Goal: Task Accomplishment & Management: Manage account settings

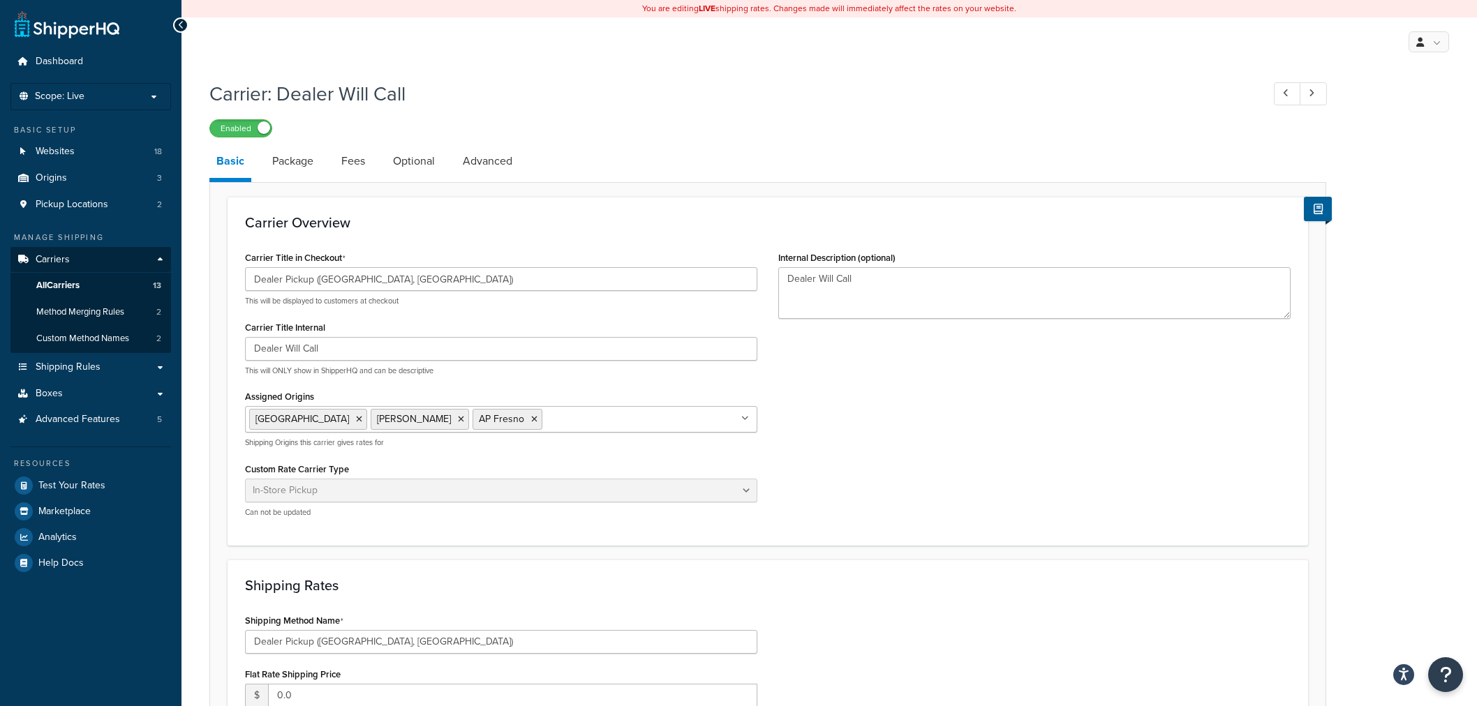
select select "pickup"
drag, startPoint x: 49, startPoint y: 288, endPoint x: 57, endPoint y: 288, distance: 8.4
click at [49, 288] on span "All Carriers" at bounding box center [57, 286] width 43 height 12
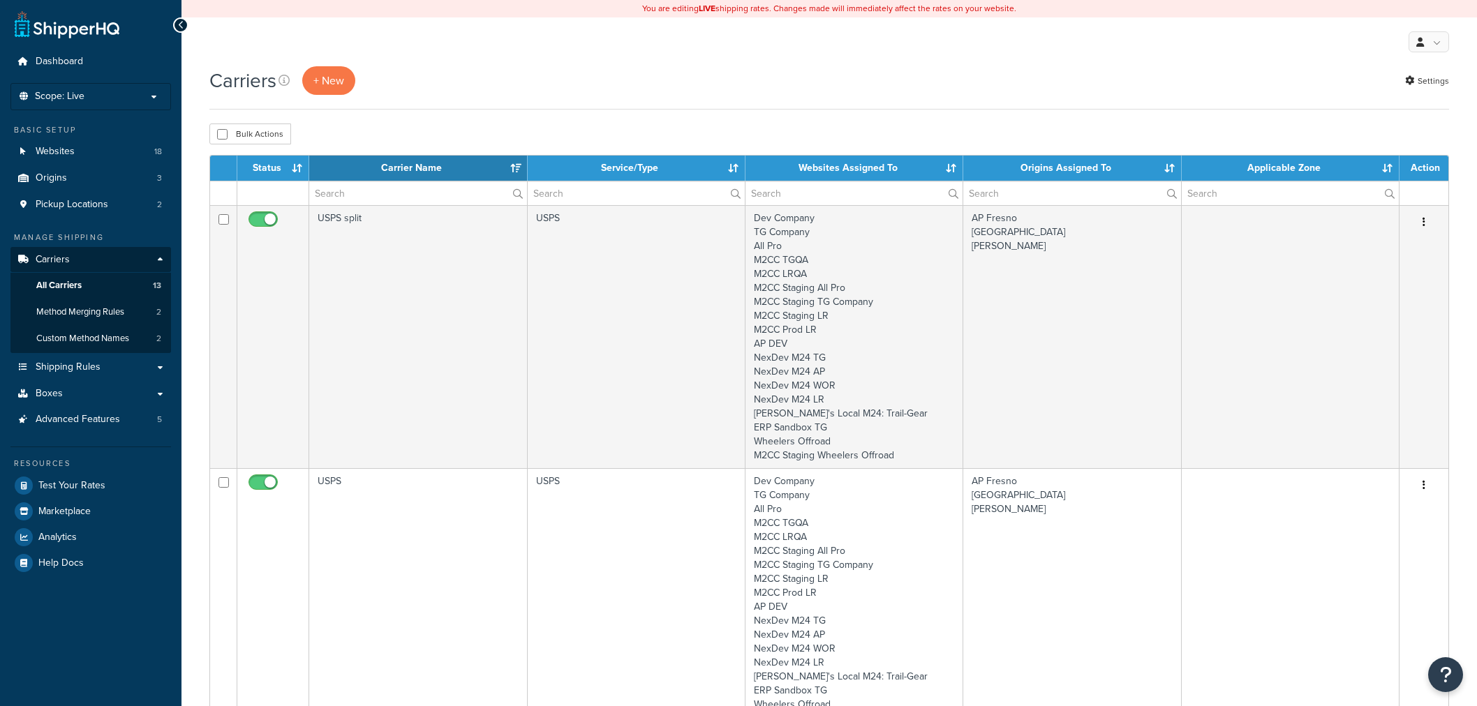
select select "15"
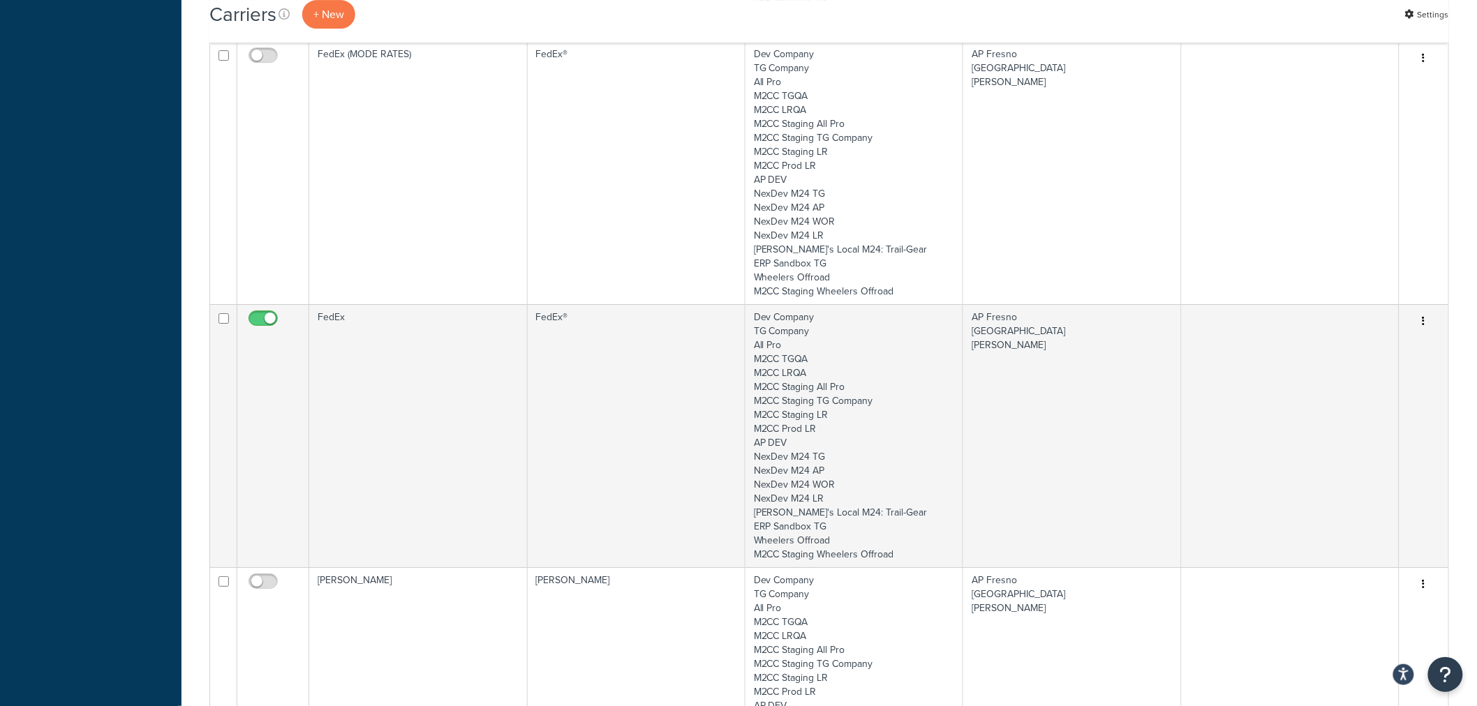
scroll to position [2016, 0]
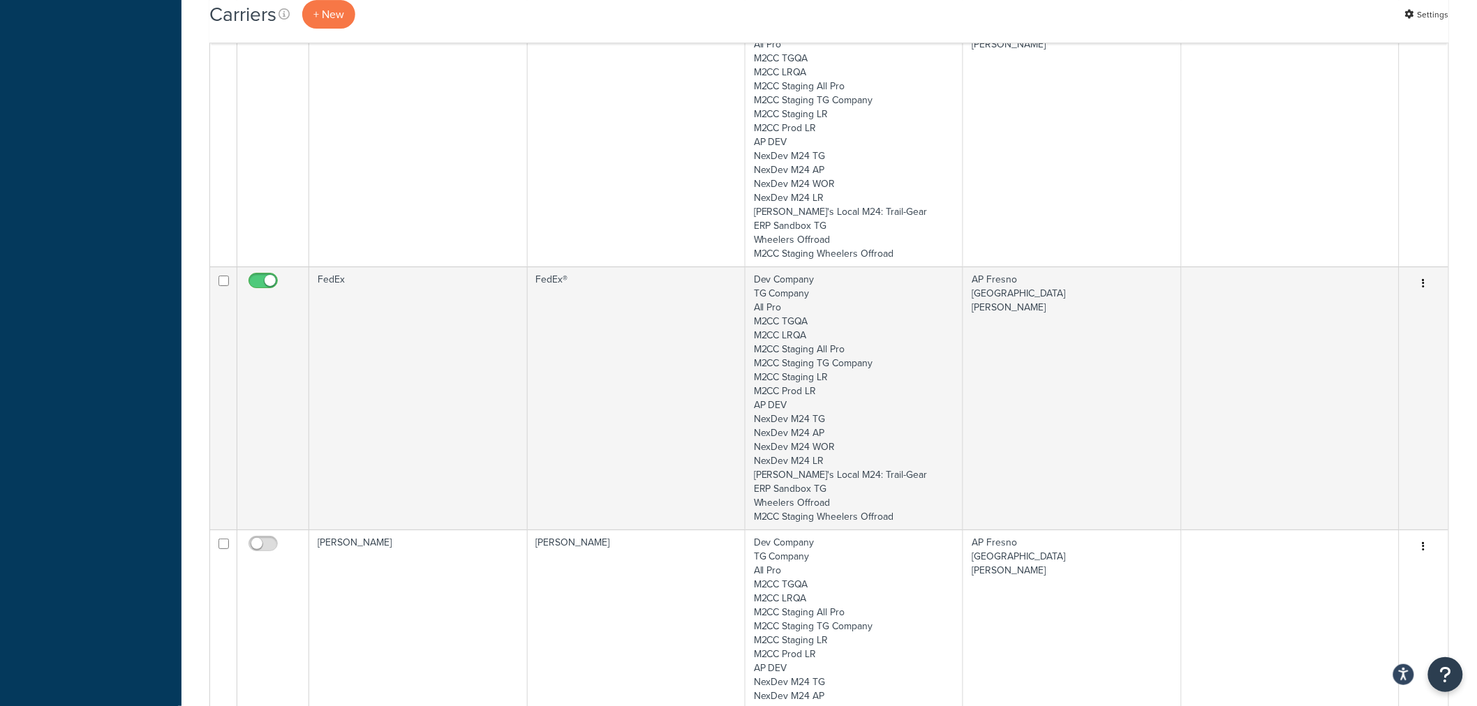
click at [400, 335] on td "FedEx" at bounding box center [418, 398] width 218 height 263
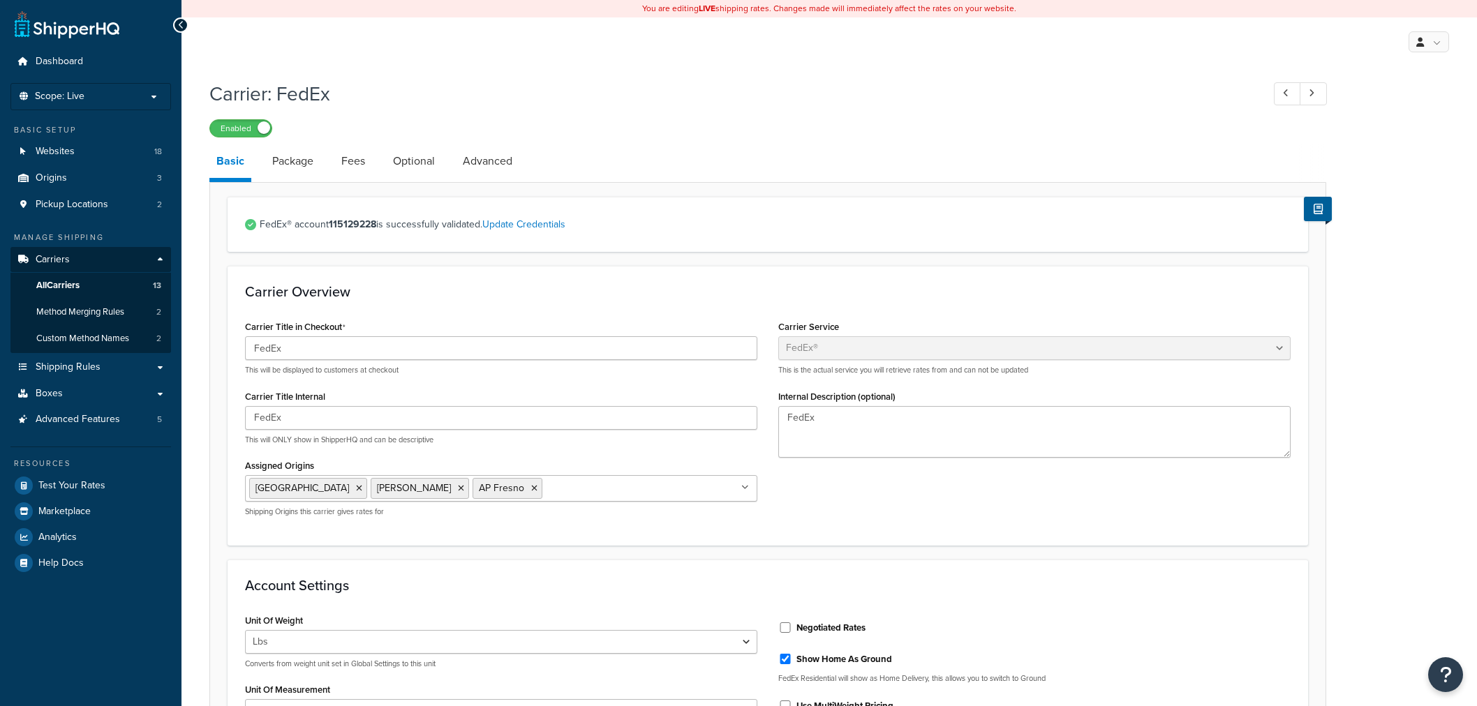
select select "fedEx"
select select "REGULAR_PICKUP"
select select "YOUR_PACKAGING"
click at [513, 228] on link "Update Credentials" at bounding box center [523, 224] width 83 height 15
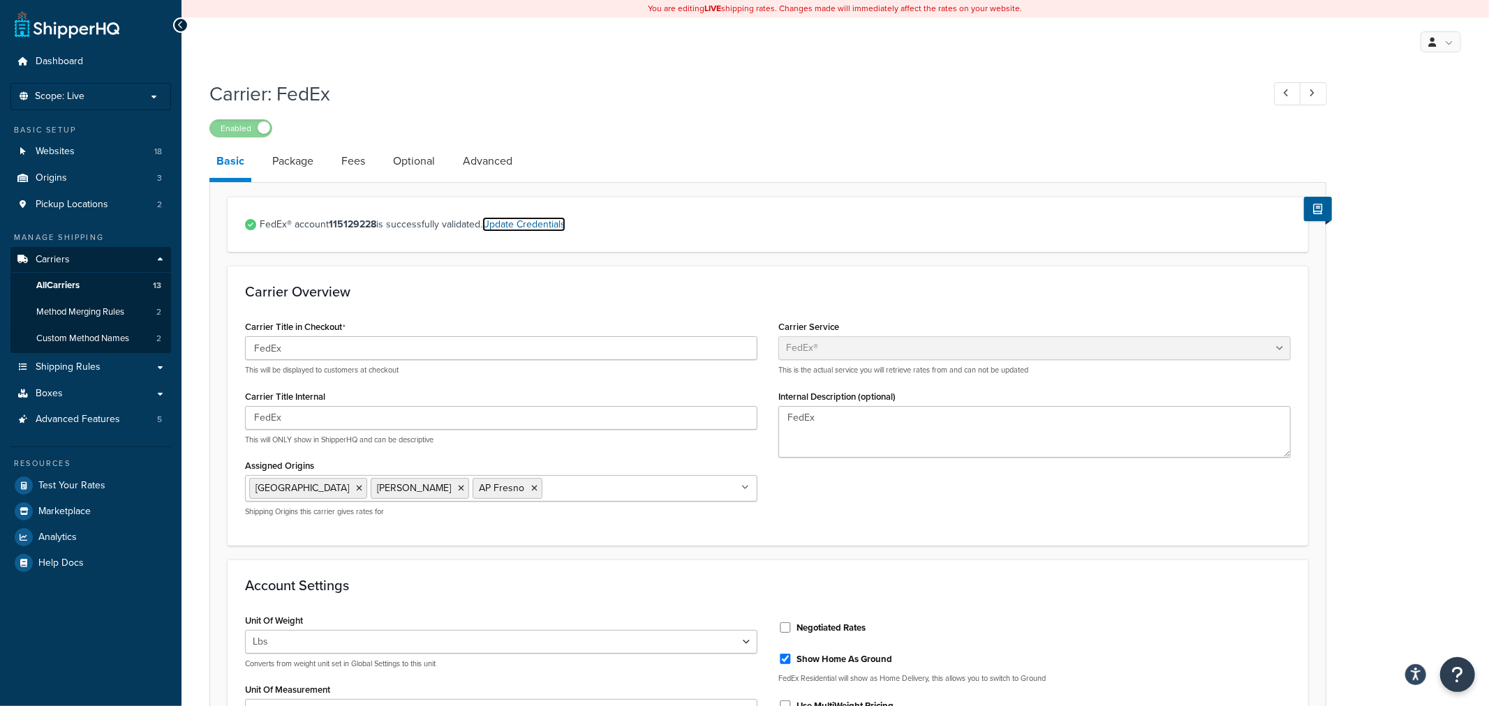
select select "US"
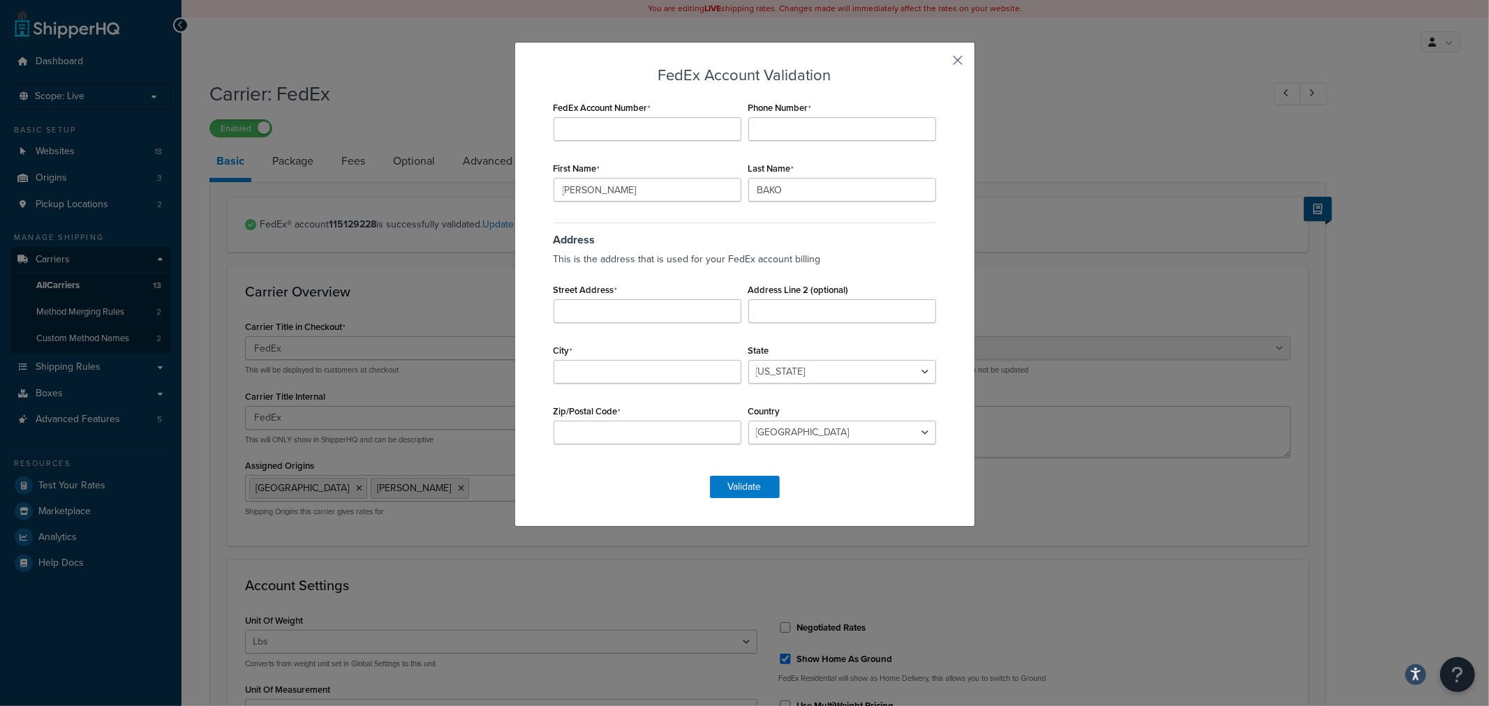
click at [940, 64] on button "button" at bounding box center [937, 65] width 3 height 3
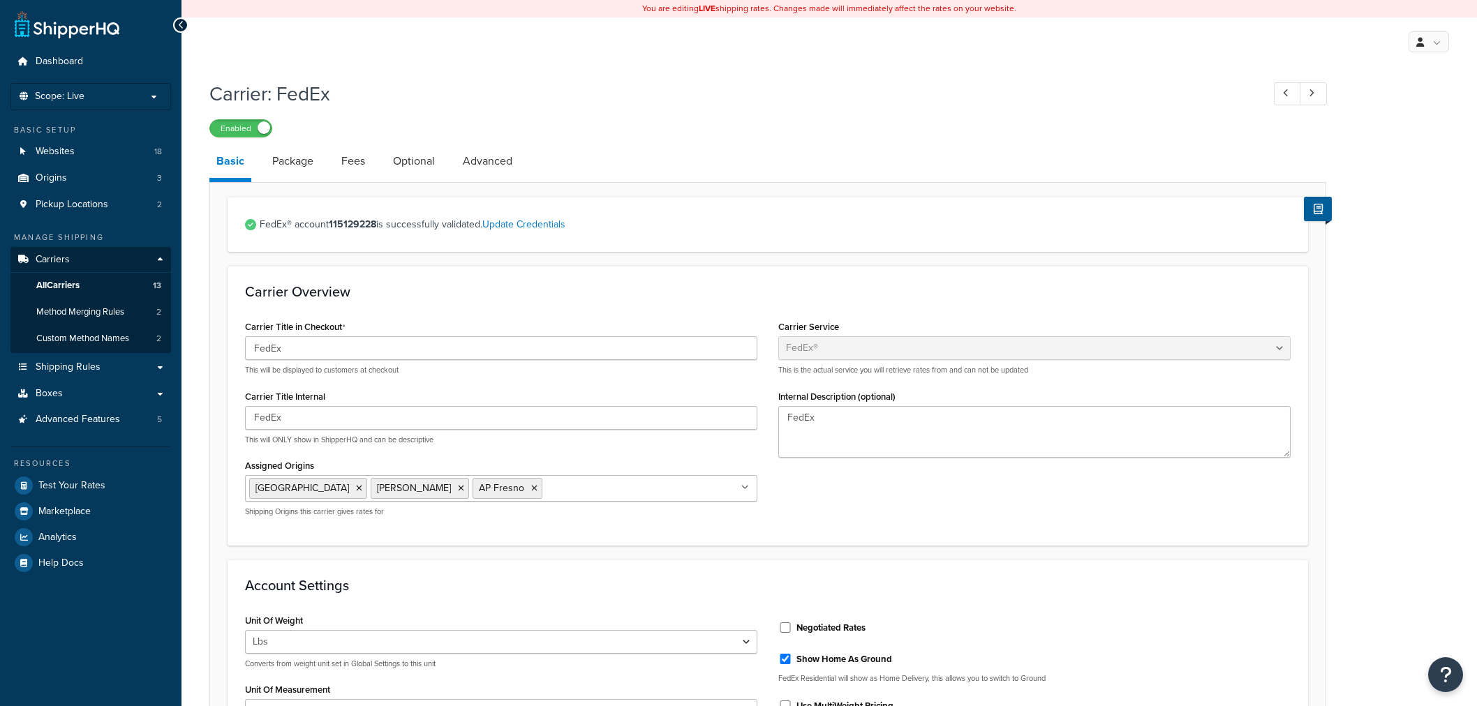
select select "fedEx"
select select "REGULAR_PICKUP"
select select "YOUR_PACKAGING"
click at [519, 222] on link "Update Credentials" at bounding box center [523, 224] width 83 height 15
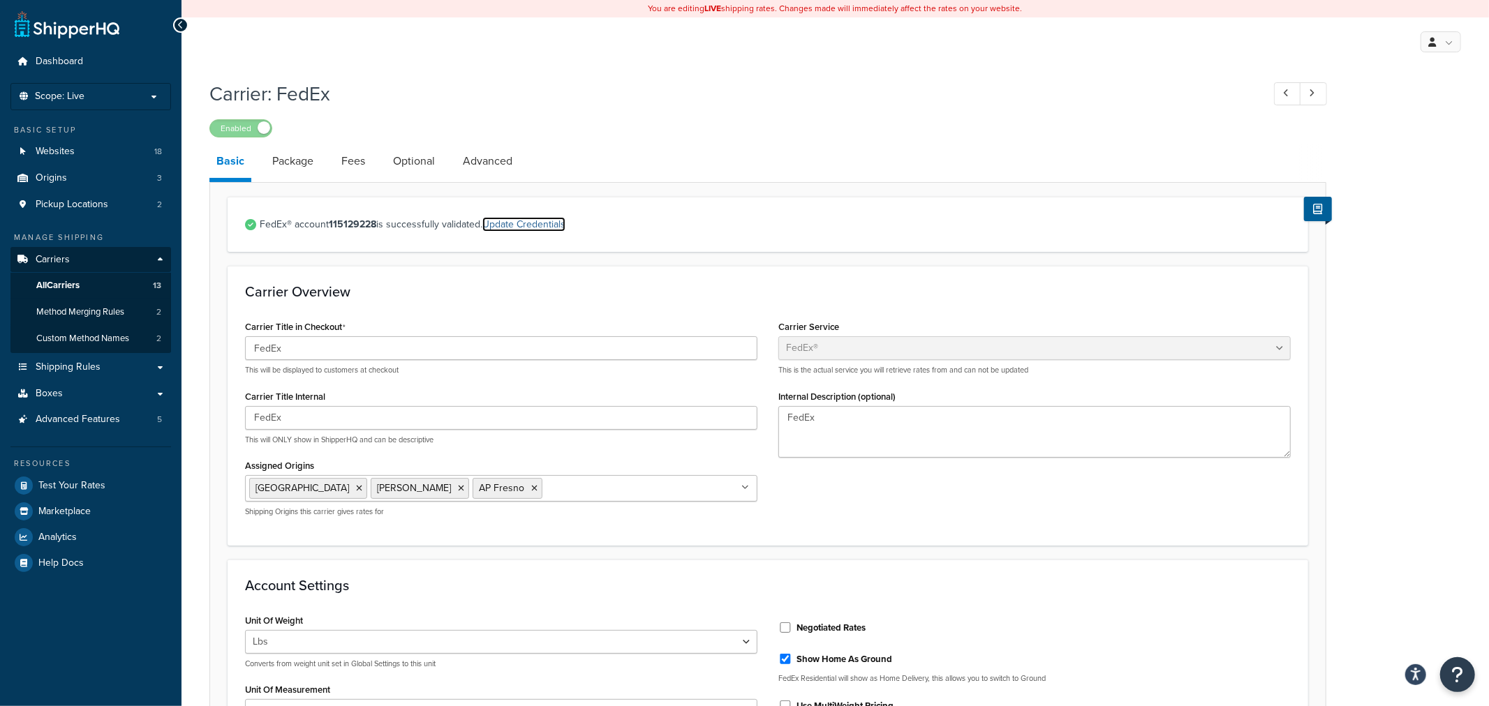
select select "US"
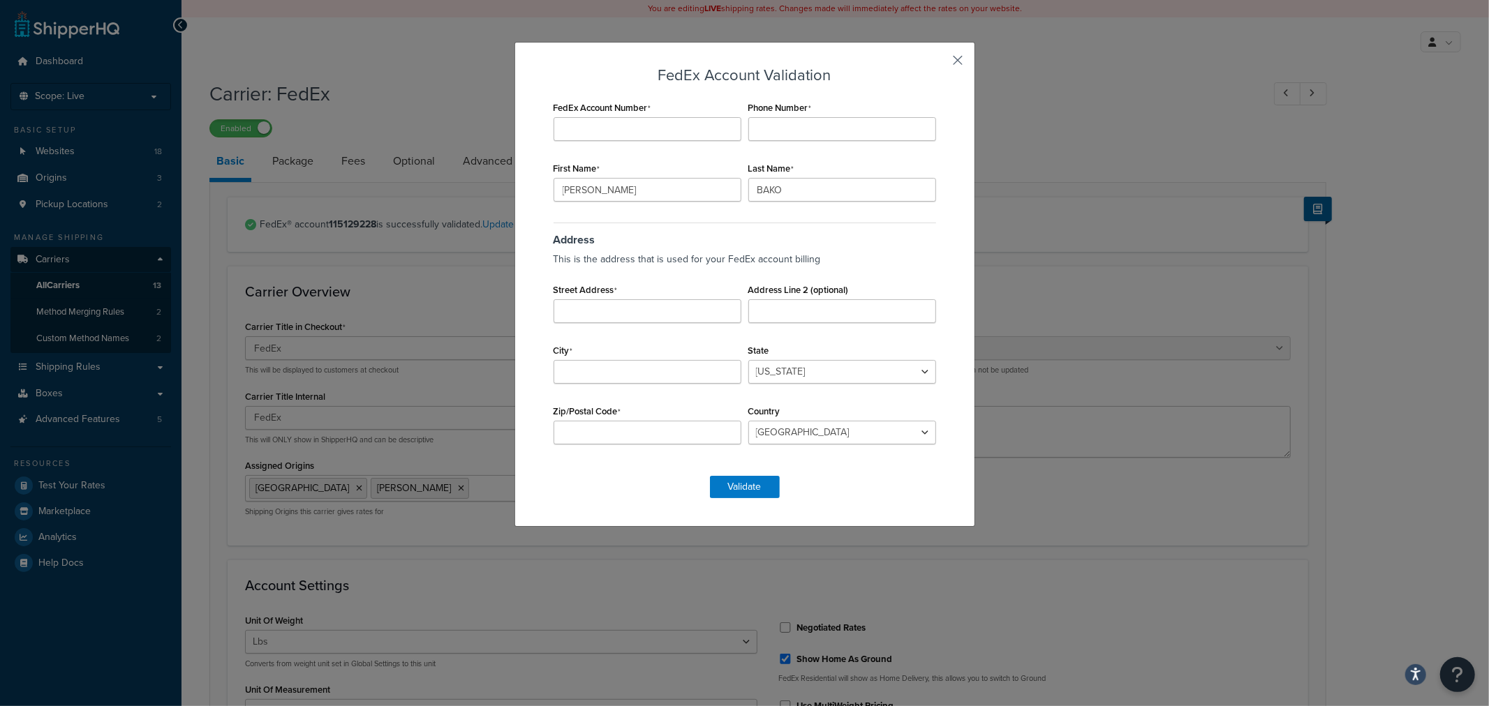
click at [940, 64] on button "button" at bounding box center [937, 65] width 3 height 3
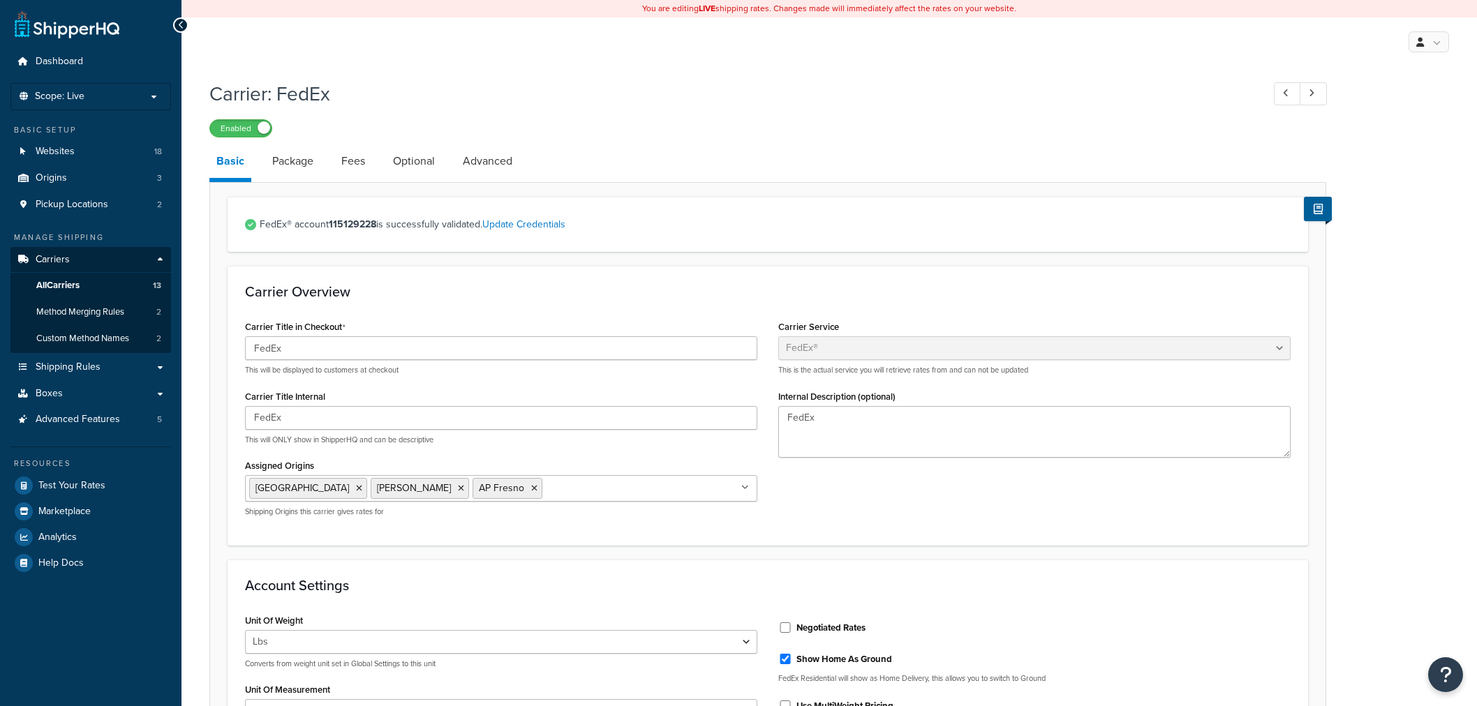
select select "fedEx"
select select "REGULAR_PICKUP"
select select "YOUR_PACKAGING"
click at [56, 287] on span "All Carriers" at bounding box center [57, 286] width 43 height 12
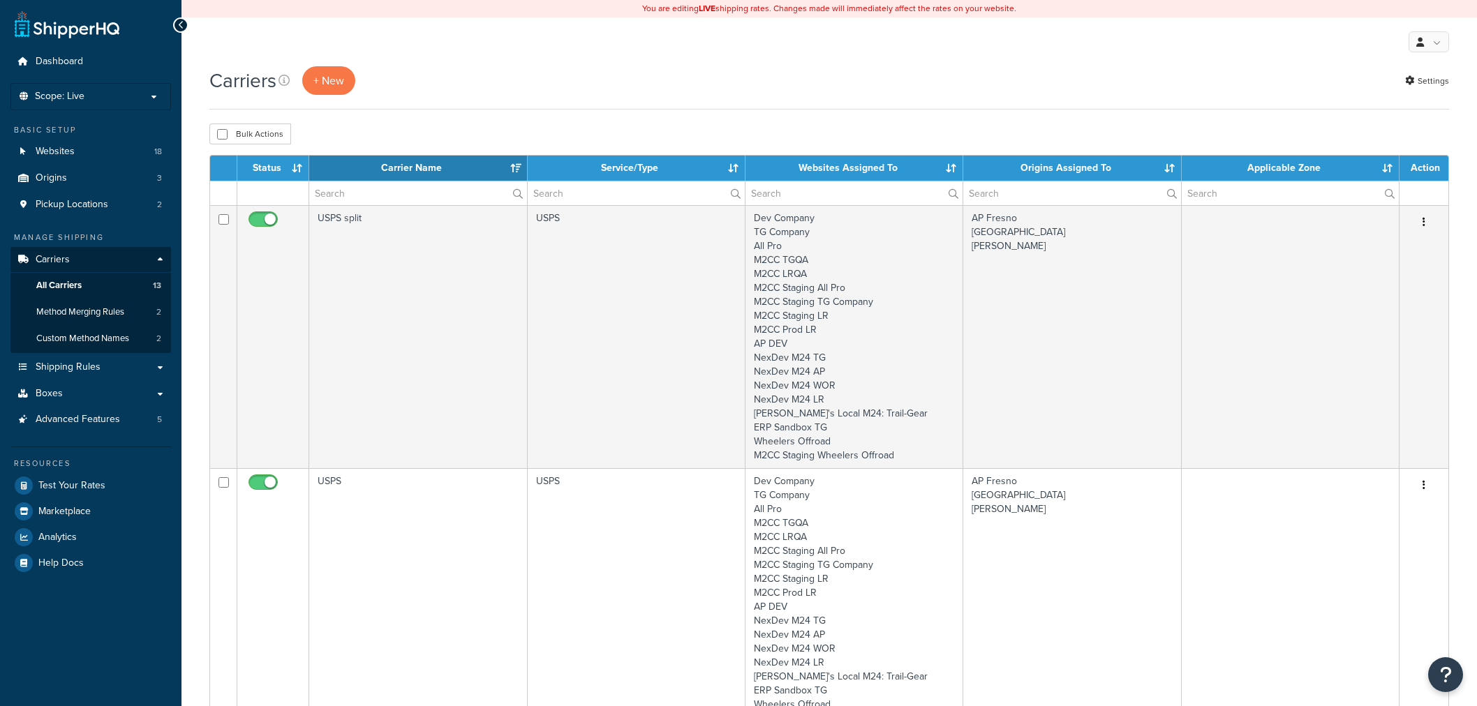
select select "15"
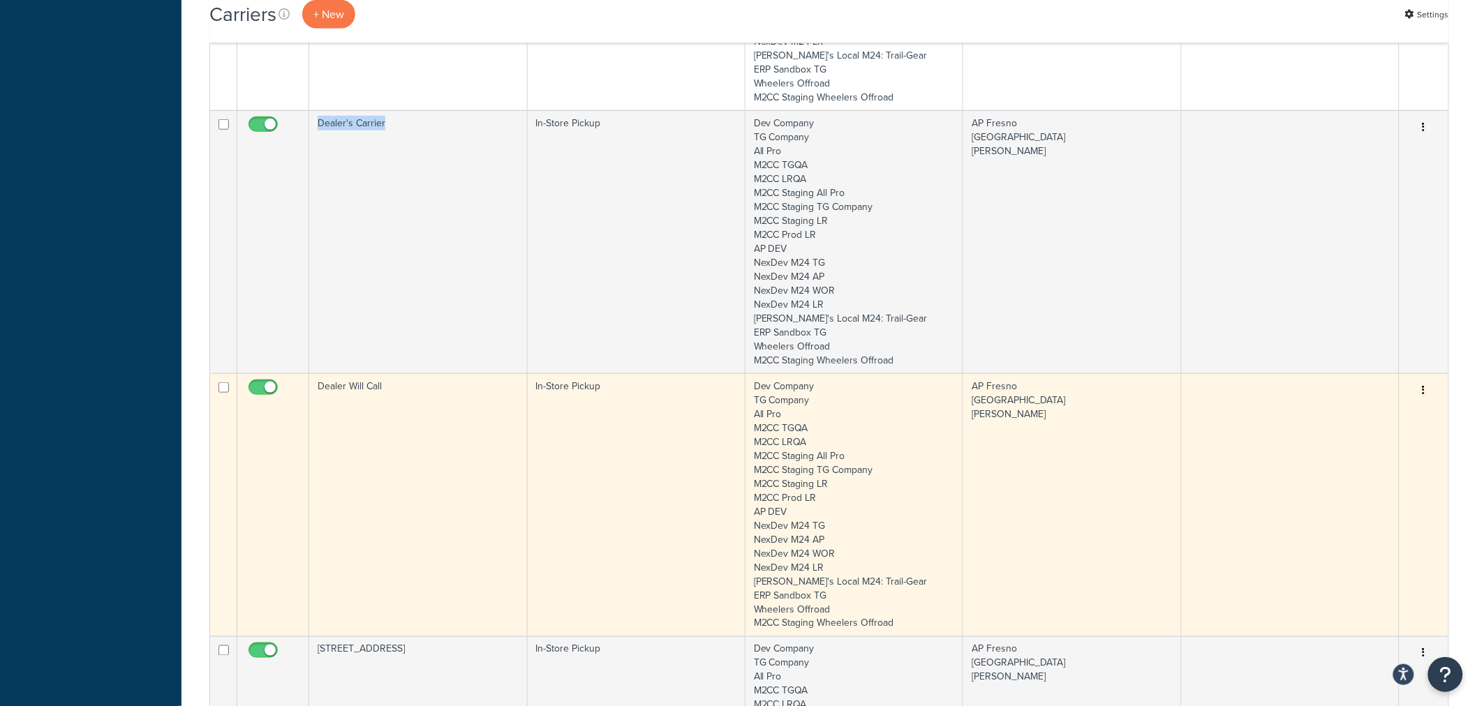
scroll to position [2700, 0]
click at [430, 465] on td "Dealer Will Call" at bounding box center [418, 503] width 218 height 263
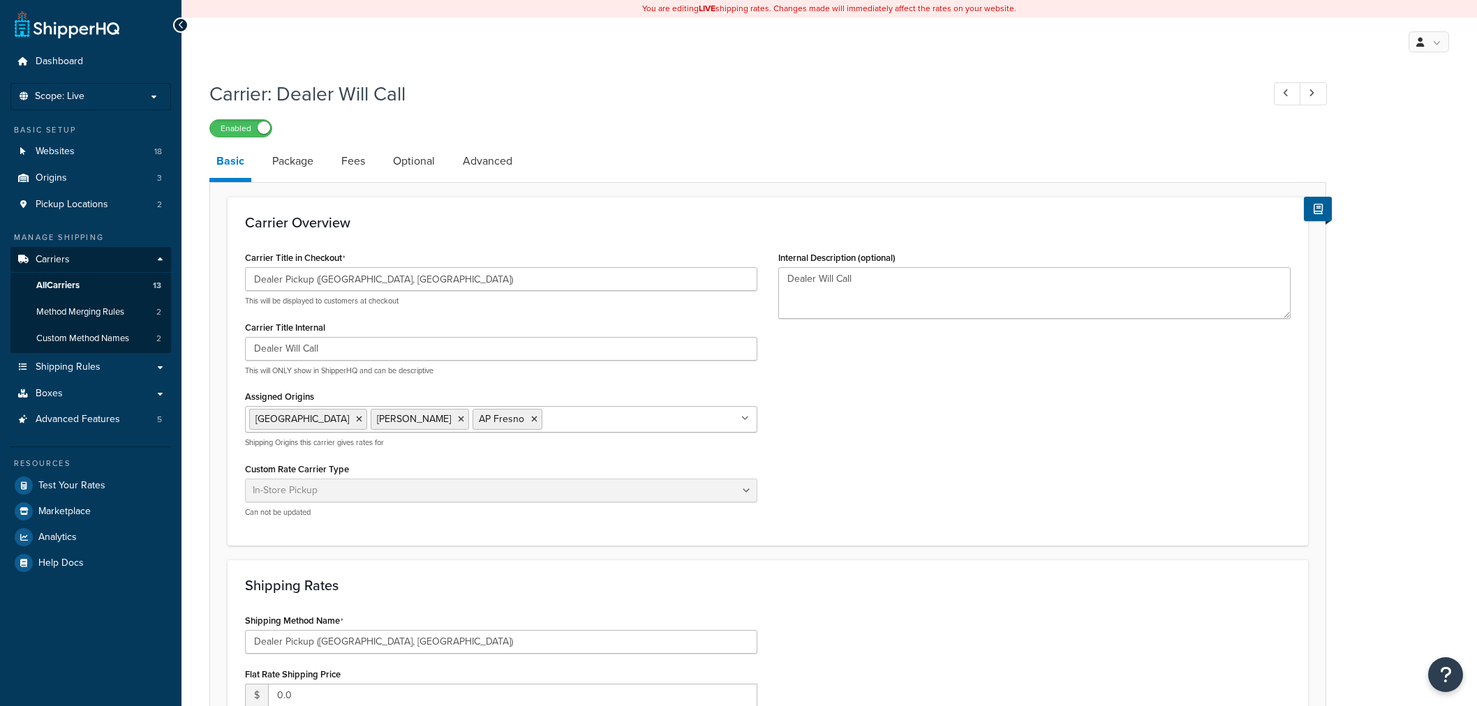
select select "pickup"
click at [283, 170] on link "Package" at bounding box center [292, 162] width 55 height 34
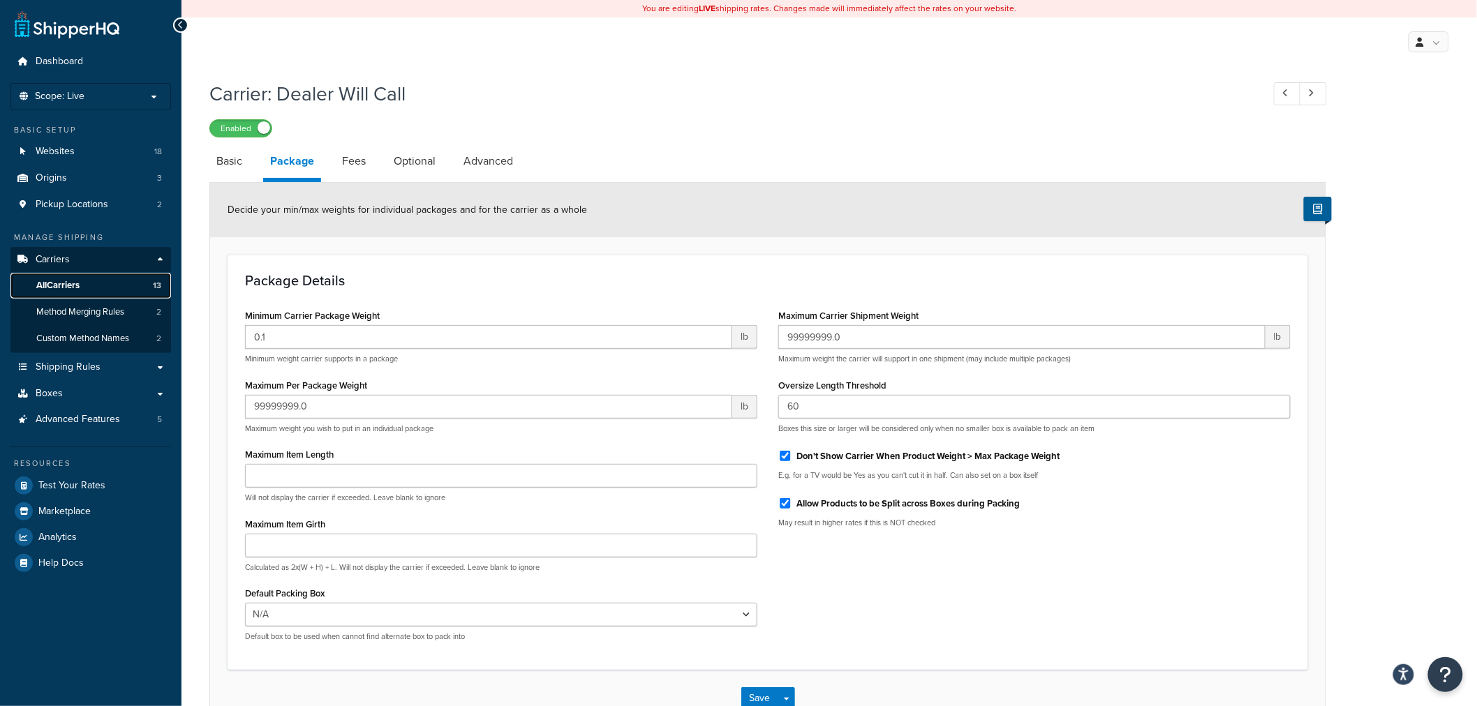
click at [58, 288] on span "All Carriers" at bounding box center [57, 286] width 43 height 12
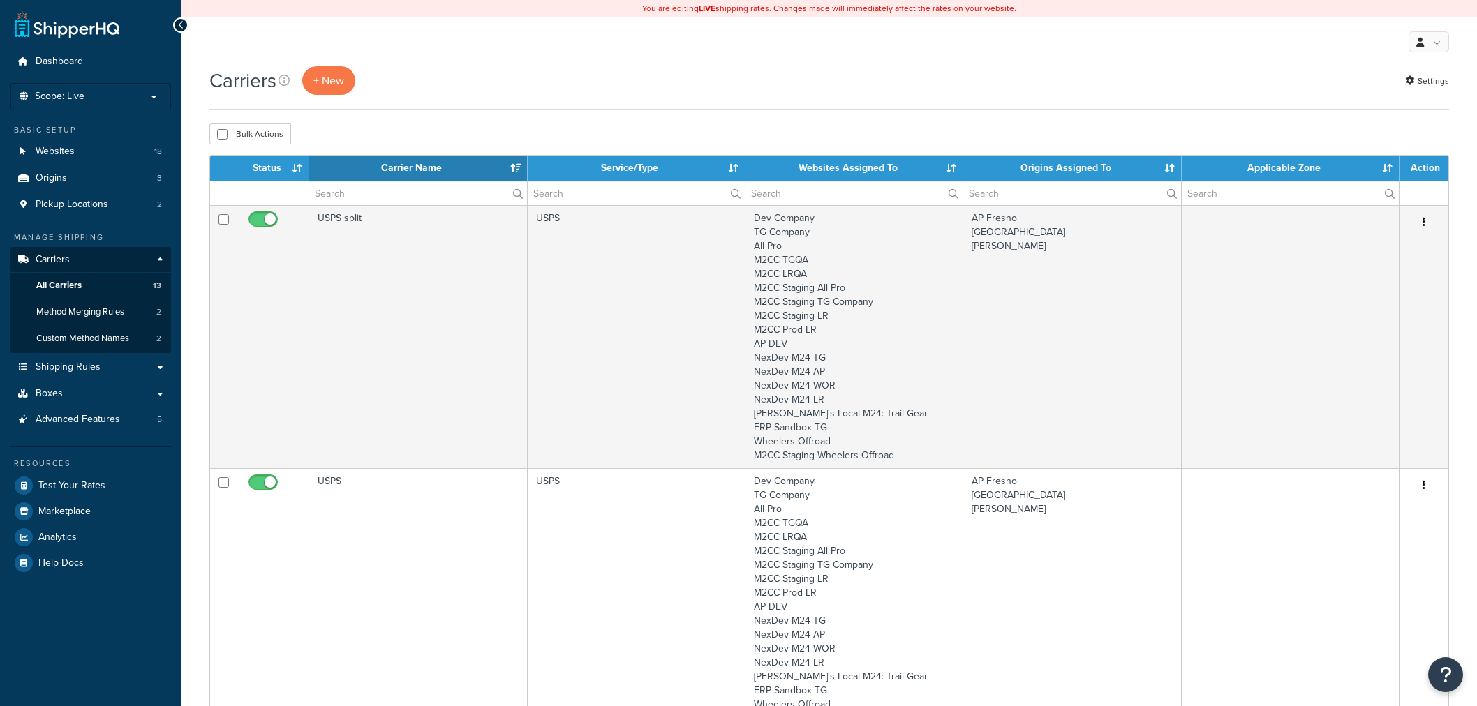
select select "15"
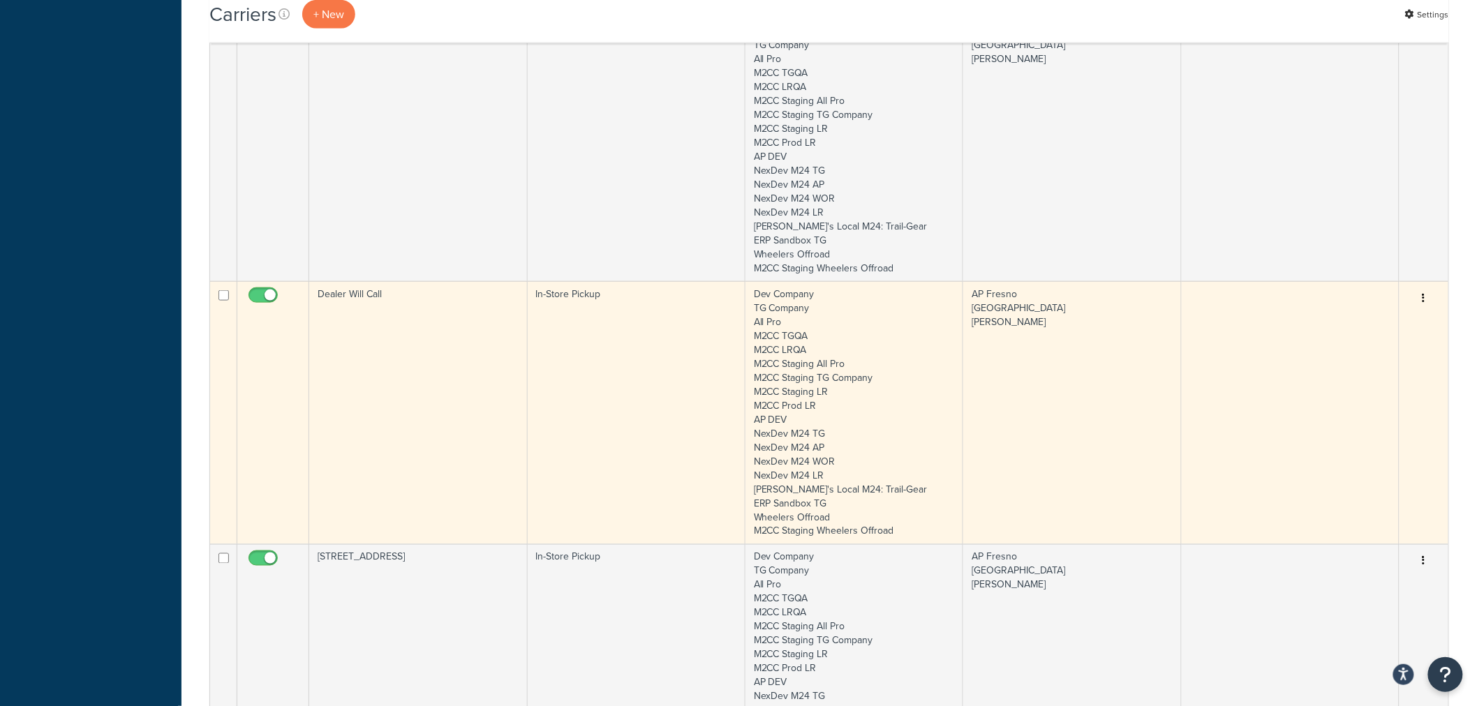
scroll to position [2792, 0]
click at [390, 332] on td "Dealer Will Call" at bounding box center [418, 411] width 218 height 263
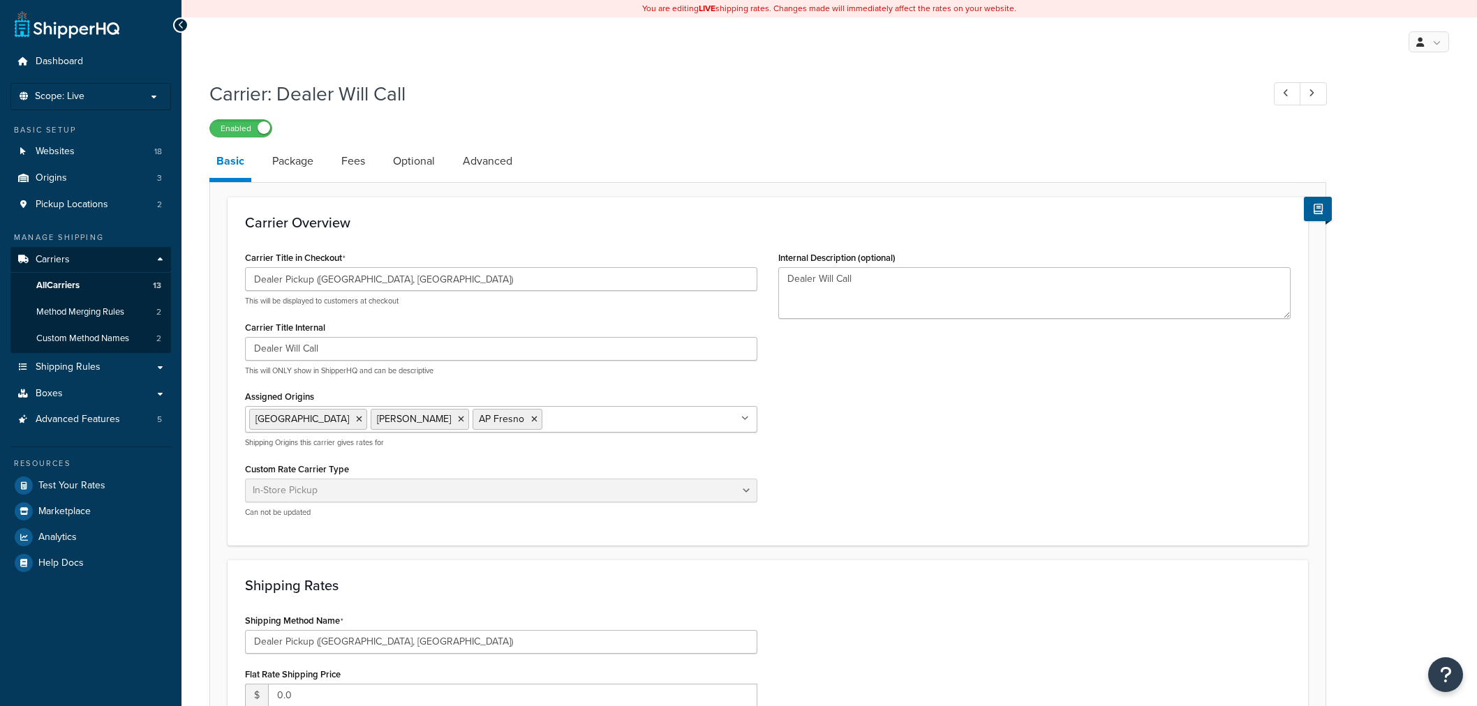
select select "pickup"
click at [57, 283] on span "All Carriers" at bounding box center [57, 286] width 43 height 12
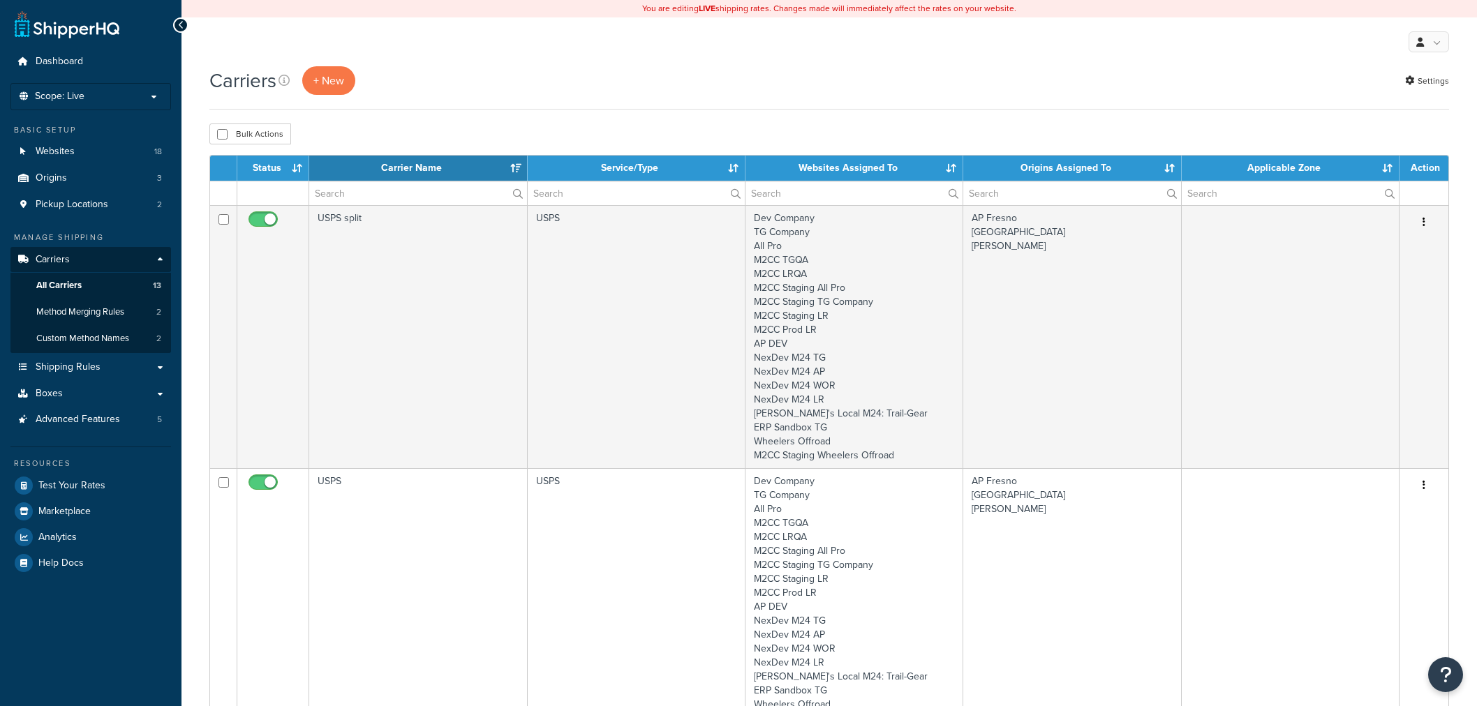
select select "15"
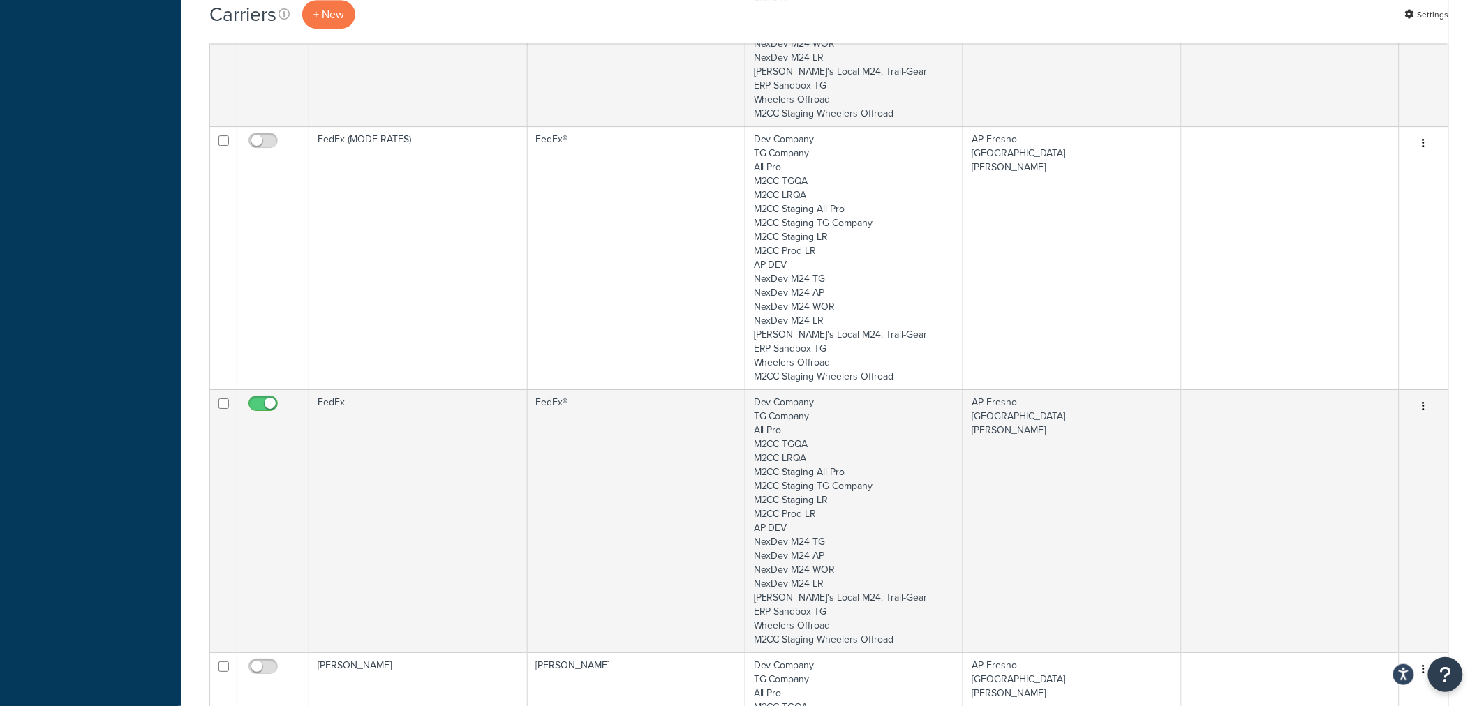
scroll to position [1939, 0]
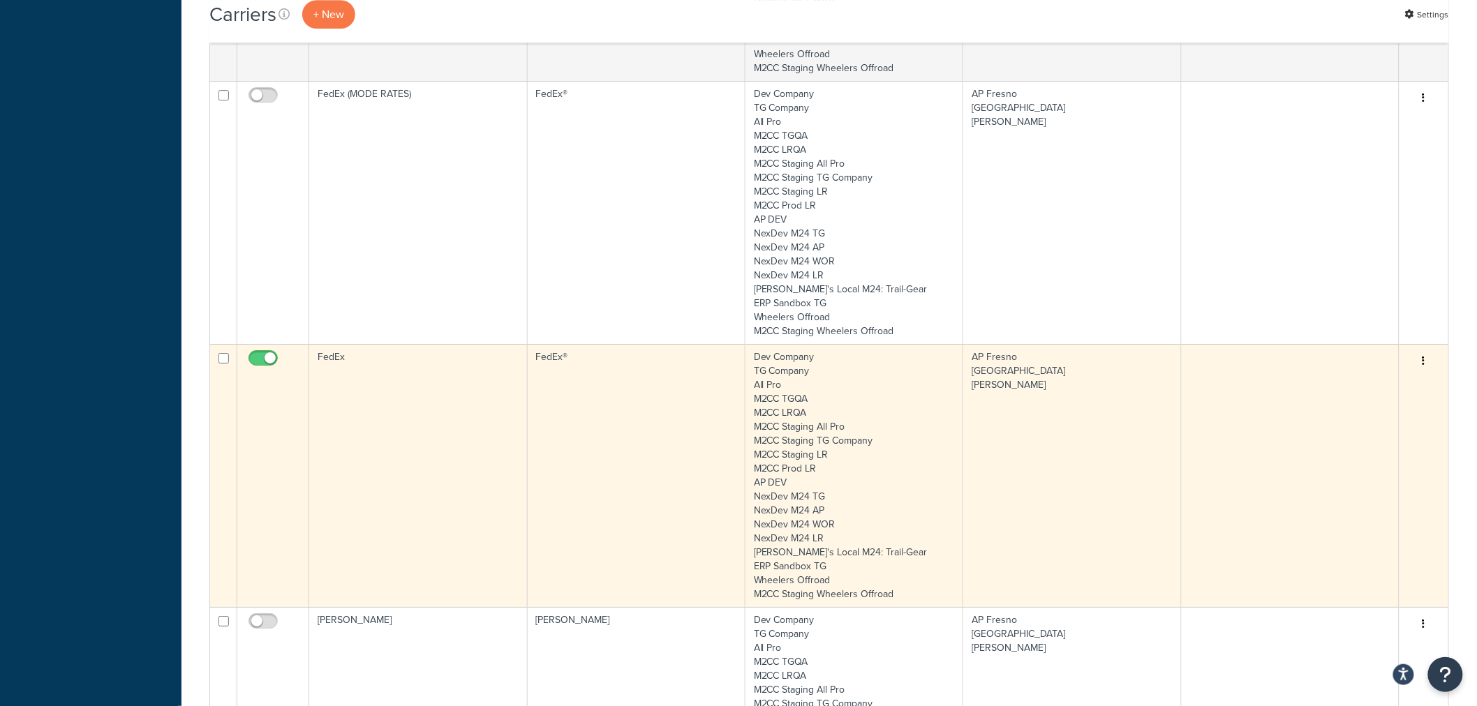
click at [410, 384] on td "FedEx" at bounding box center [418, 475] width 218 height 263
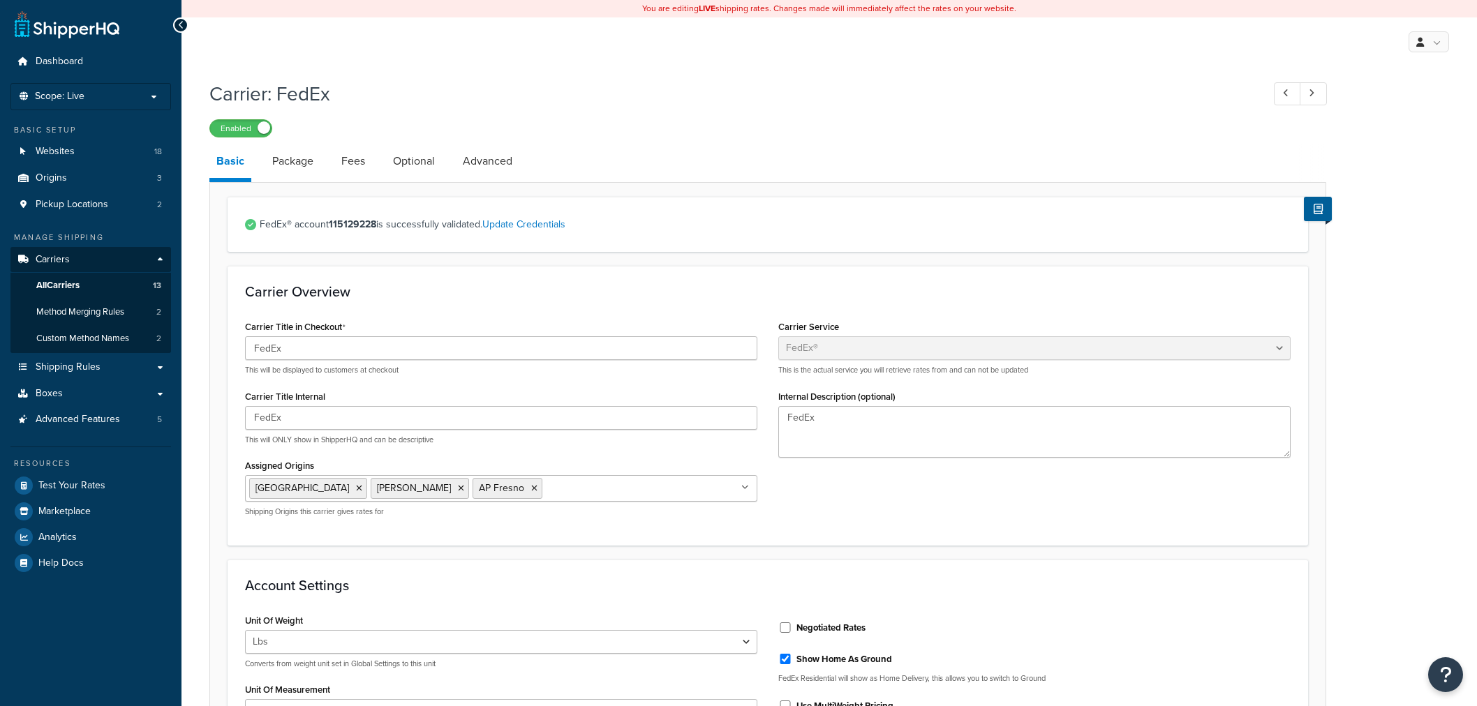
select select "fedEx"
select select "REGULAR_PICKUP"
select select "YOUR_PACKAGING"
click at [339, 224] on strong "115129228" at bounding box center [352, 224] width 47 height 15
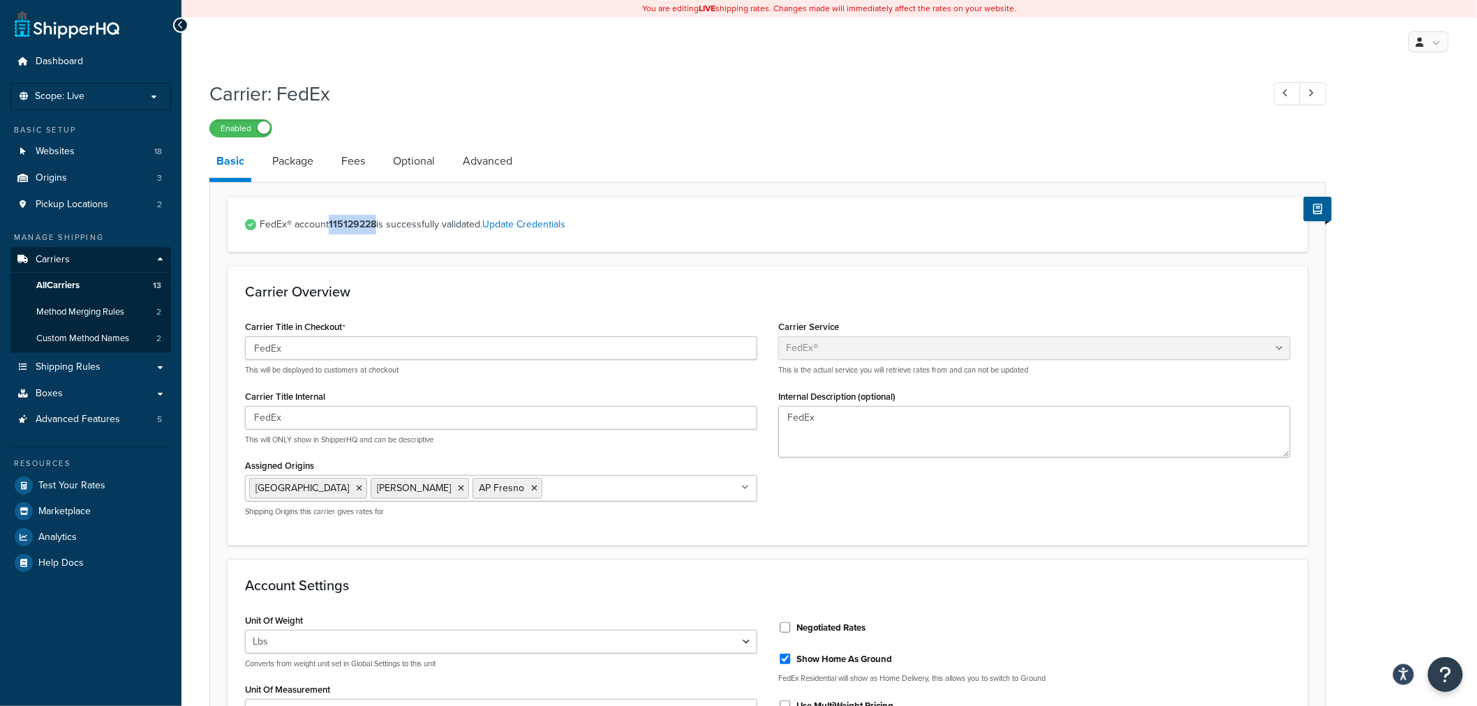
copy strong "115129228"
click at [296, 154] on link "Package" at bounding box center [292, 162] width 55 height 34
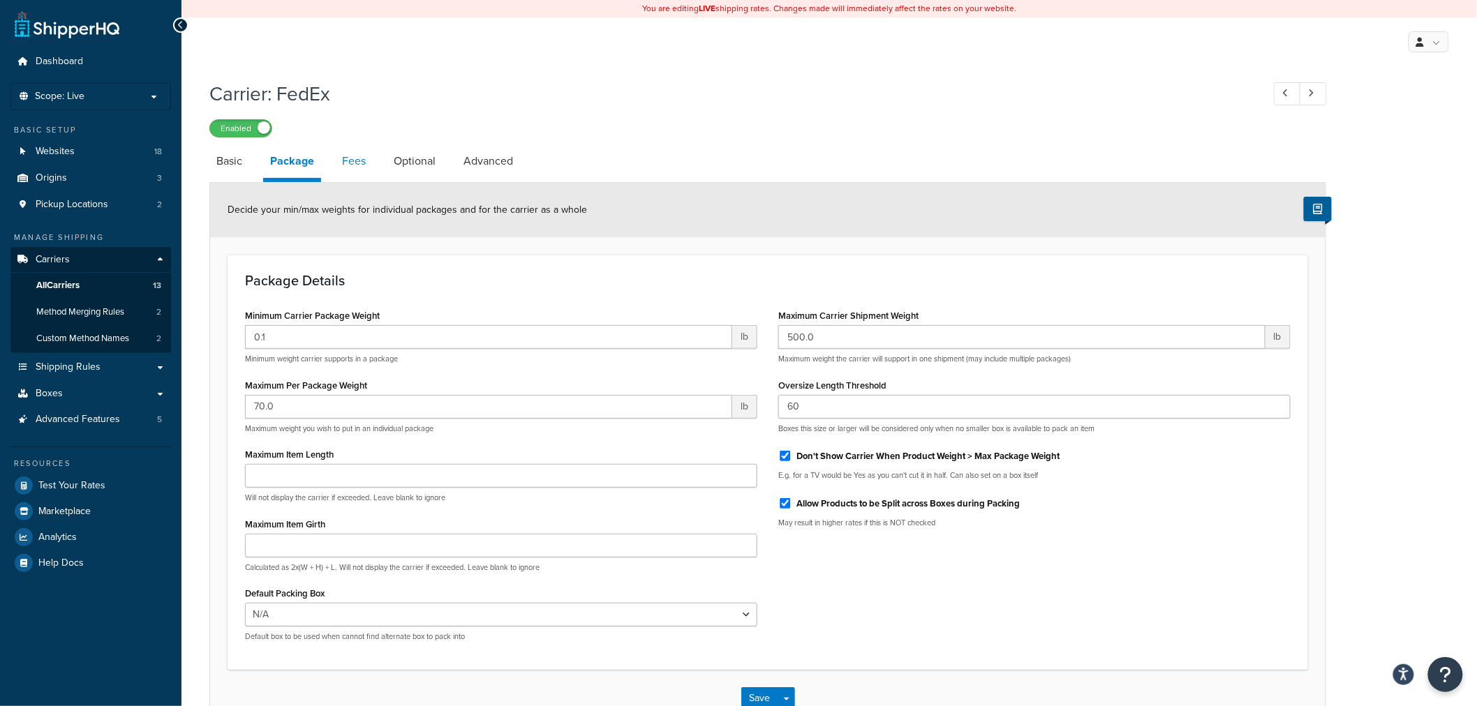
click at [353, 158] on link "Fees" at bounding box center [354, 162] width 38 height 34
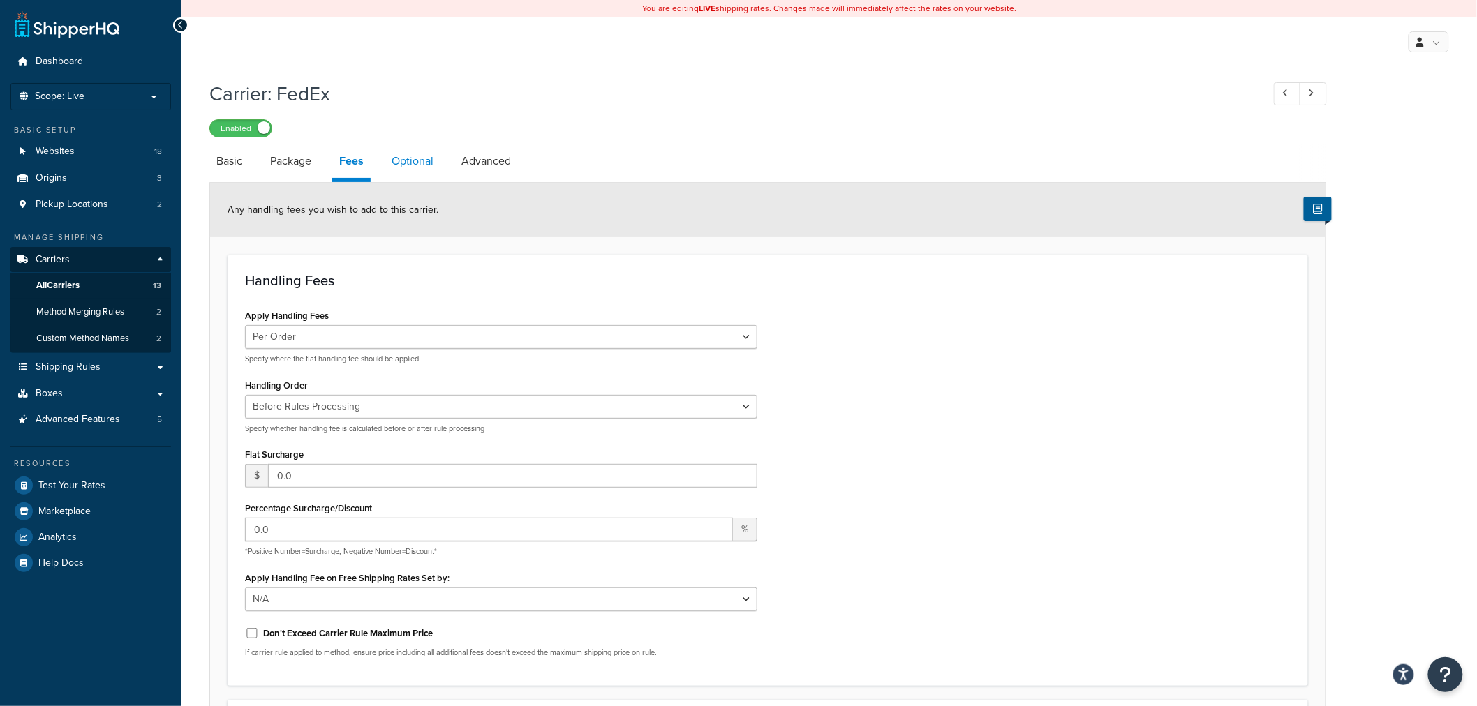
click at [408, 155] on link "Optional" at bounding box center [413, 162] width 56 height 34
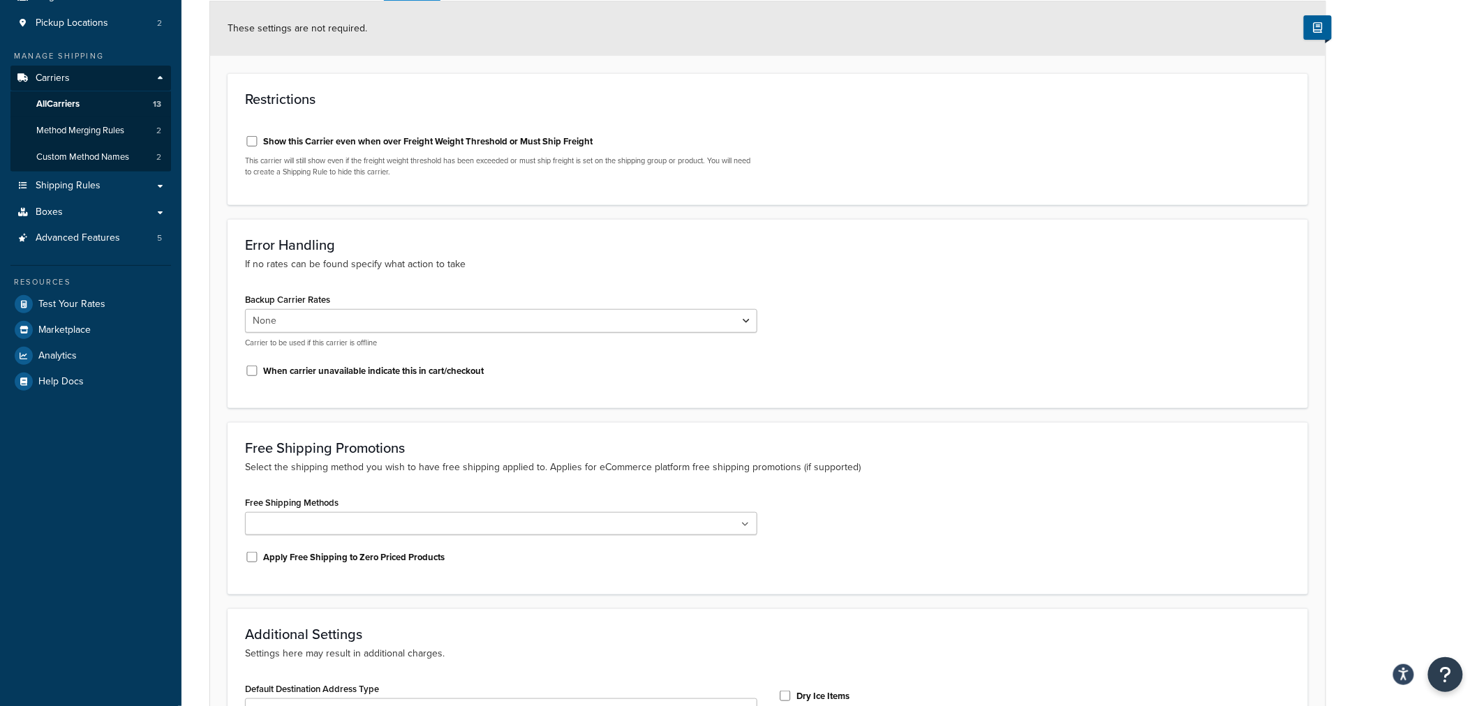
scroll to position [28, 0]
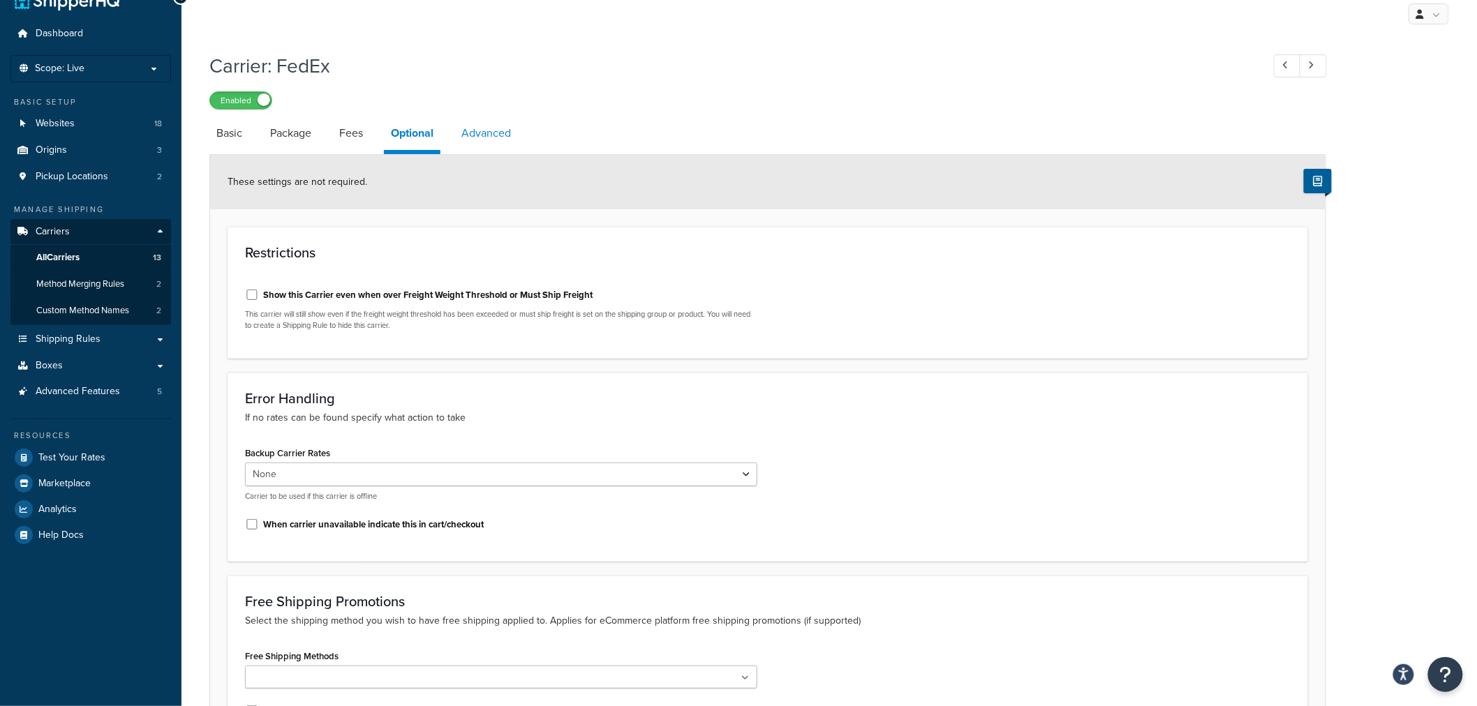
click at [484, 141] on link "Advanced" at bounding box center [486, 134] width 64 height 34
select select "false"
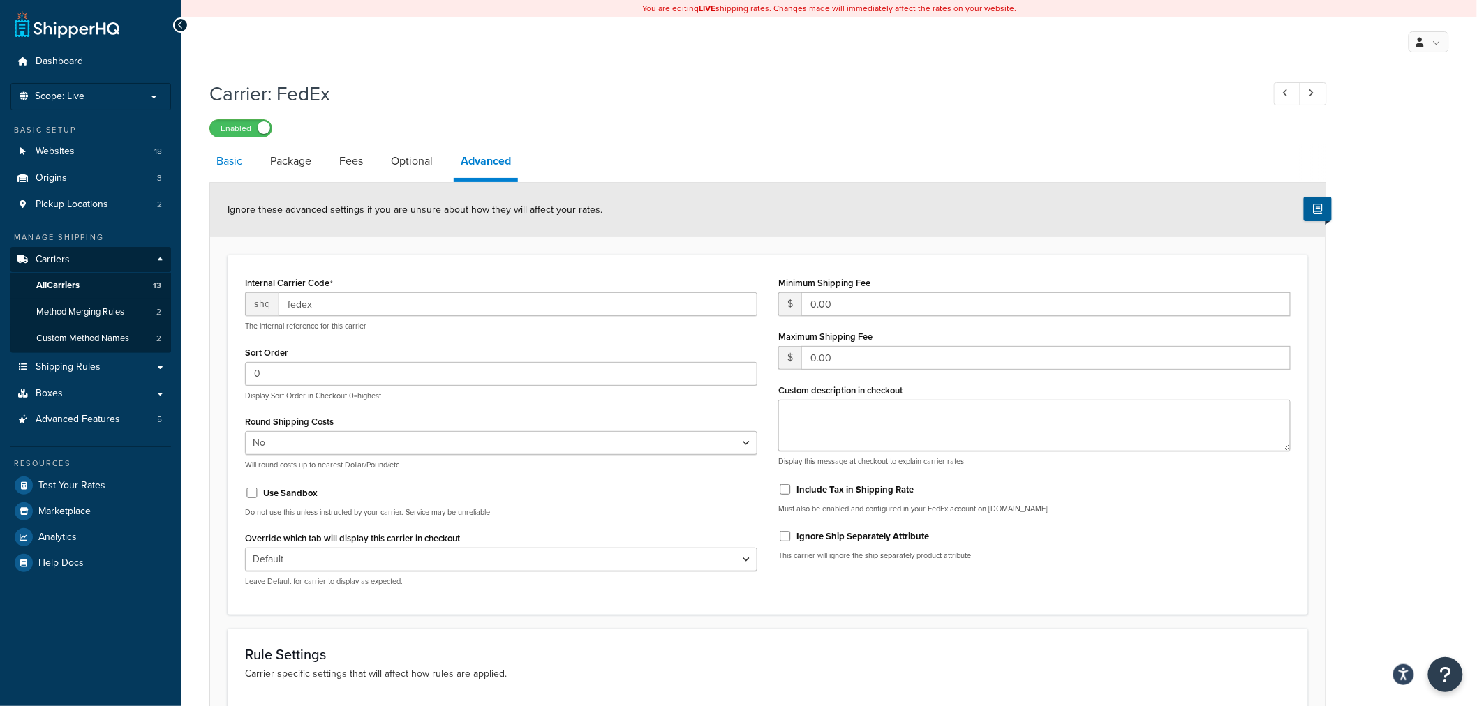
click at [228, 163] on link "Basic" at bounding box center [229, 162] width 40 height 34
select select "fedEx"
select select "REGULAR_PICKUP"
select select "YOUR_PACKAGING"
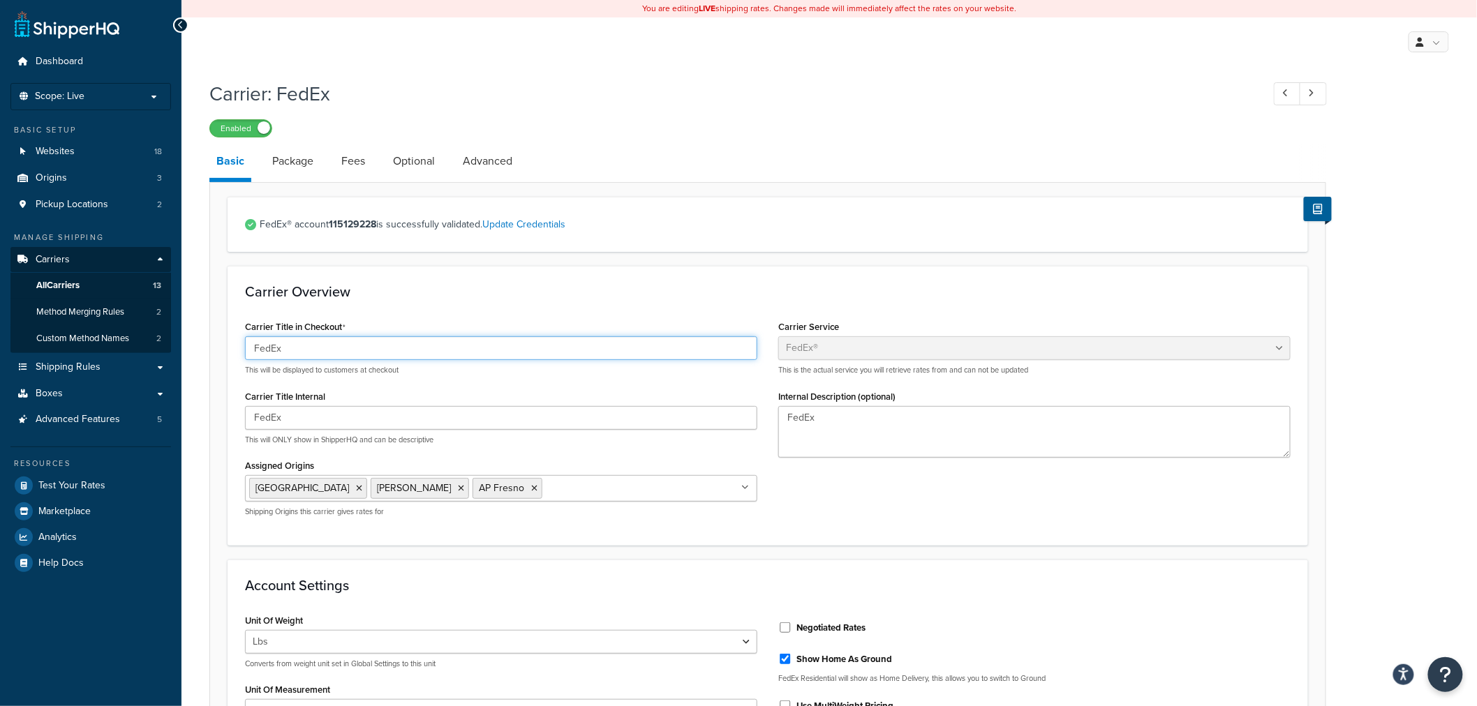
click at [410, 352] on input "FedEx" at bounding box center [501, 348] width 512 height 24
click at [80, 276] on link "All Carriers 13" at bounding box center [90, 286] width 161 height 26
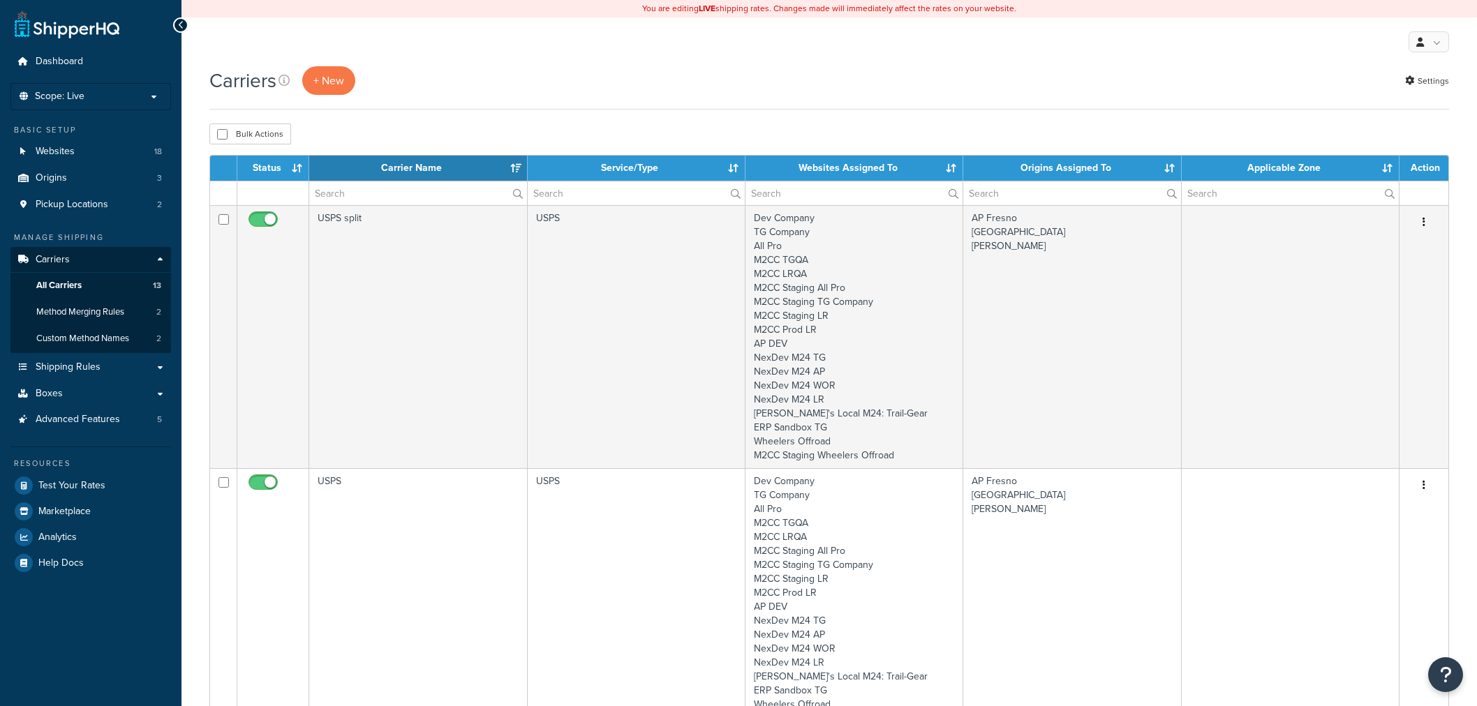
select select "15"
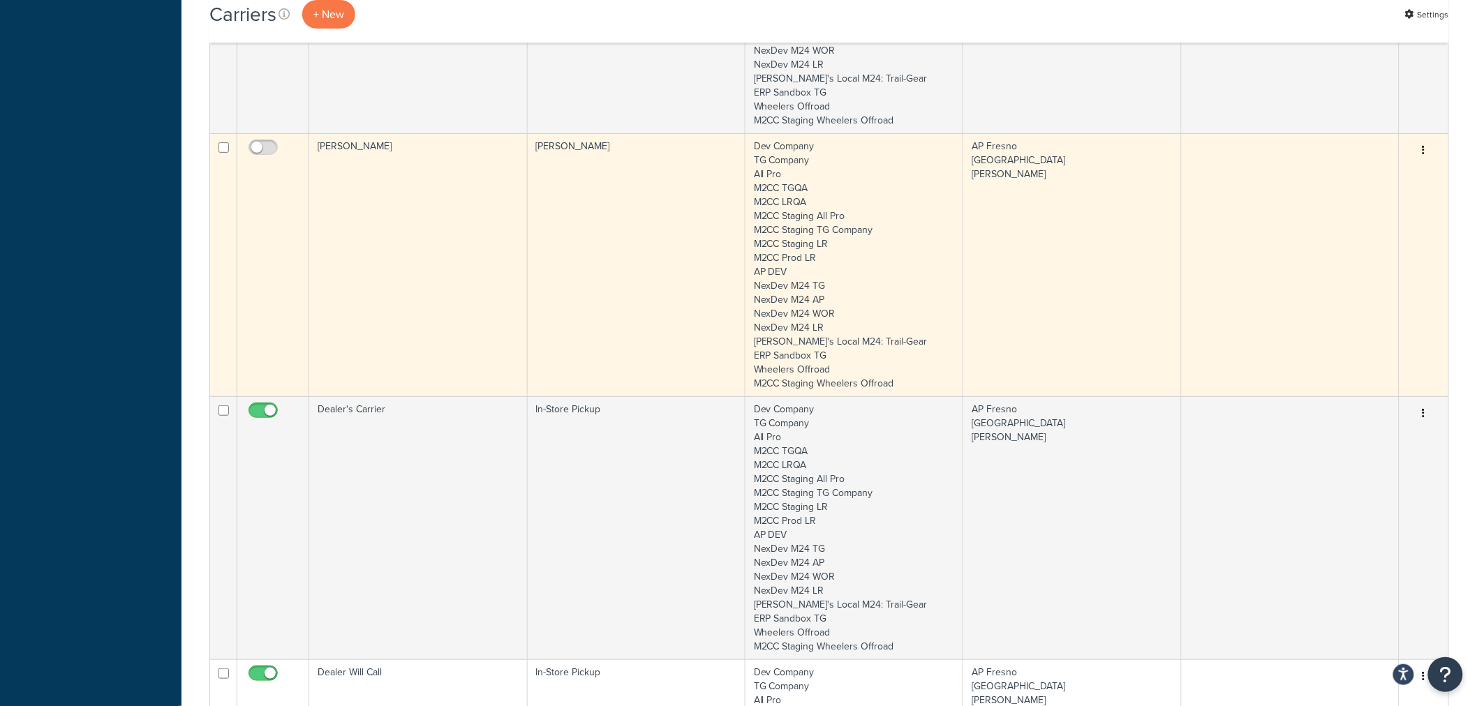
scroll to position [2455, 0]
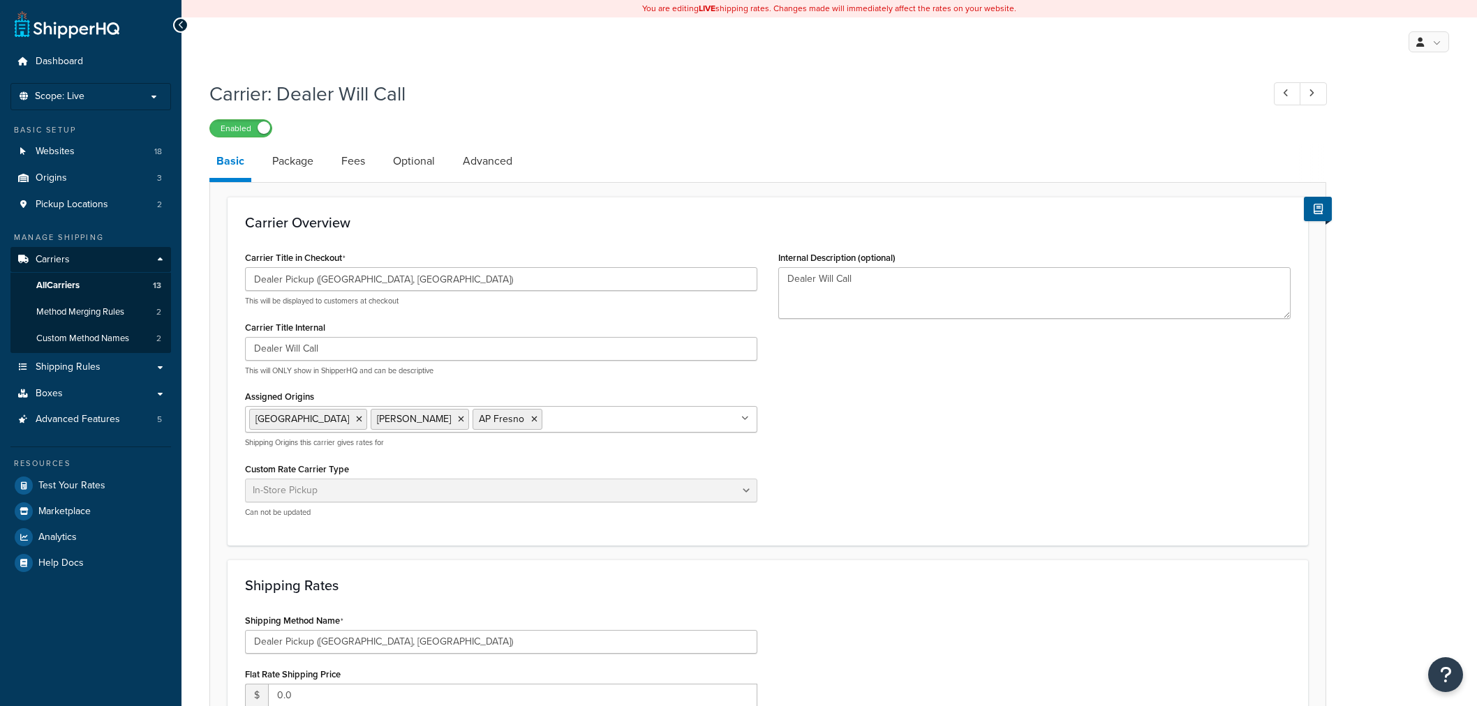
select select "pickup"
click at [293, 163] on link "Package" at bounding box center [292, 162] width 55 height 34
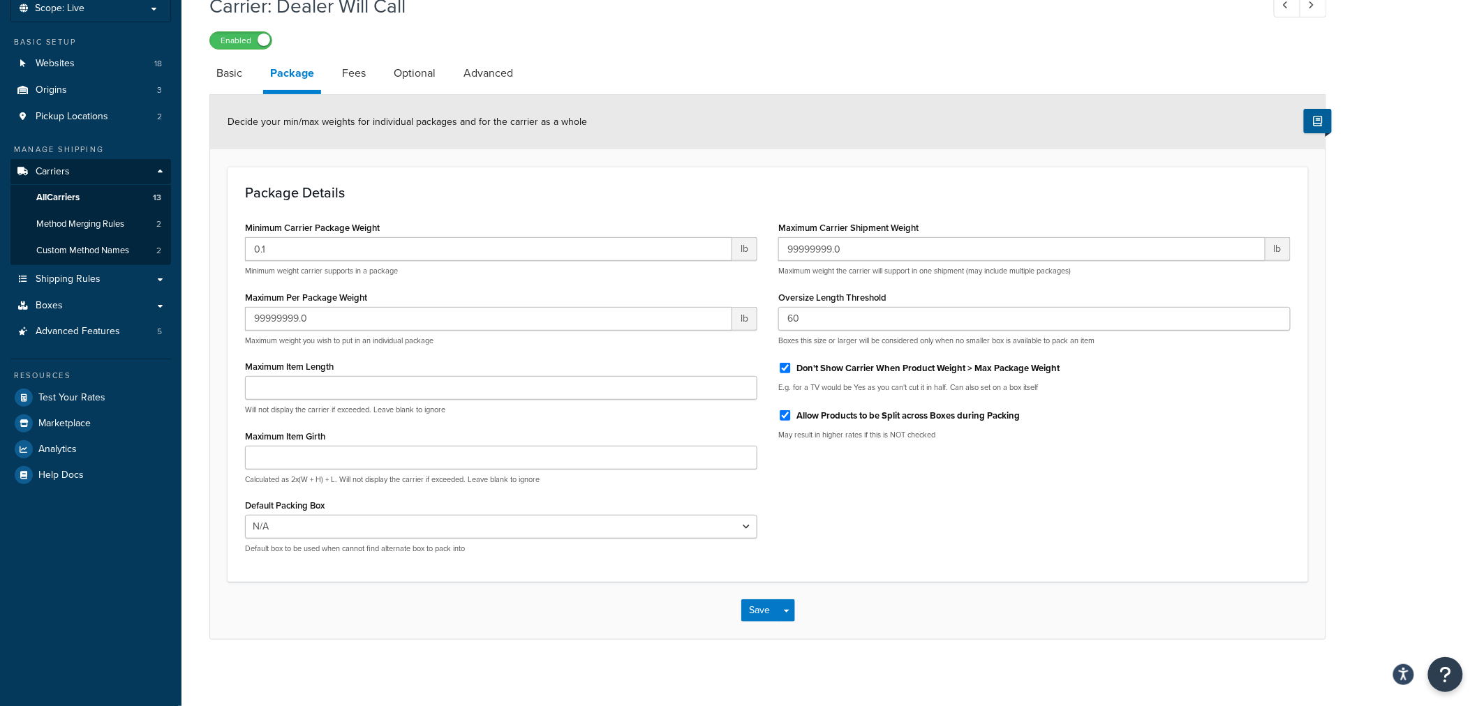
scroll to position [91, 0]
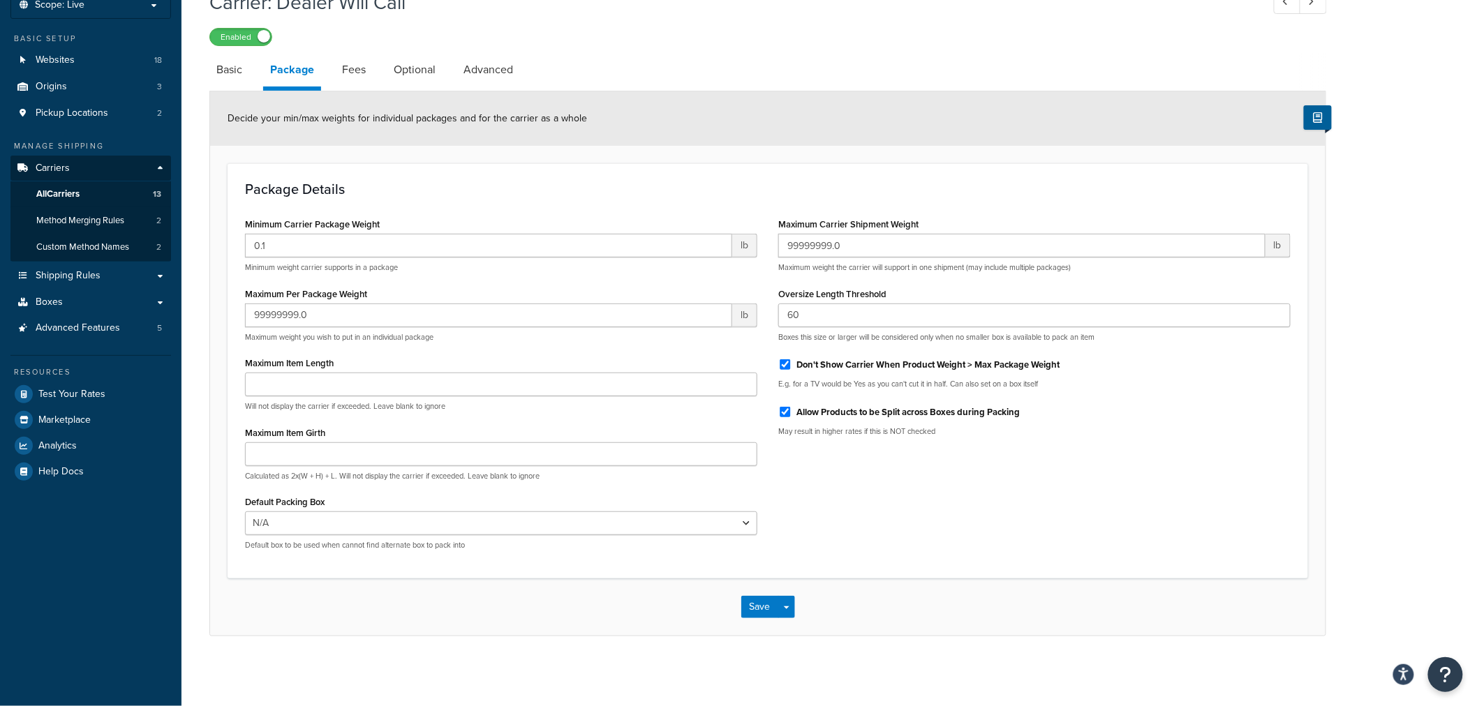
click at [346, 74] on link "Fees" at bounding box center [354, 70] width 38 height 34
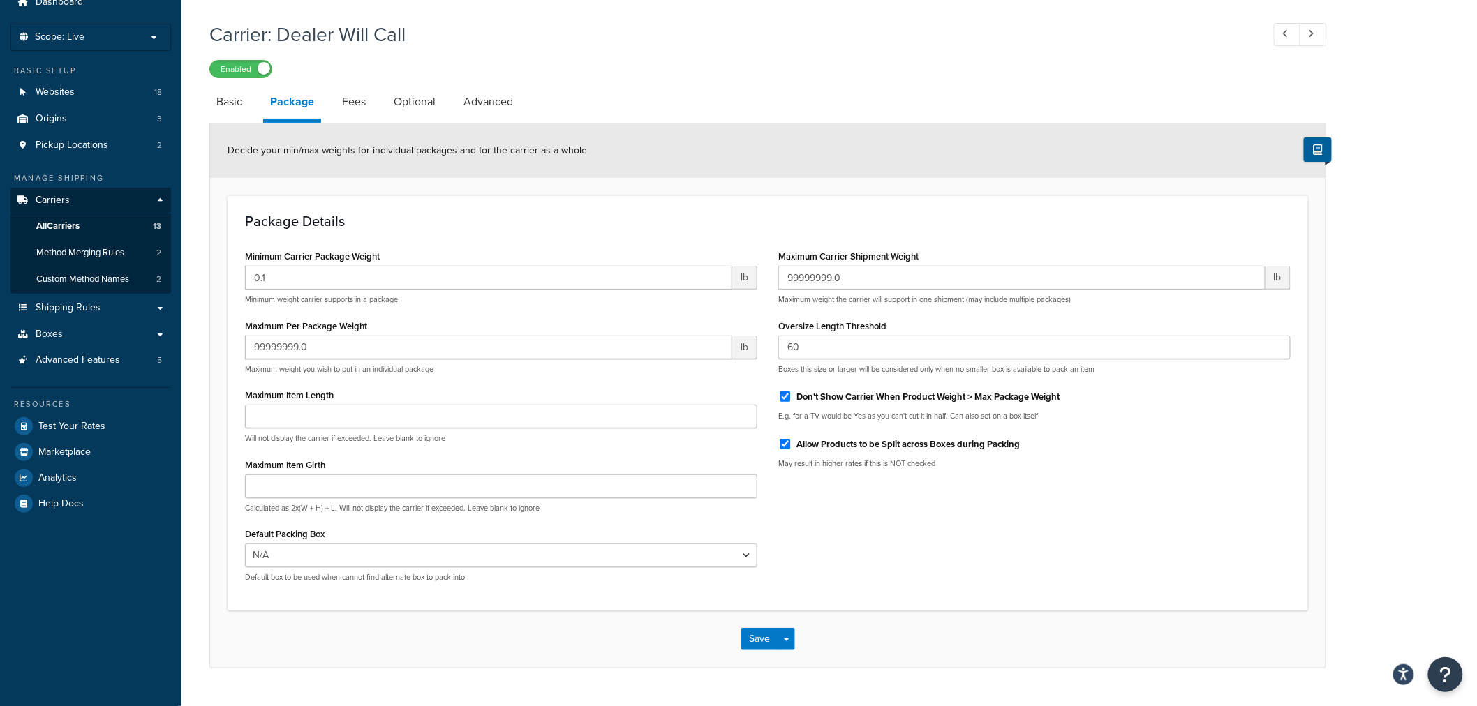
select select "AFTER"
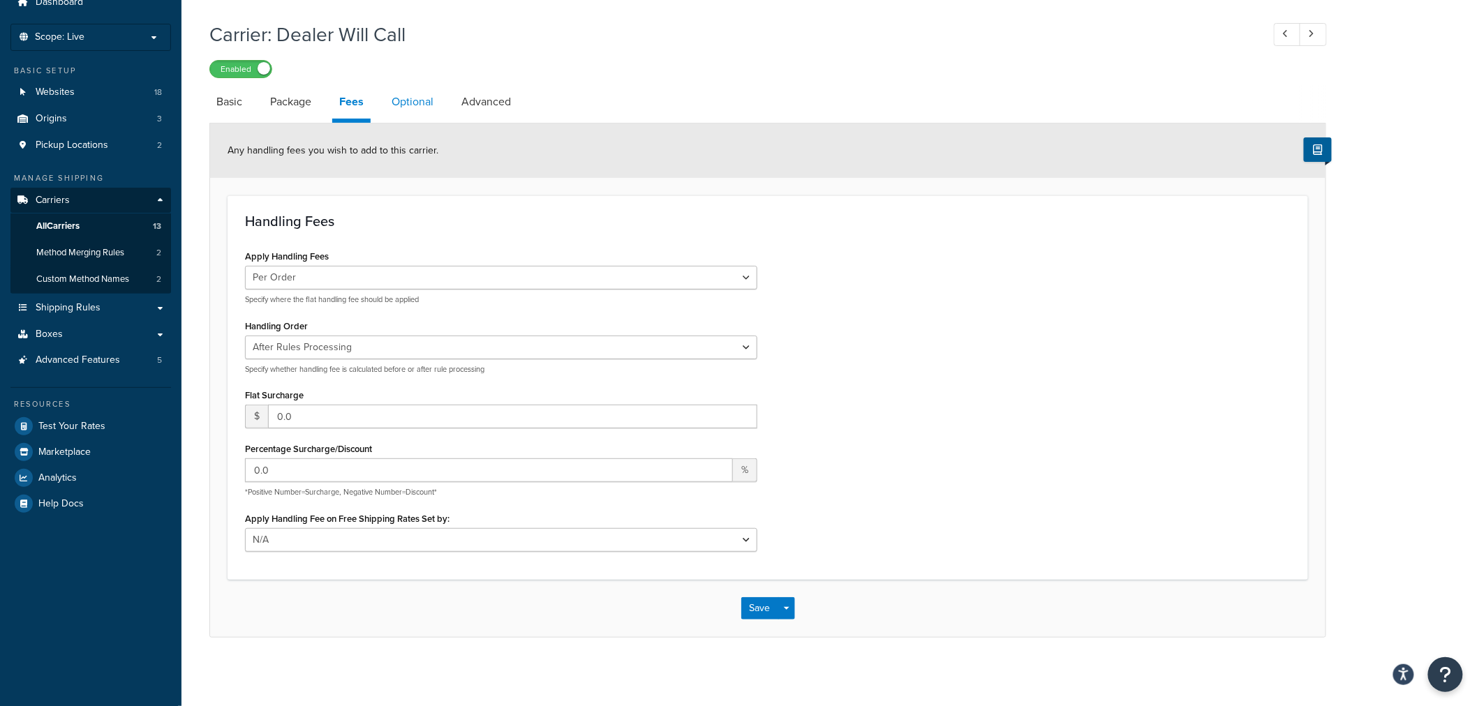
click at [406, 100] on link "Optional" at bounding box center [413, 102] width 56 height 34
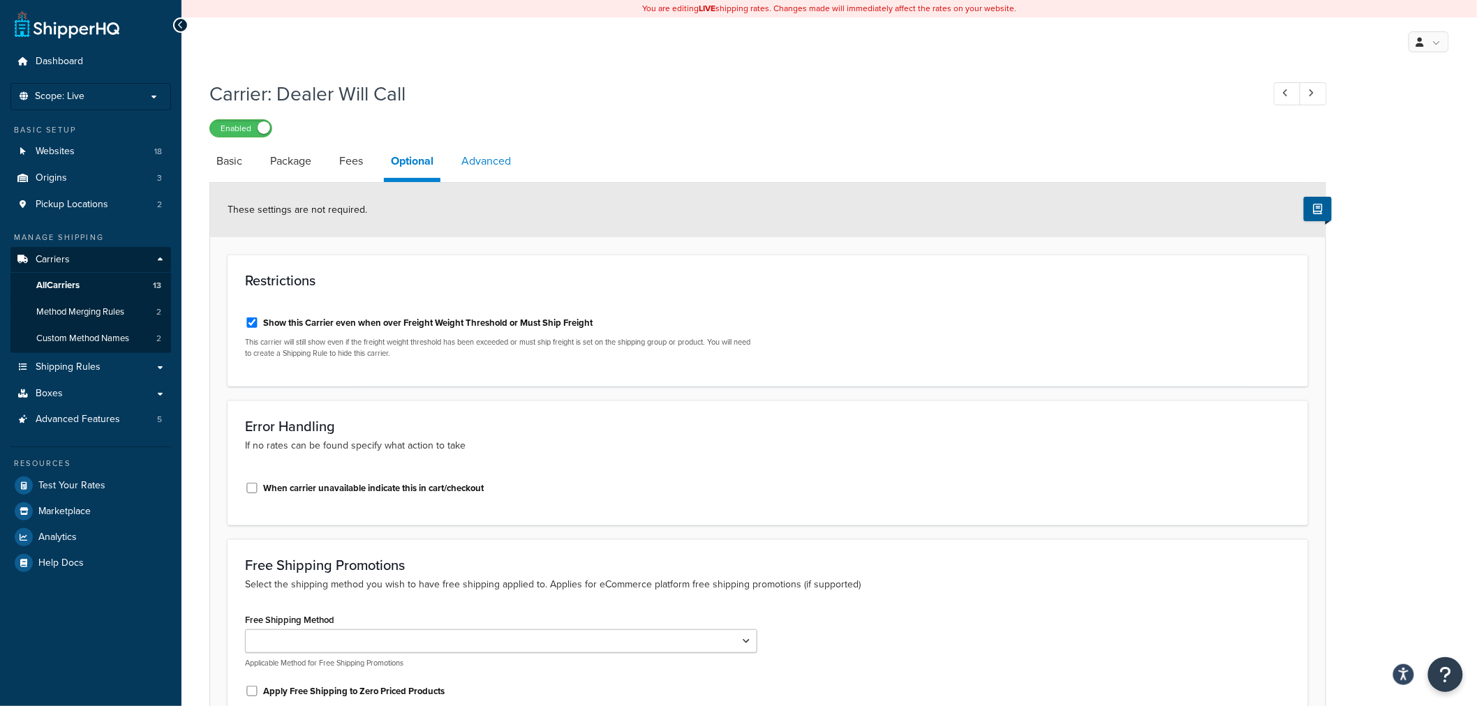
click at [505, 163] on link "Advanced" at bounding box center [486, 162] width 64 height 34
select select "false"
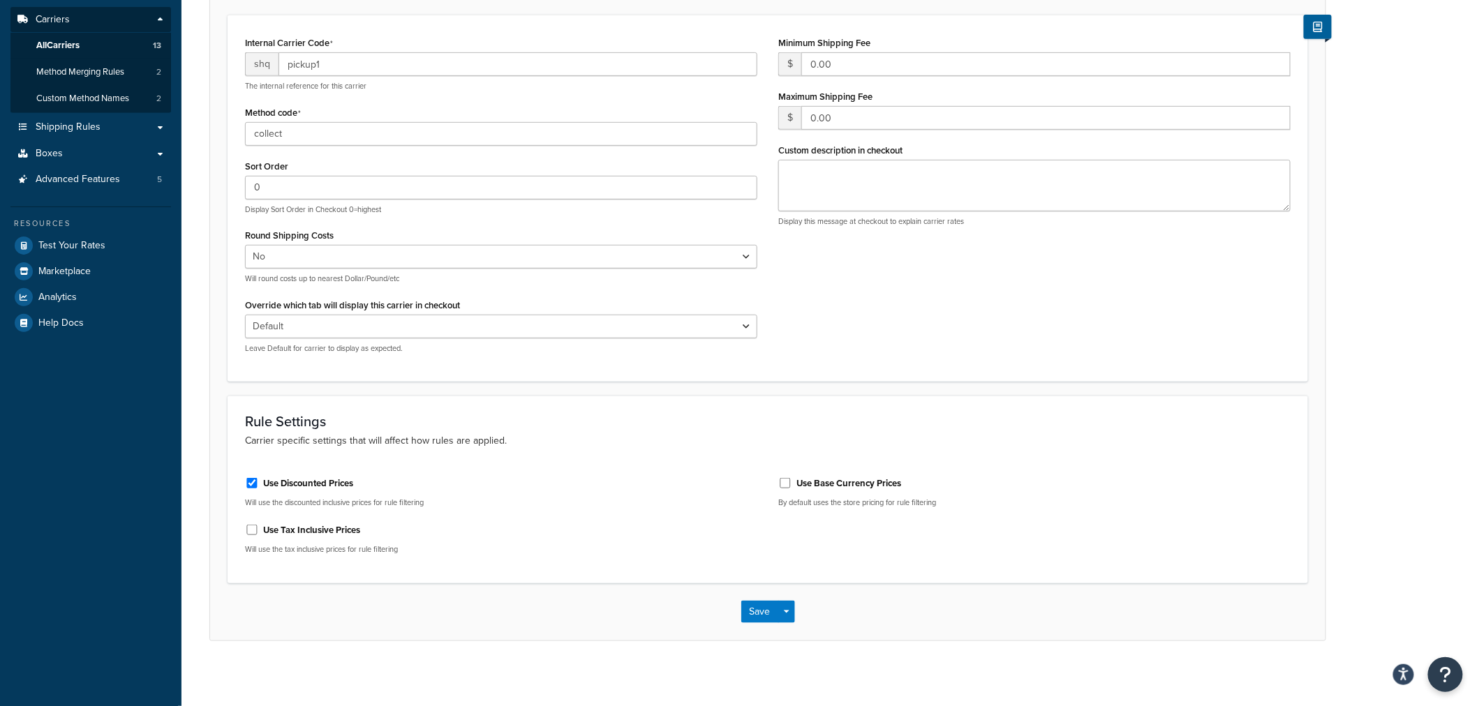
scroll to position [244, 0]
click at [68, 67] on span "Method Merging Rules" at bounding box center [80, 68] width 88 height 12
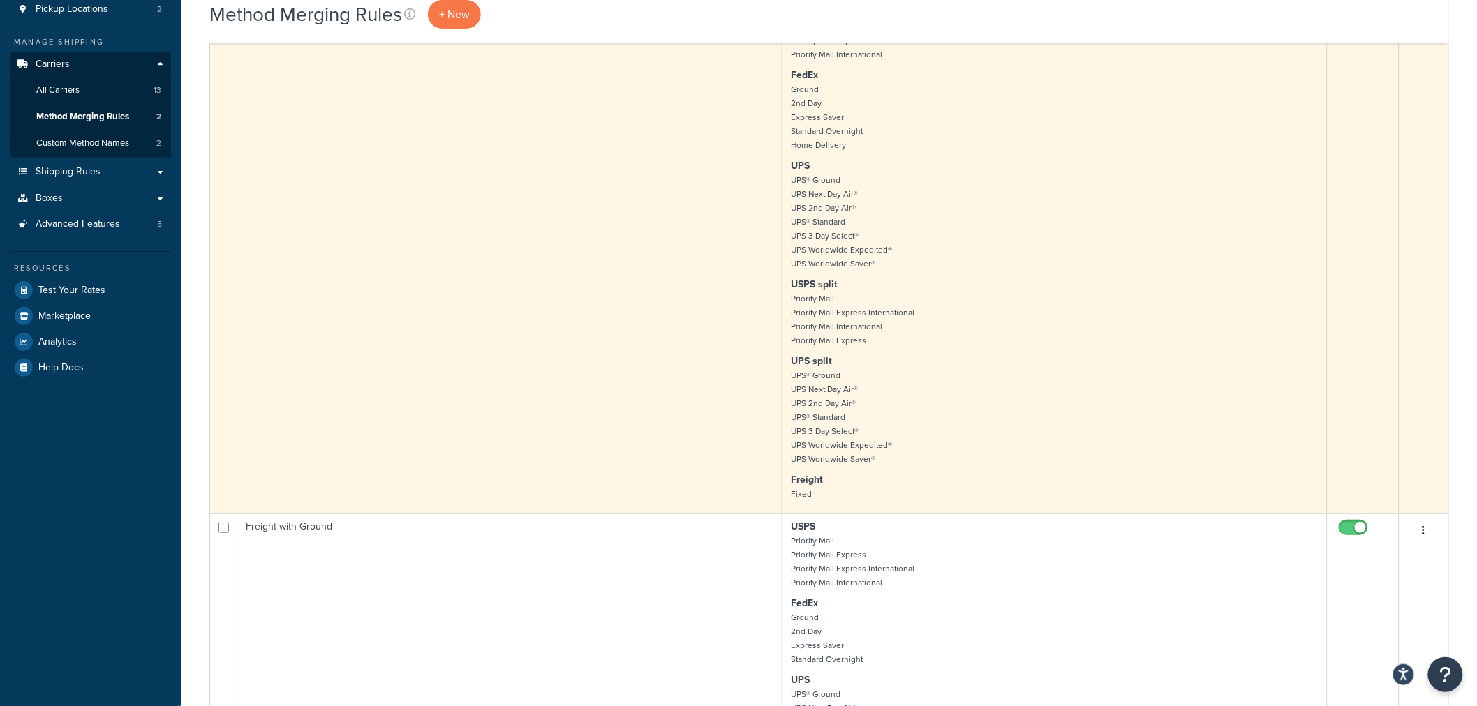
scroll to position [465, 0]
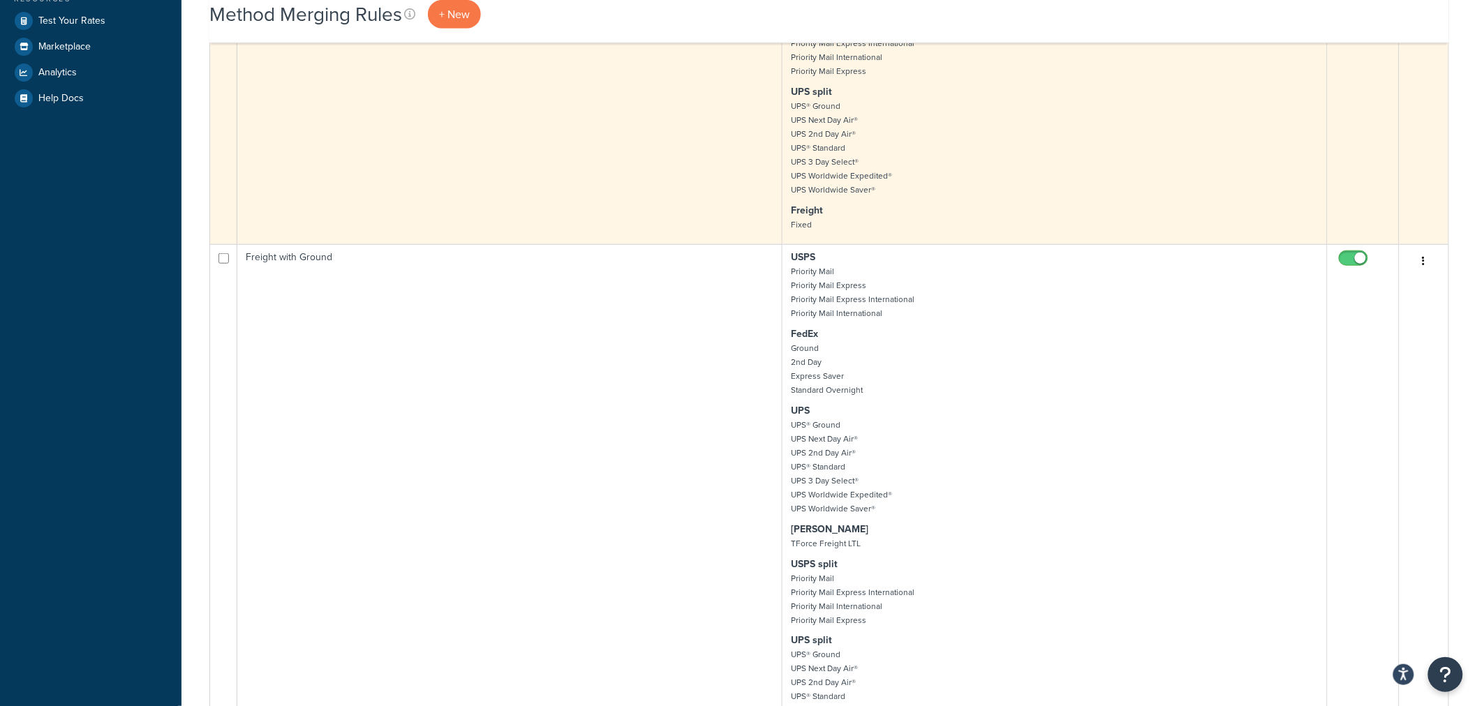
click at [496, 355] on td "Freight with Ground" at bounding box center [509, 501] width 545 height 514
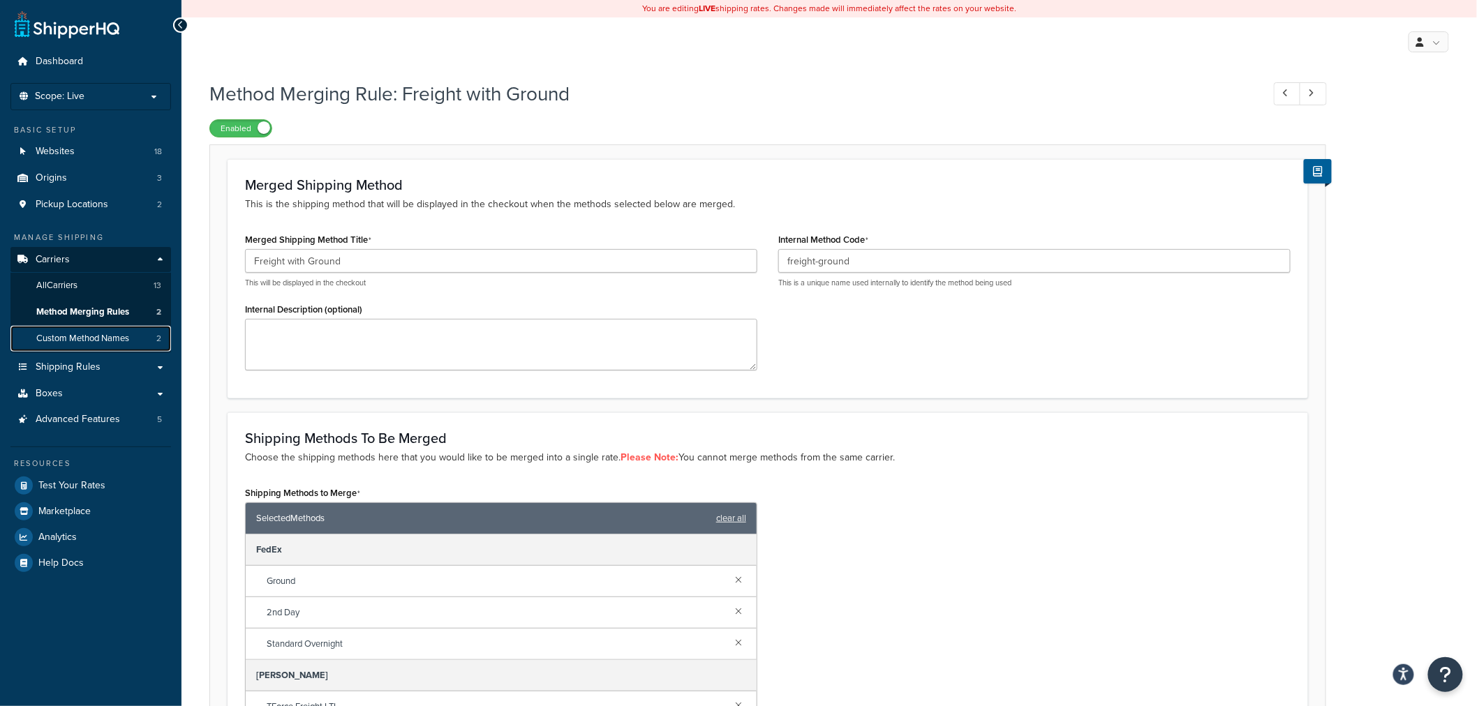
click at [66, 337] on span "Custom Method Names" at bounding box center [82, 339] width 93 height 12
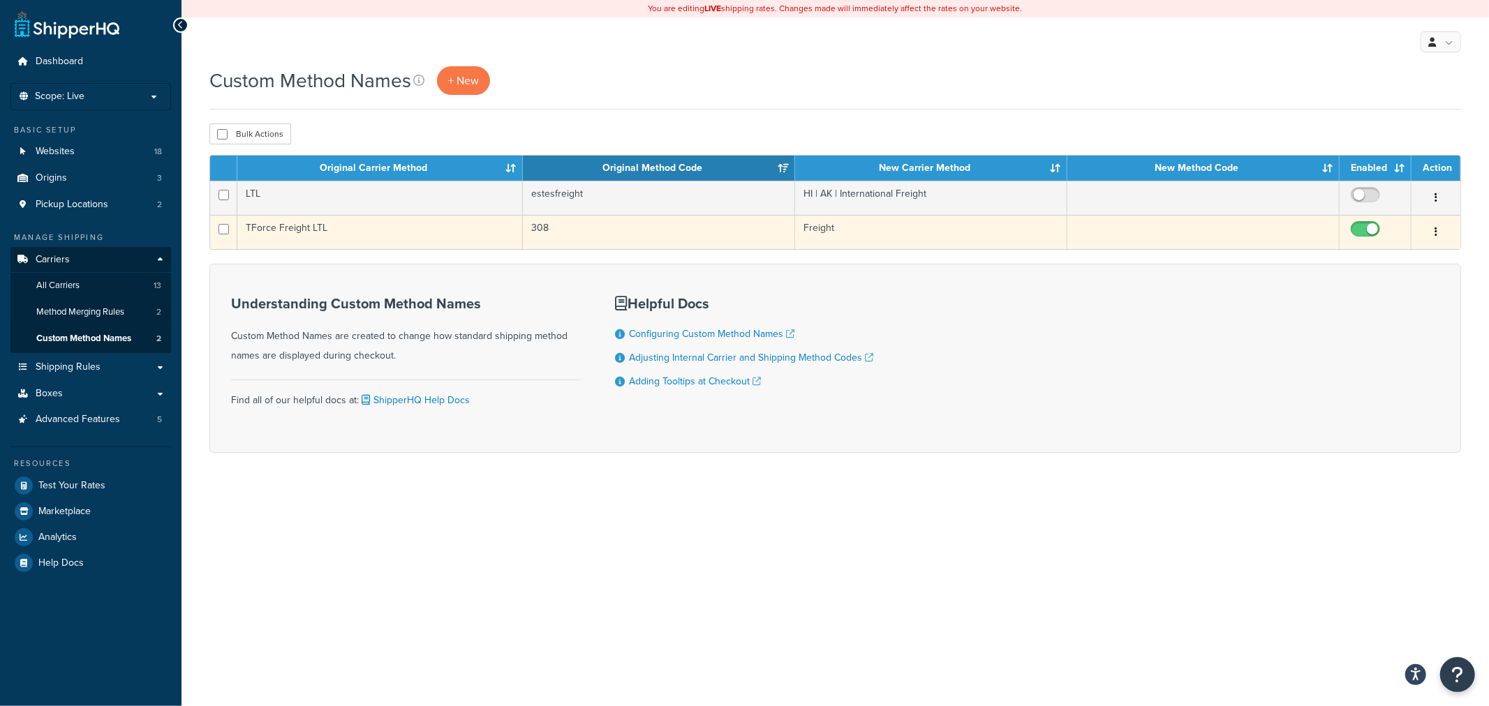
click at [451, 215] on td "TForce Freight LTL" at bounding box center [380, 232] width 286 height 34
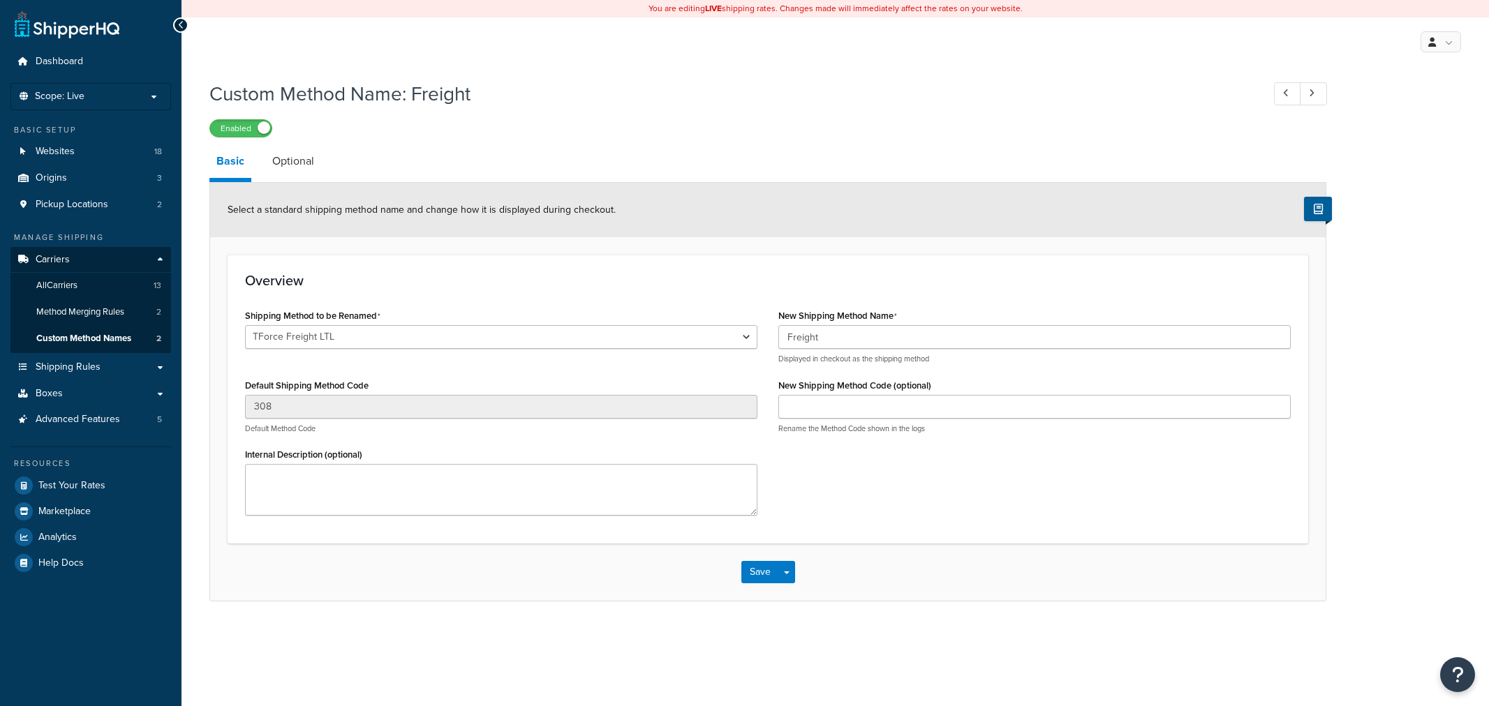
select select "138085"
click at [291, 171] on link "Optional" at bounding box center [293, 162] width 56 height 34
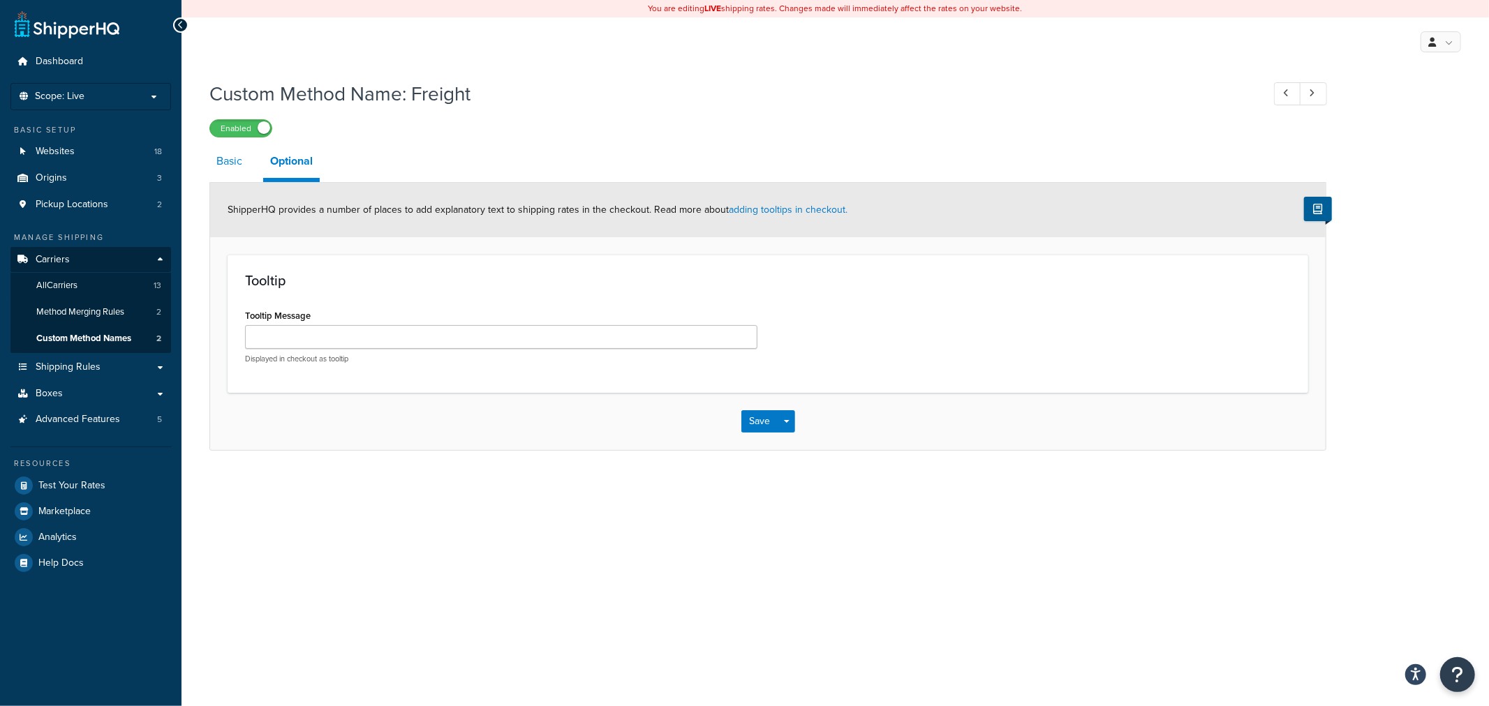
click at [211, 159] on link "Basic" at bounding box center [229, 162] width 40 height 34
select select "138085"
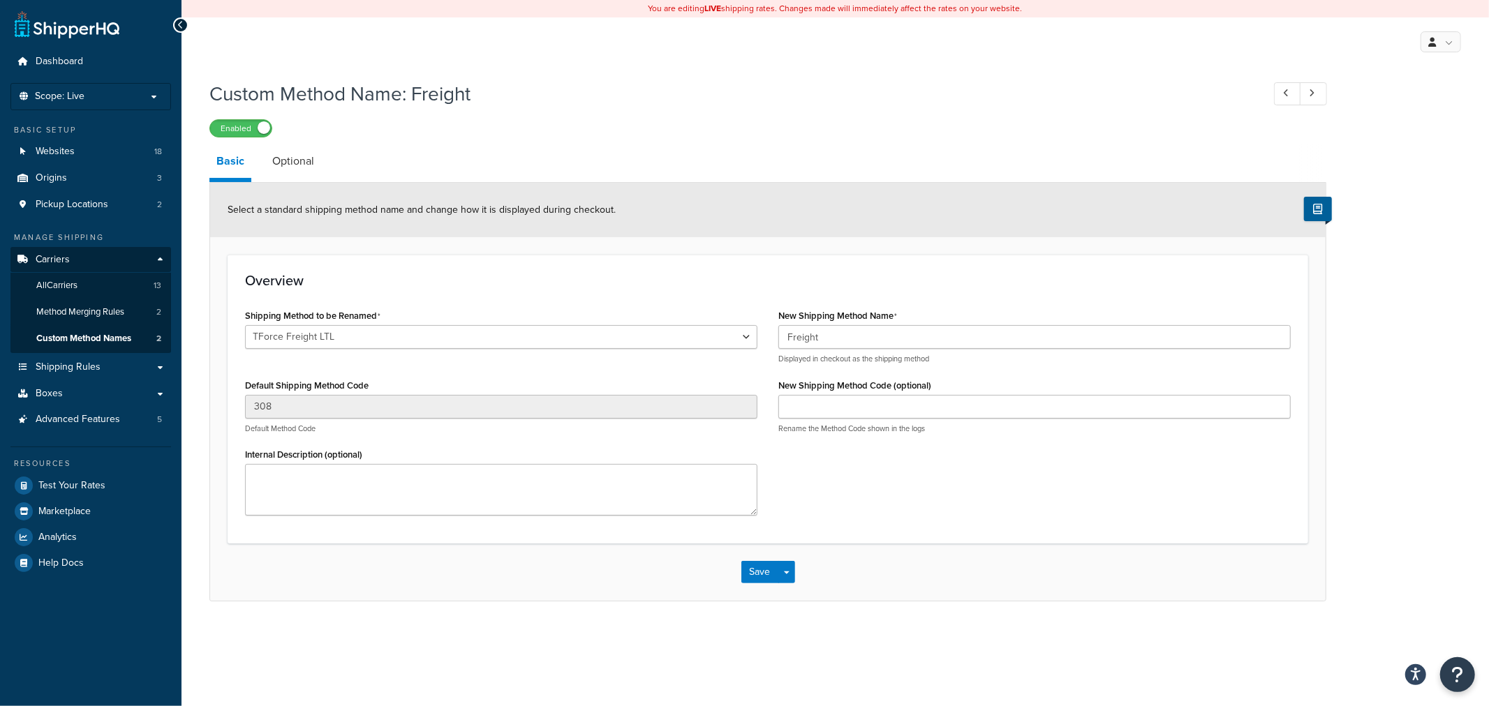
click at [447, 101] on h1 "Custom Method Name: Freight" at bounding box center [728, 93] width 1039 height 27
copy h1 "Freight"
drag, startPoint x: 209, startPoint y: 95, endPoint x: 402, endPoint y: 92, distance: 192.7
click at [402, 92] on h1 "Custom Method Name: Freight" at bounding box center [728, 93] width 1039 height 27
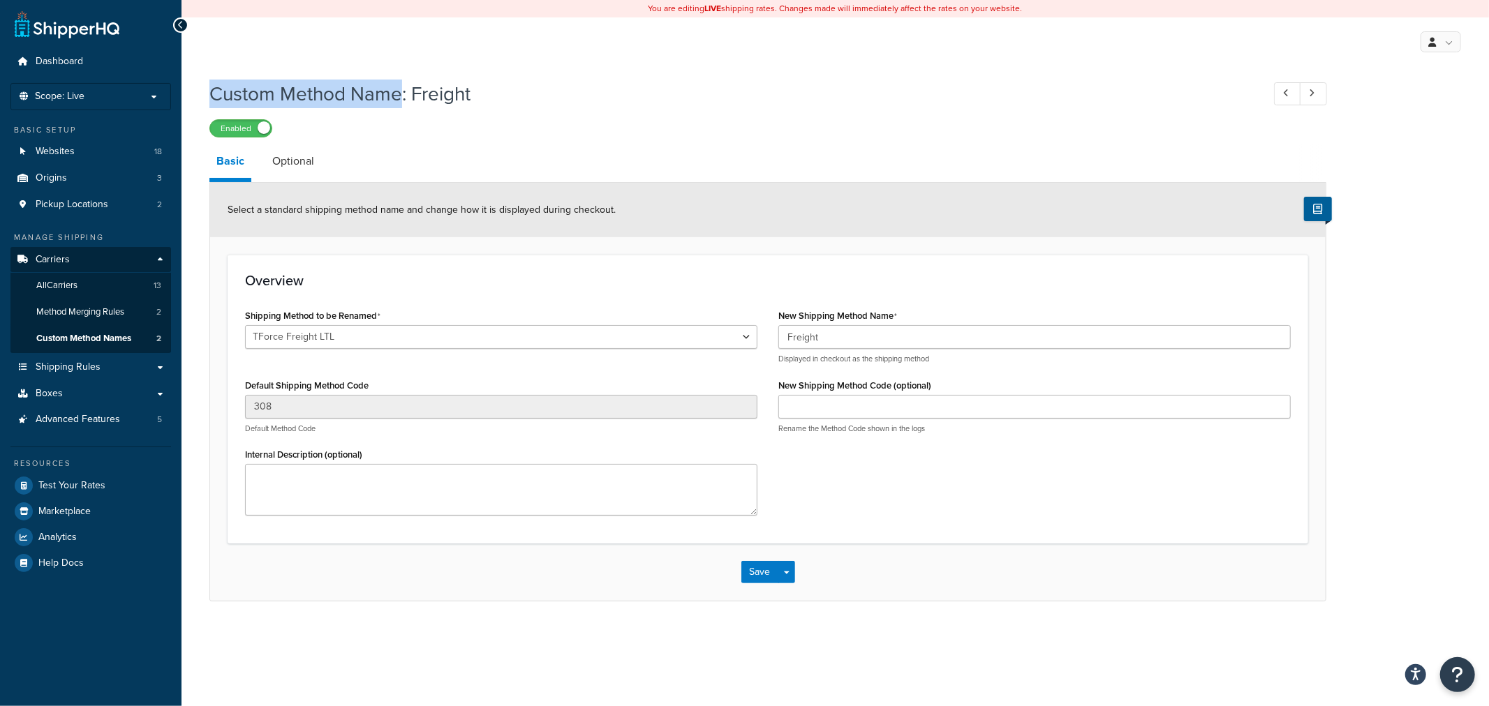
copy h1 "Custom Method Name"
click at [46, 363] on span "Shipping Rules" at bounding box center [68, 368] width 65 height 12
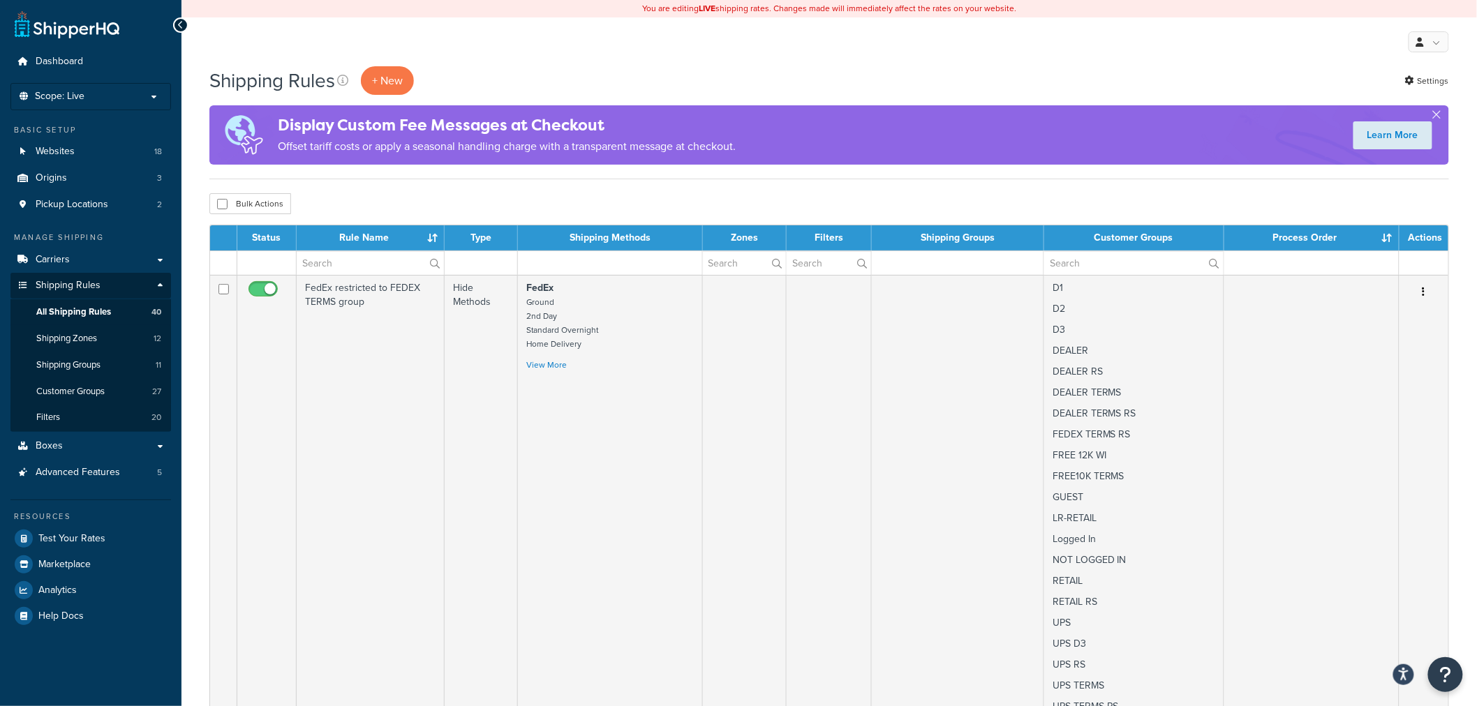
click at [498, 260] on td at bounding box center [481, 263] width 73 height 24
click at [484, 268] on td at bounding box center [481, 263] width 73 height 24
click at [483, 260] on td at bounding box center [481, 263] width 73 height 24
click at [458, 271] on td at bounding box center [481, 263] width 73 height 24
click at [482, 236] on th "Type" at bounding box center [481, 237] width 73 height 25
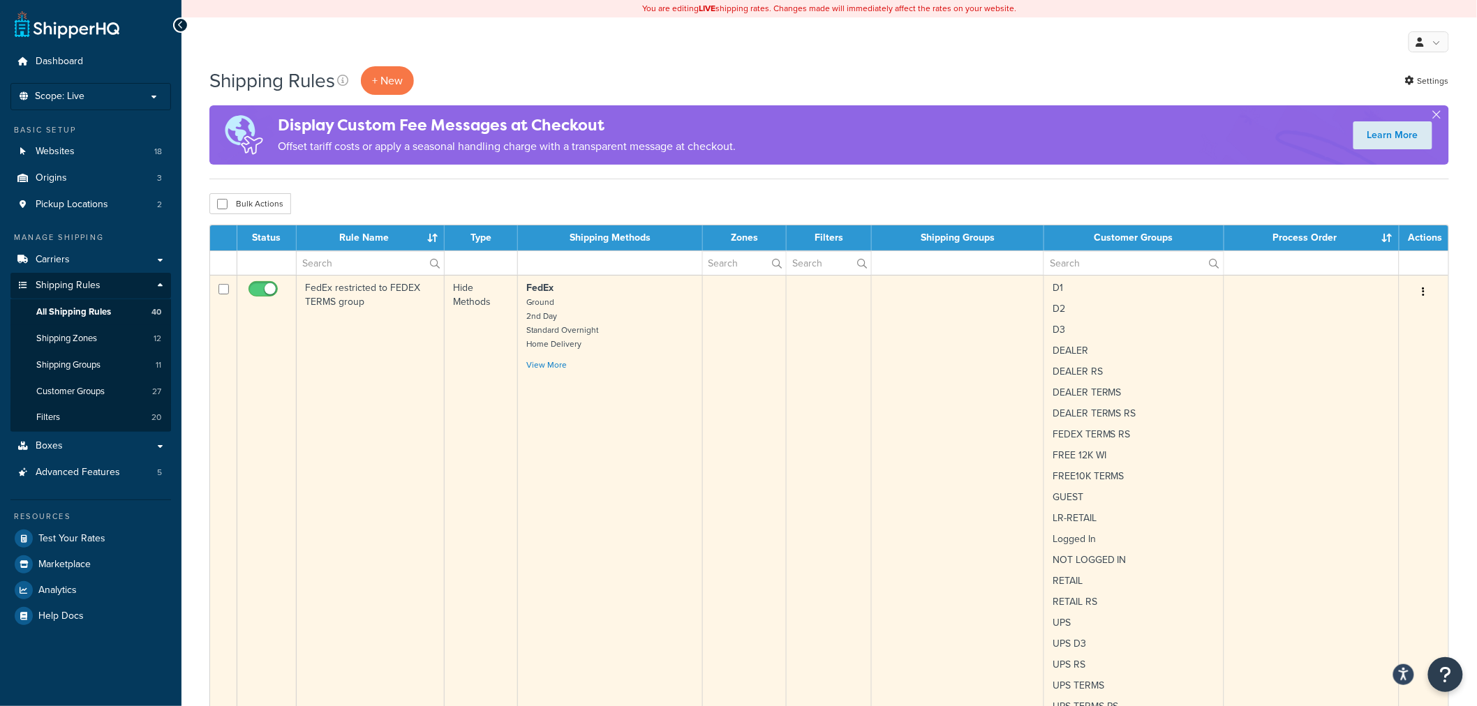
click at [461, 292] on td "Hide Methods" at bounding box center [481, 553] width 73 height 556
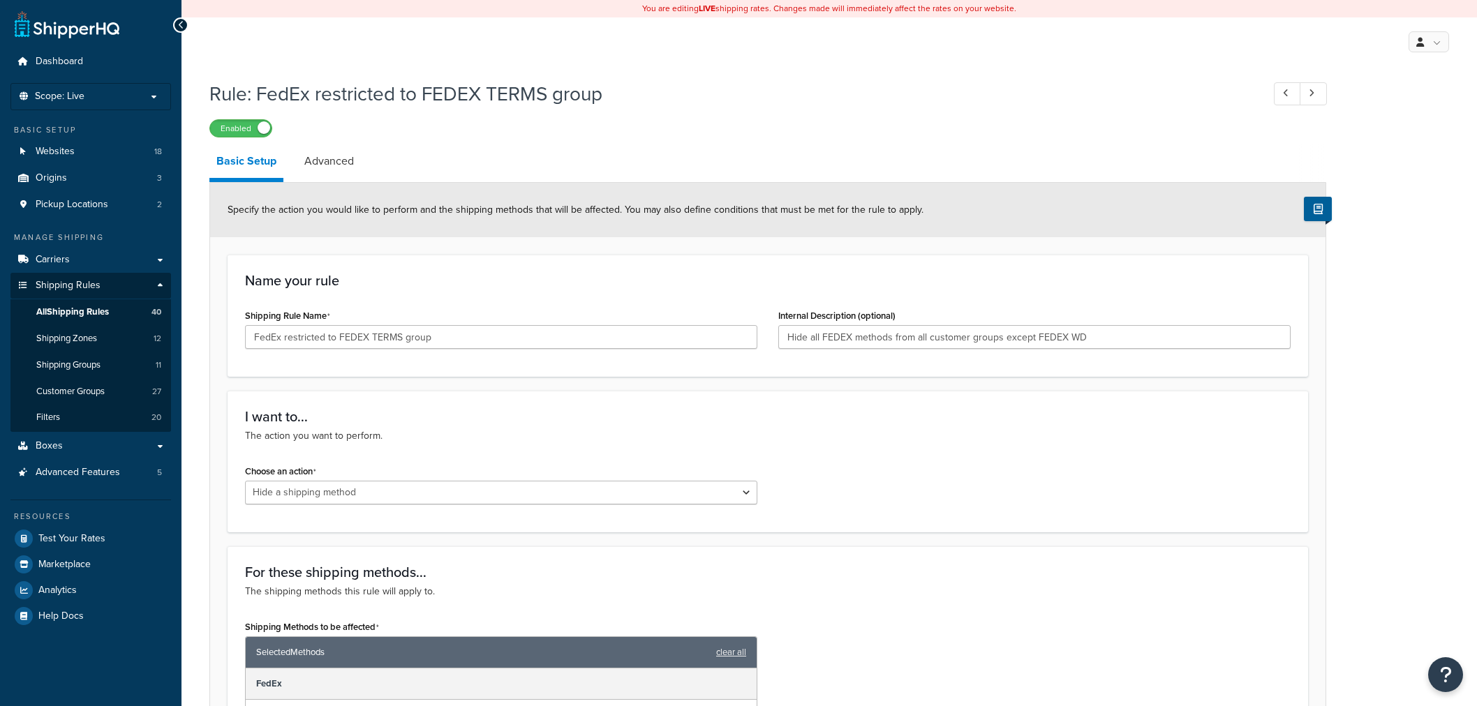
select select "HIDE"
click at [72, 309] on span "All Shipping Rules" at bounding box center [72, 312] width 73 height 12
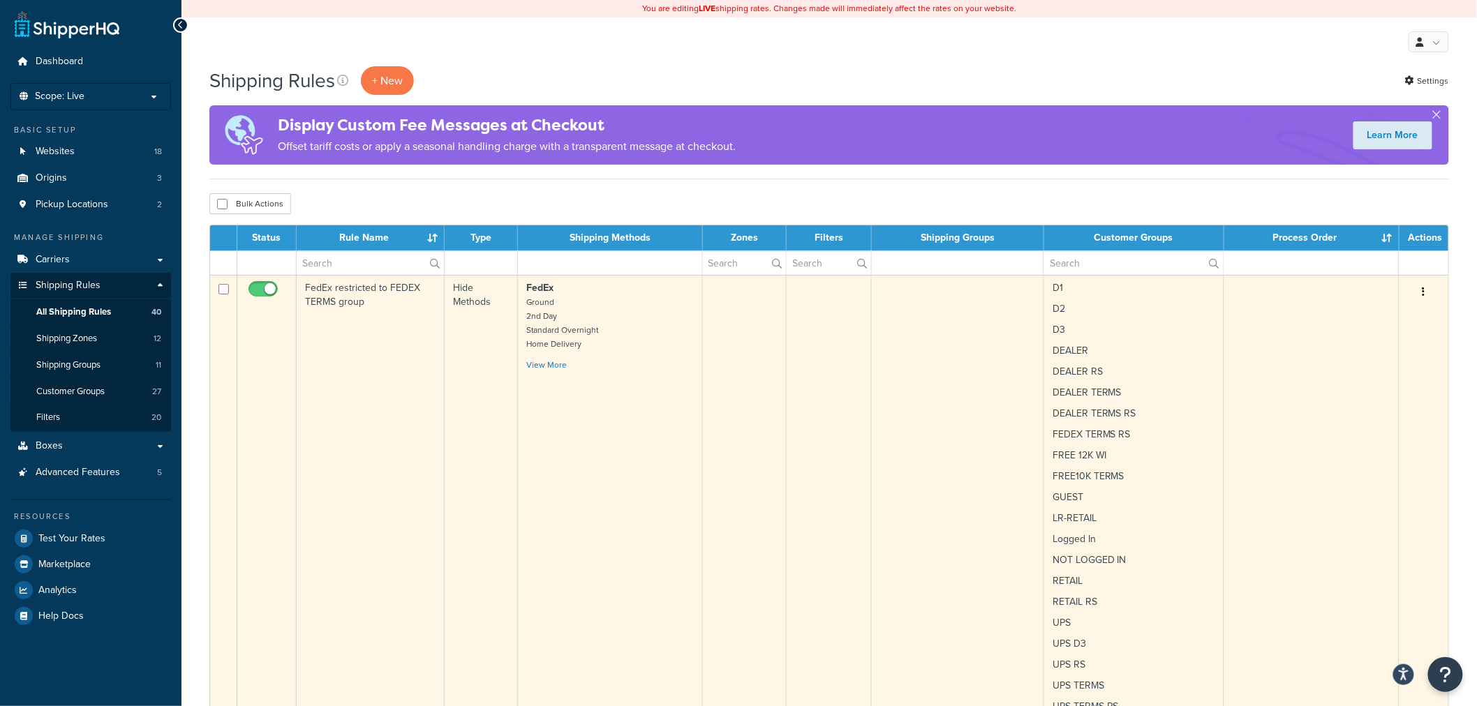
click at [325, 343] on td "FedEx restricted to FEDEX TERMS group" at bounding box center [371, 553] width 148 height 556
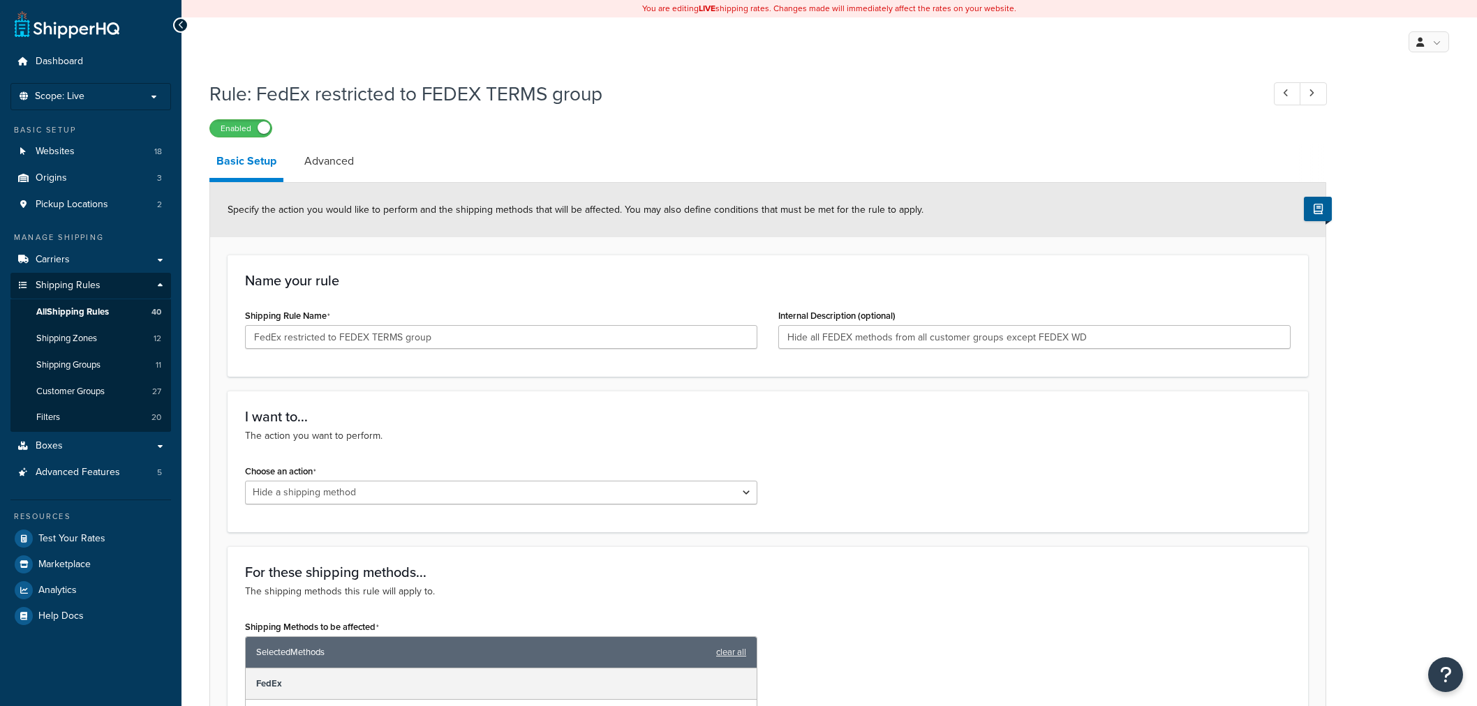
select select "HIDE"
click at [806, 332] on input "Hide all FEDEX methods from all customer groups except FEDEX WD" at bounding box center [1034, 337] width 512 height 24
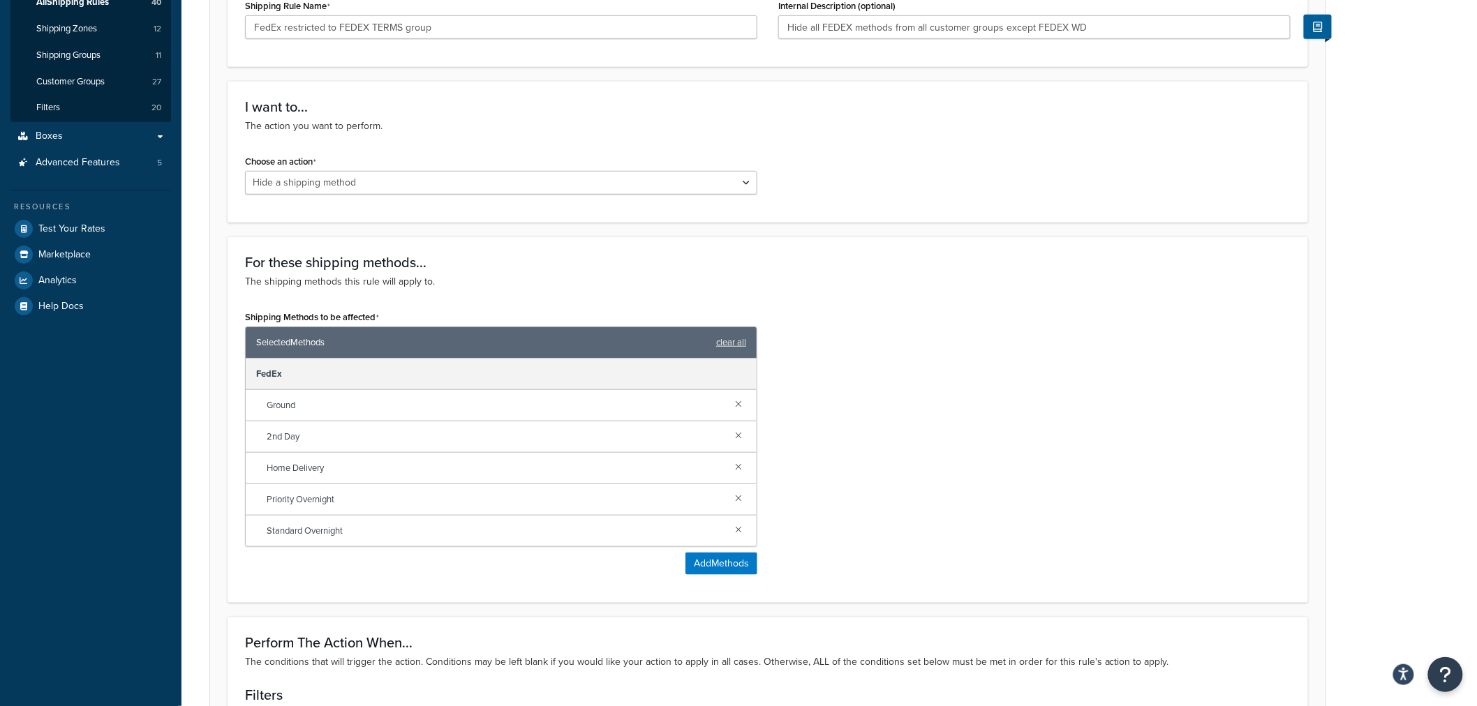
scroll to position [387, 0]
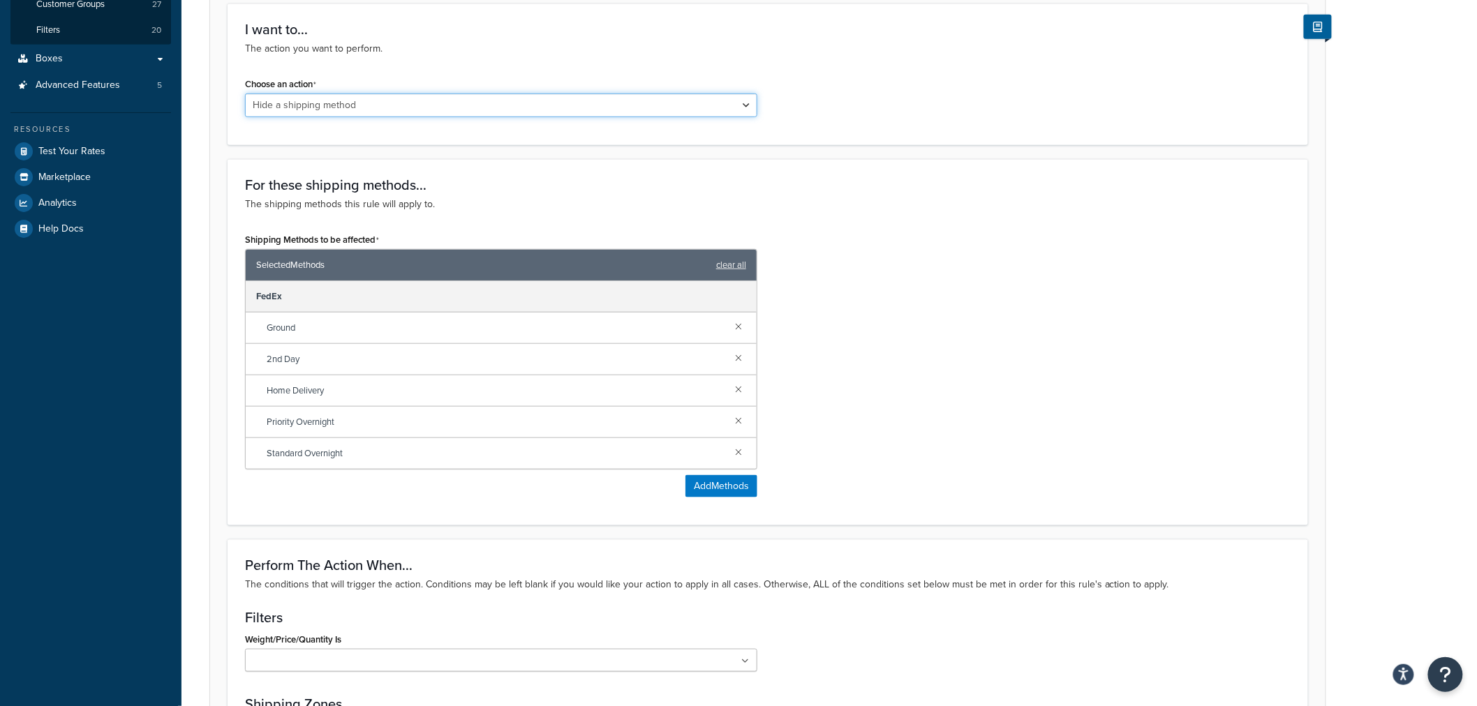
click at [744, 102] on select "Choose an action Override Rates Surcharge or discount rates Hide a shipping met…" at bounding box center [501, 106] width 512 height 24
click at [810, 93] on div "Choose an action Choose an action Override Rates Surcharge or discount rates Hi…" at bounding box center [768, 101] width 1067 height 54
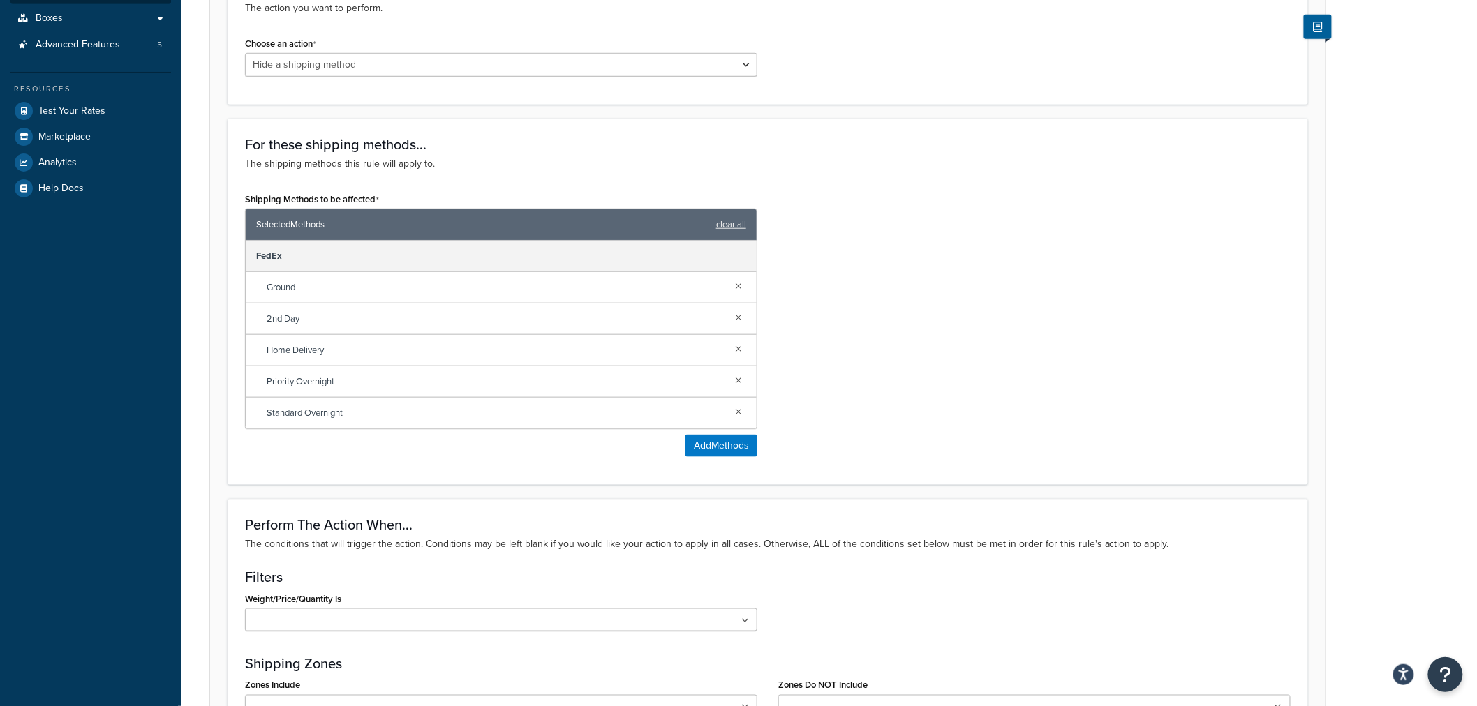
scroll to position [465, 0]
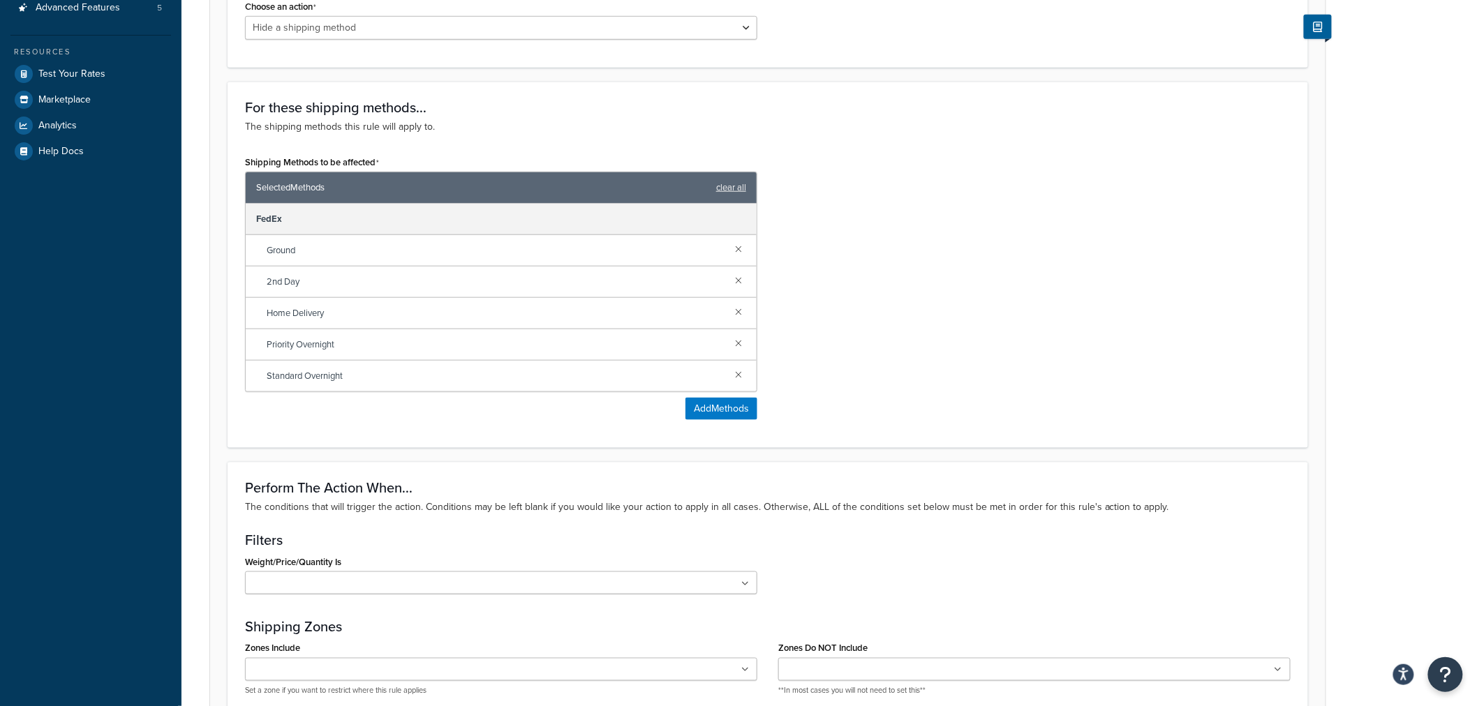
click at [1384, 209] on div "Rule: FedEx restricted to FEDEX TERMS group Enabled Basic Setup Advanced Specif…" at bounding box center [830, 388] width 1296 height 1560
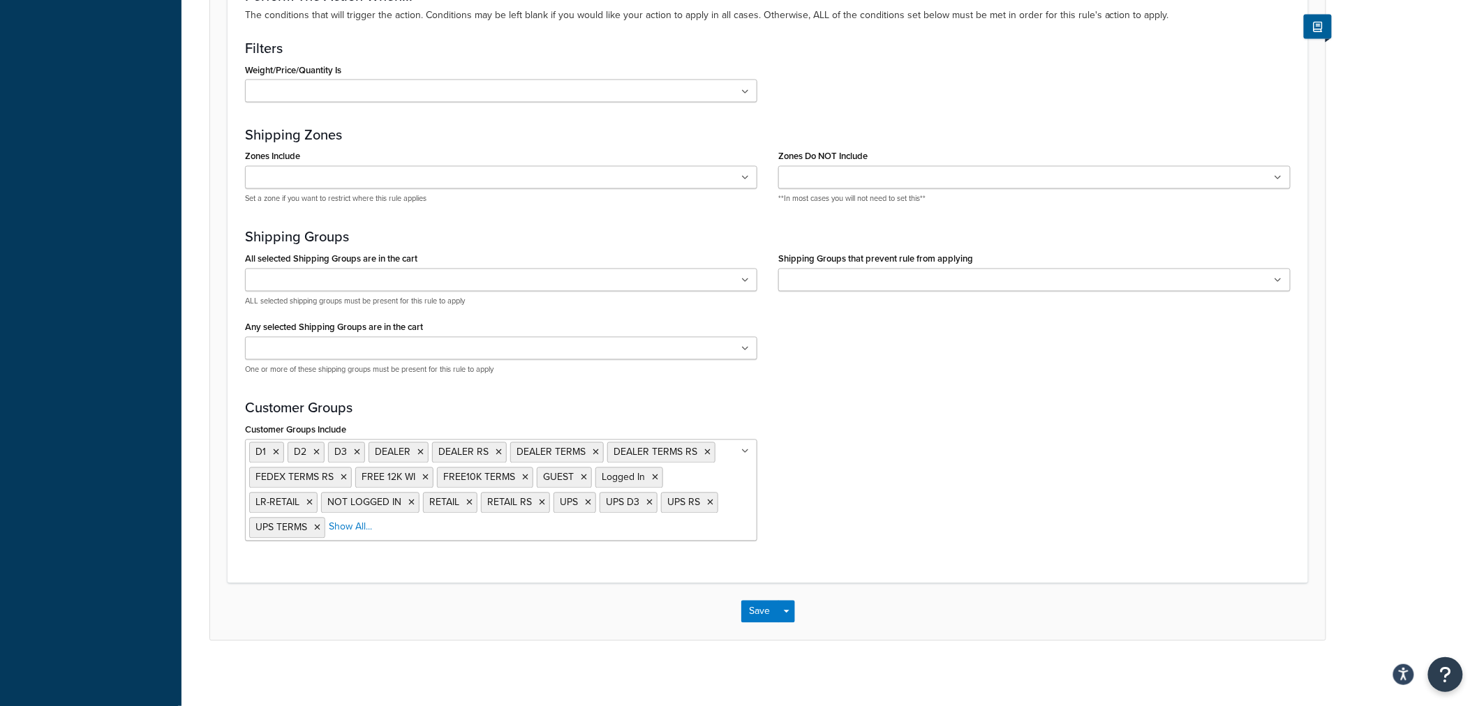
scroll to position [963, 0]
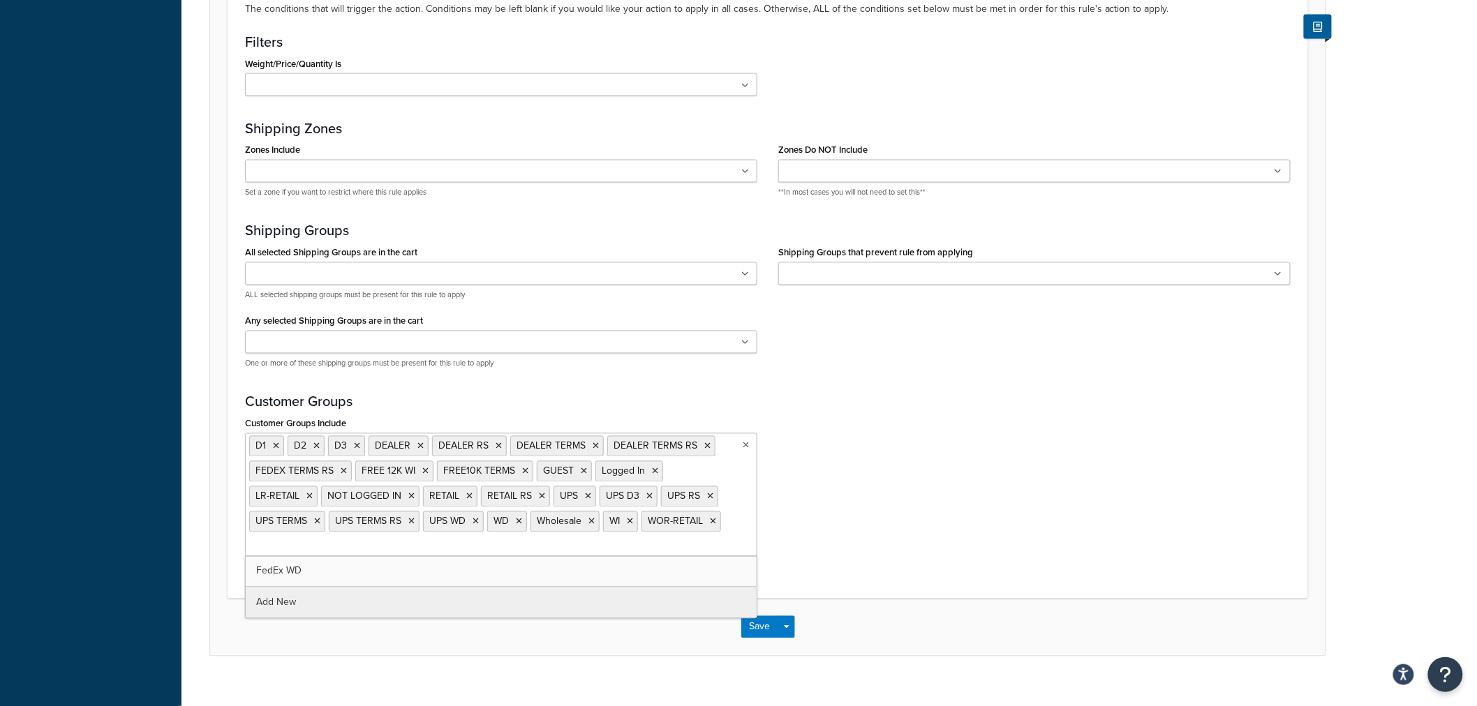
click at [745, 445] on icon at bounding box center [746, 446] width 6 height 8
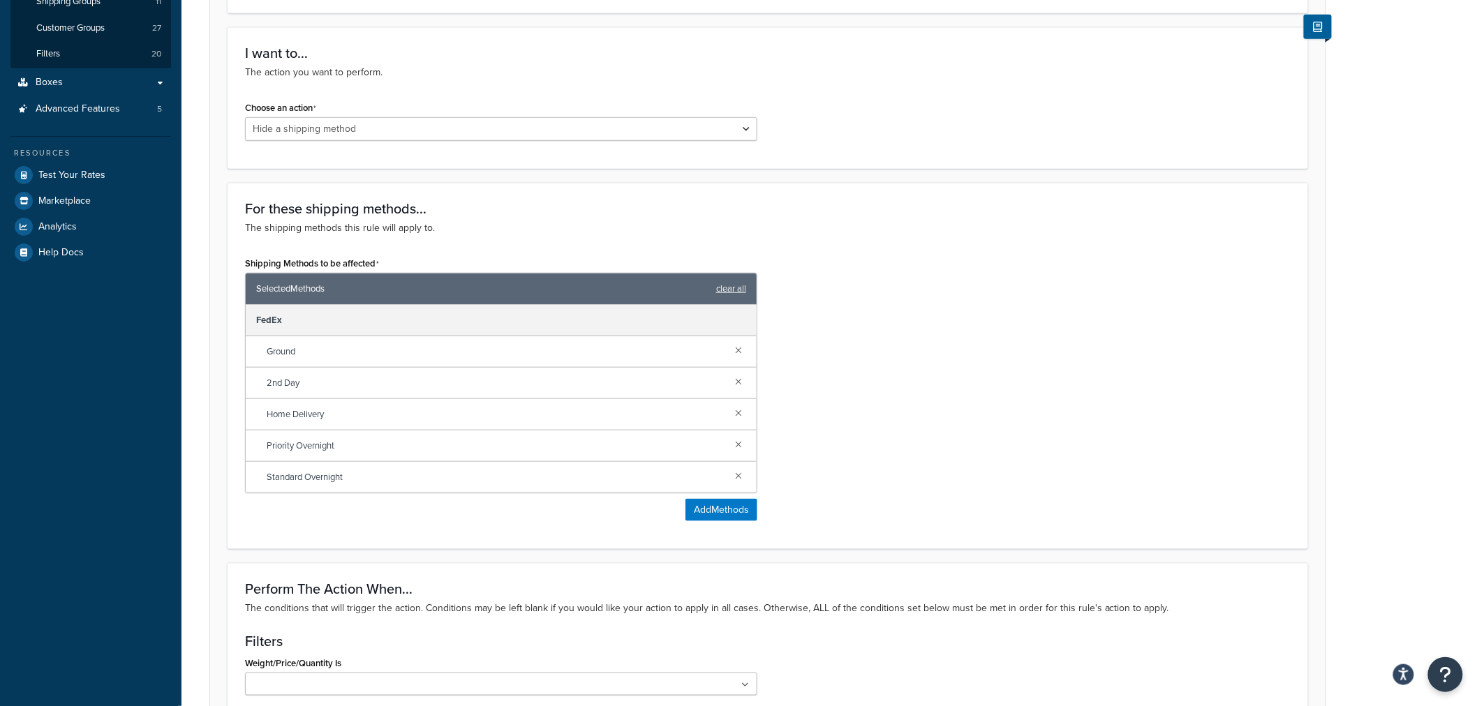
scroll to position [0, 0]
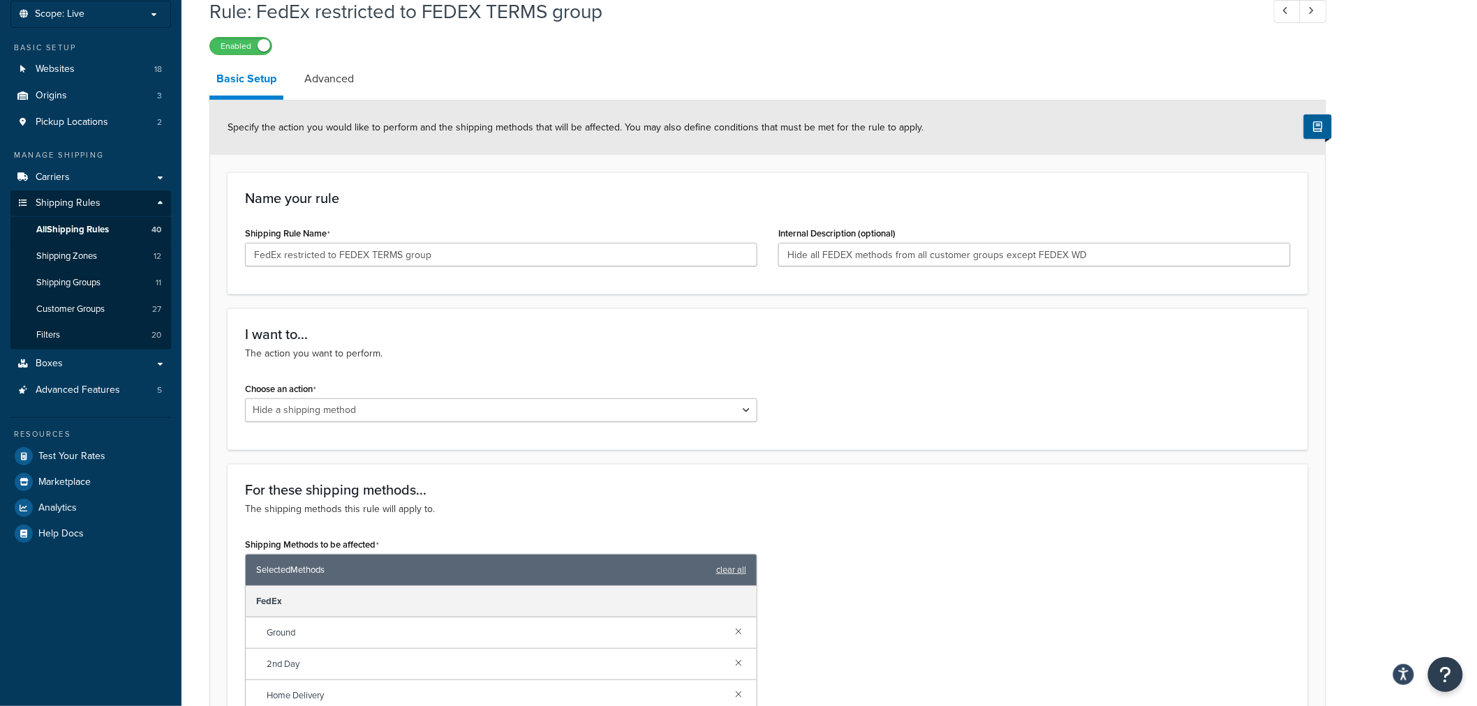
scroll to position [77, 0]
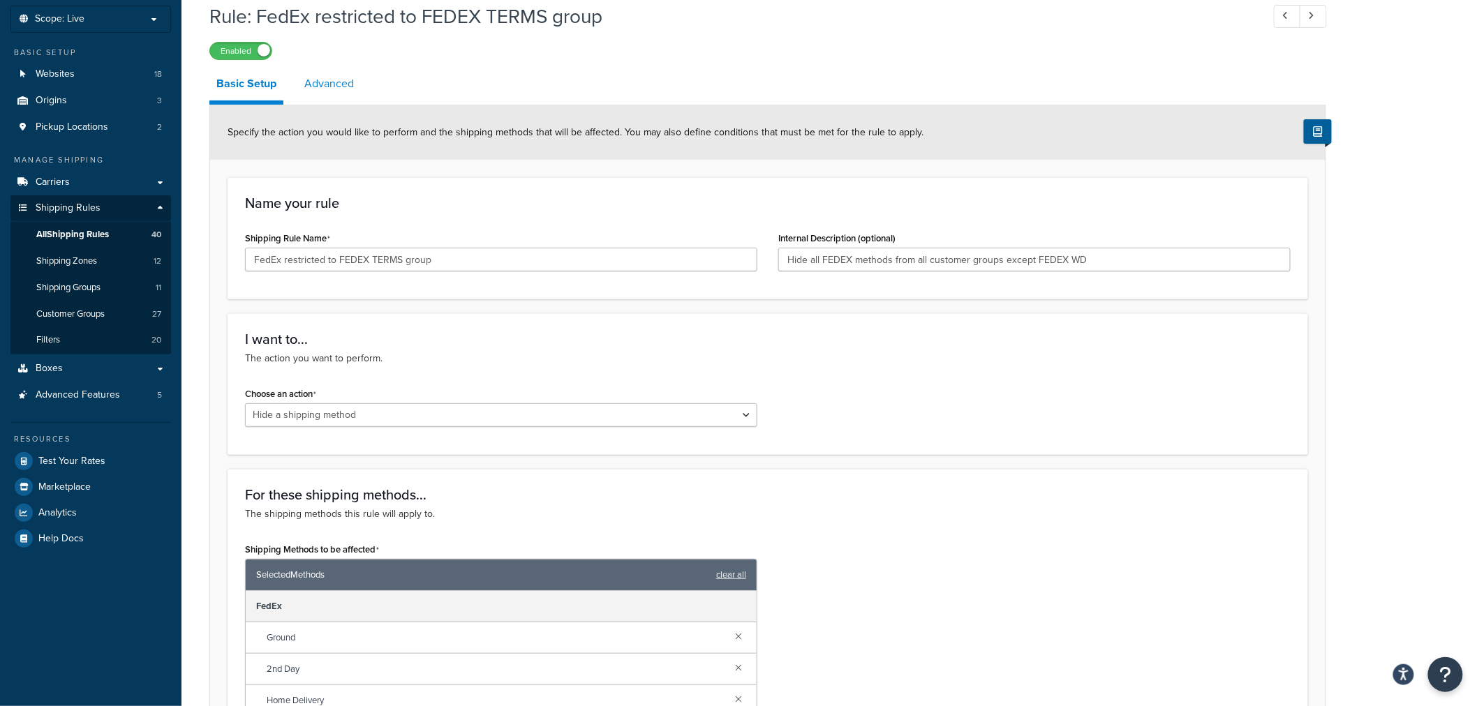
click at [346, 91] on link "Advanced" at bounding box center [329, 84] width 64 height 34
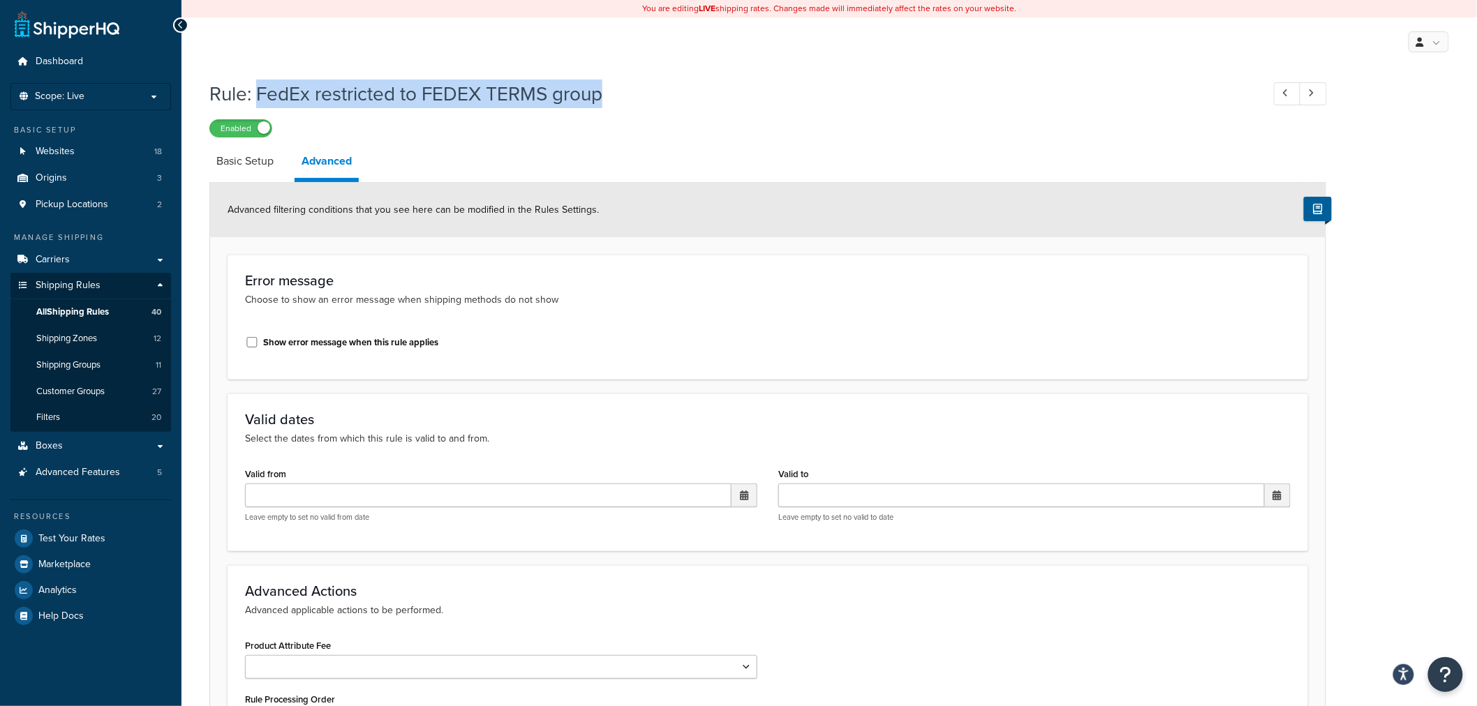
drag, startPoint x: 617, startPoint y: 87, endPoint x: 261, endPoint y: 88, distance: 356.0
click at [261, 88] on h1 "Rule: FedEx restricted to FEDEX TERMS group" at bounding box center [728, 93] width 1039 height 27
click at [84, 313] on span "All Shipping Rules" at bounding box center [72, 312] width 73 height 12
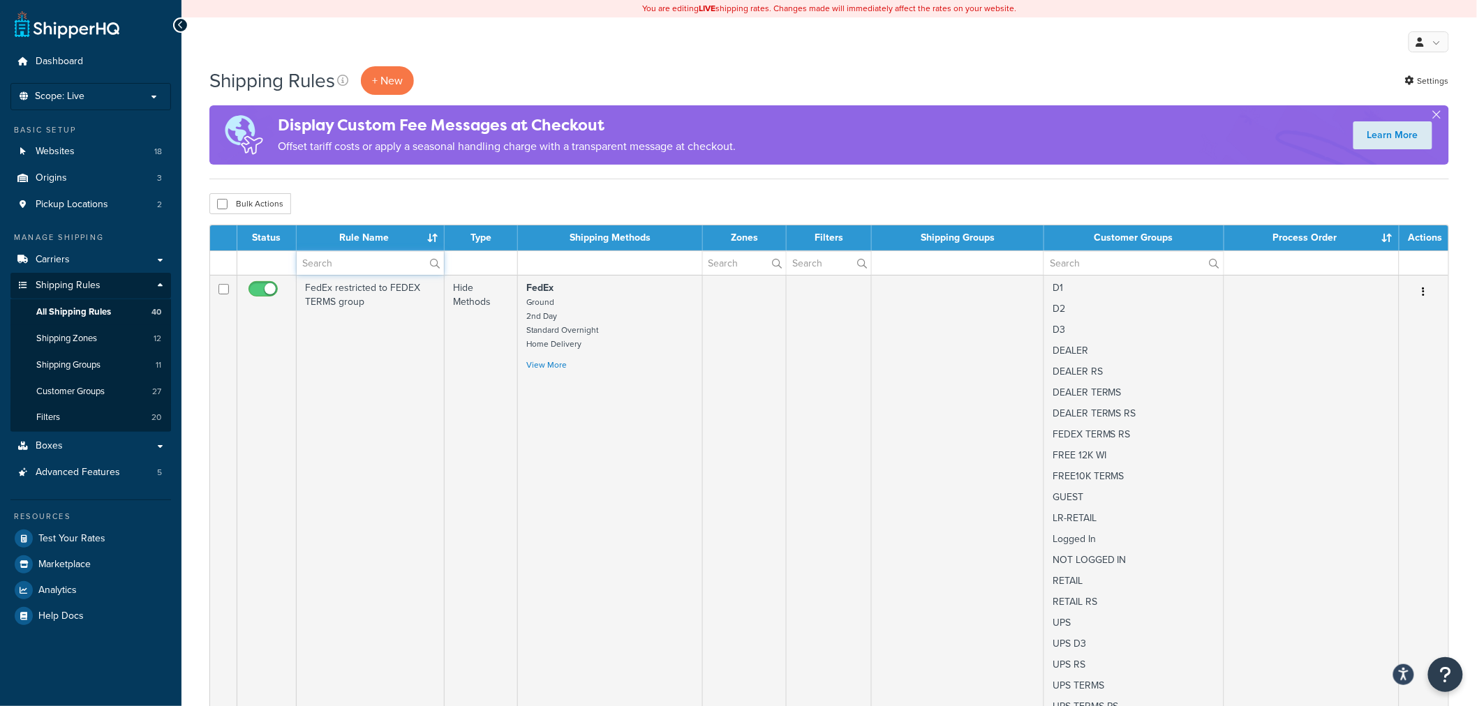
click at [360, 260] on input "text" at bounding box center [370, 263] width 147 height 24
click at [417, 198] on div "Bulk Actions Duplicate Delete" at bounding box center [829, 203] width 1240 height 21
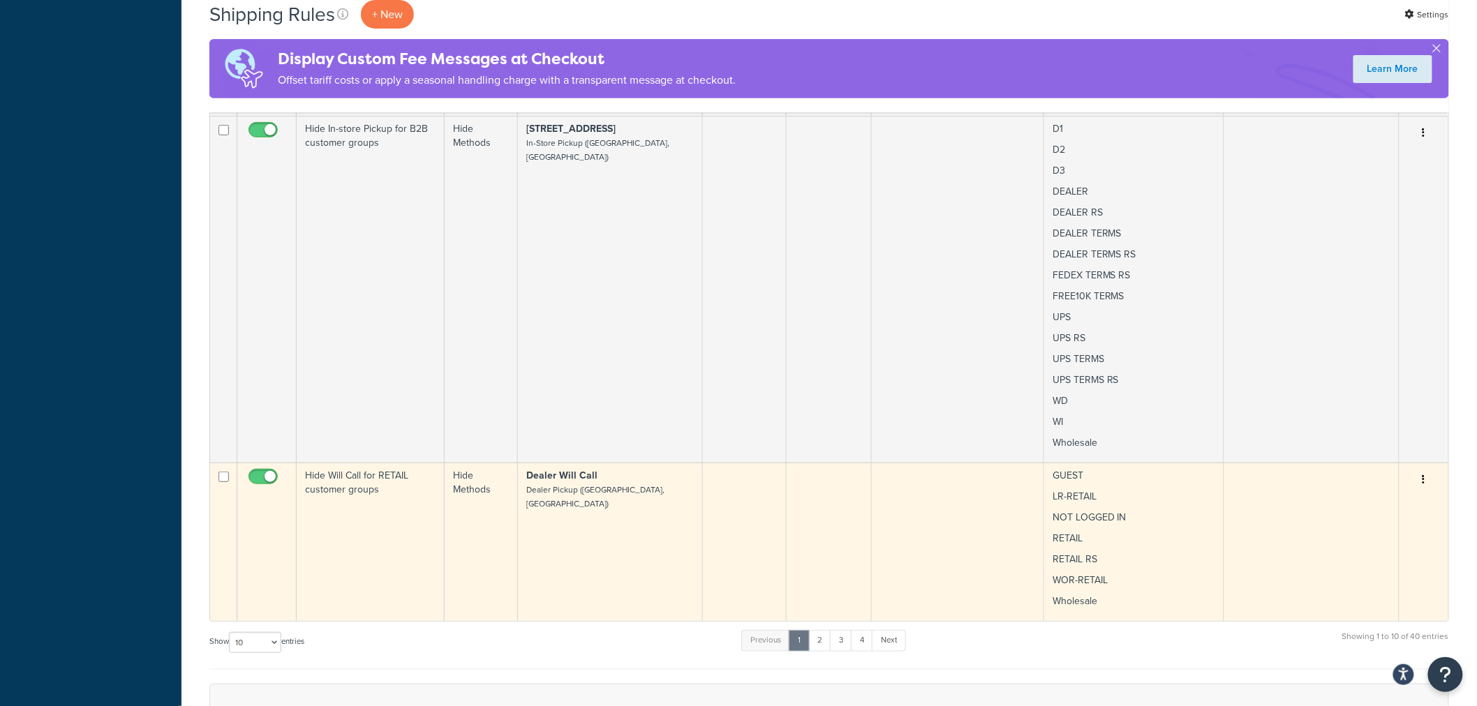
scroll to position [2693, 0]
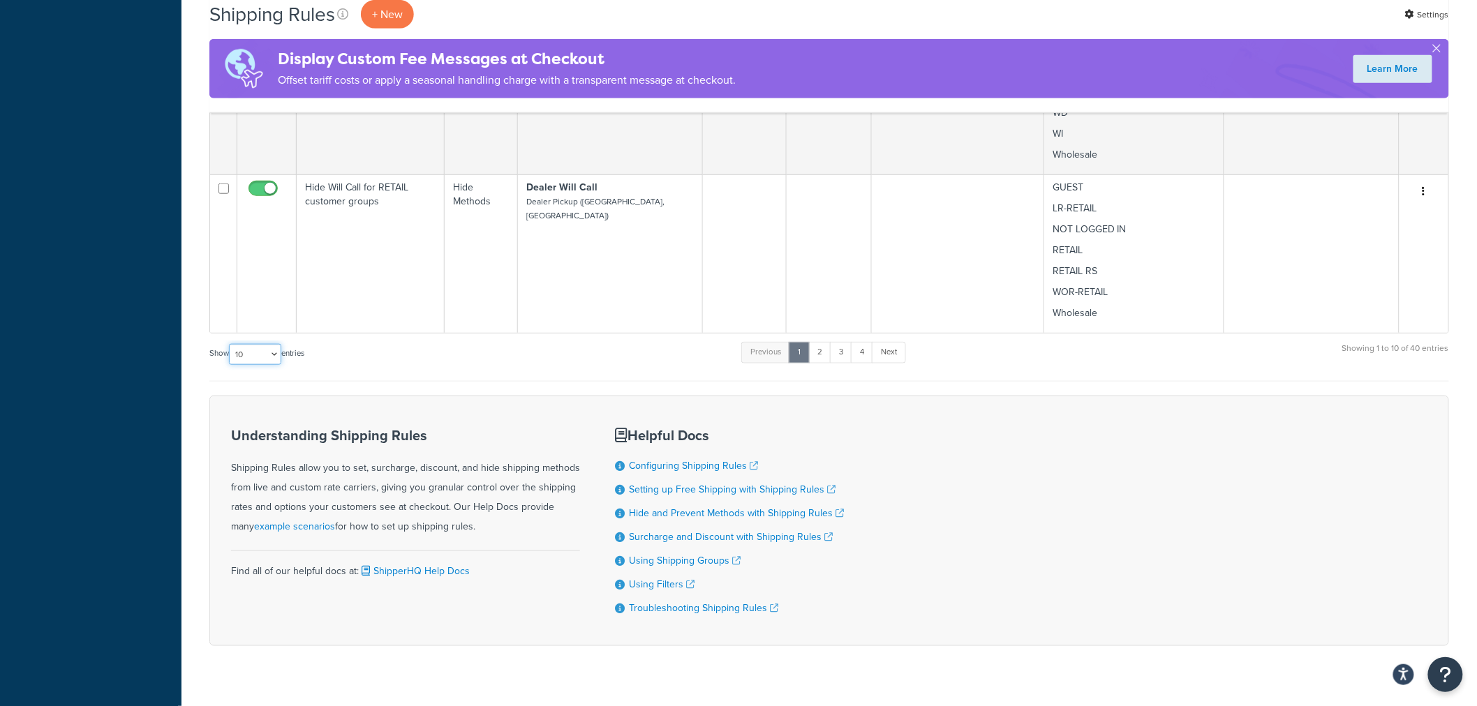
click at [250, 344] on select "10 15 25 50 100 1000" at bounding box center [255, 354] width 52 height 21
select select "100"
click at [230, 344] on select "10 15 25 50 100 1000" at bounding box center [255, 354] width 52 height 21
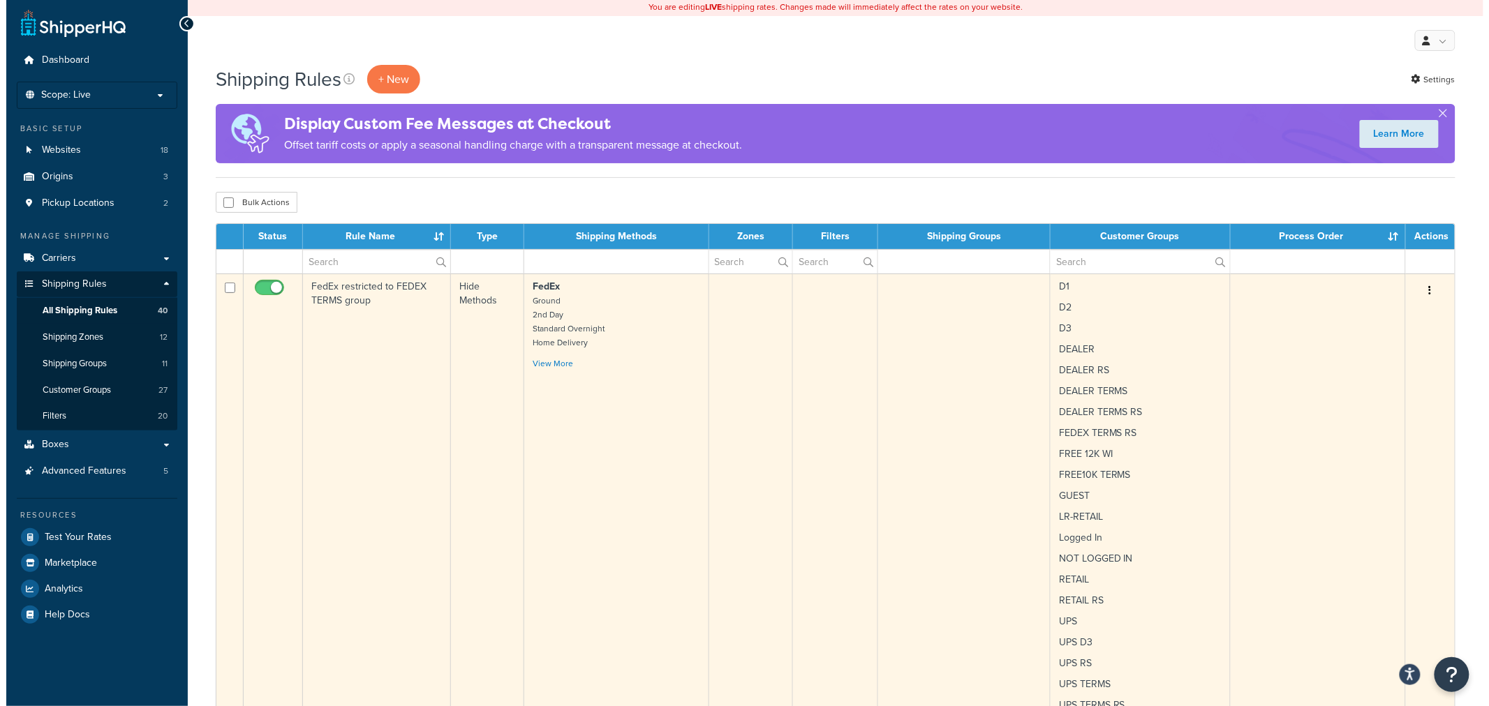
scroll to position [0, 0]
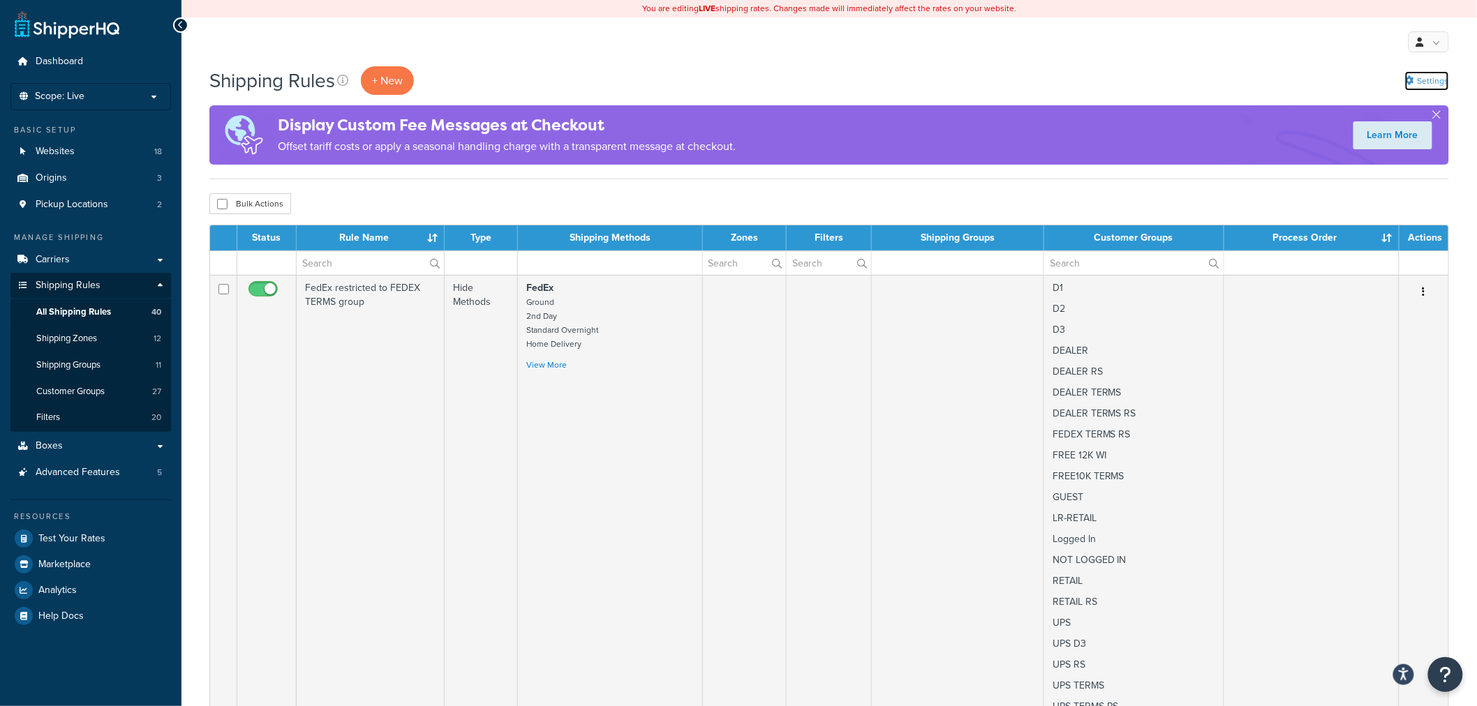
click at [1438, 80] on link "Settings" at bounding box center [1427, 81] width 44 height 20
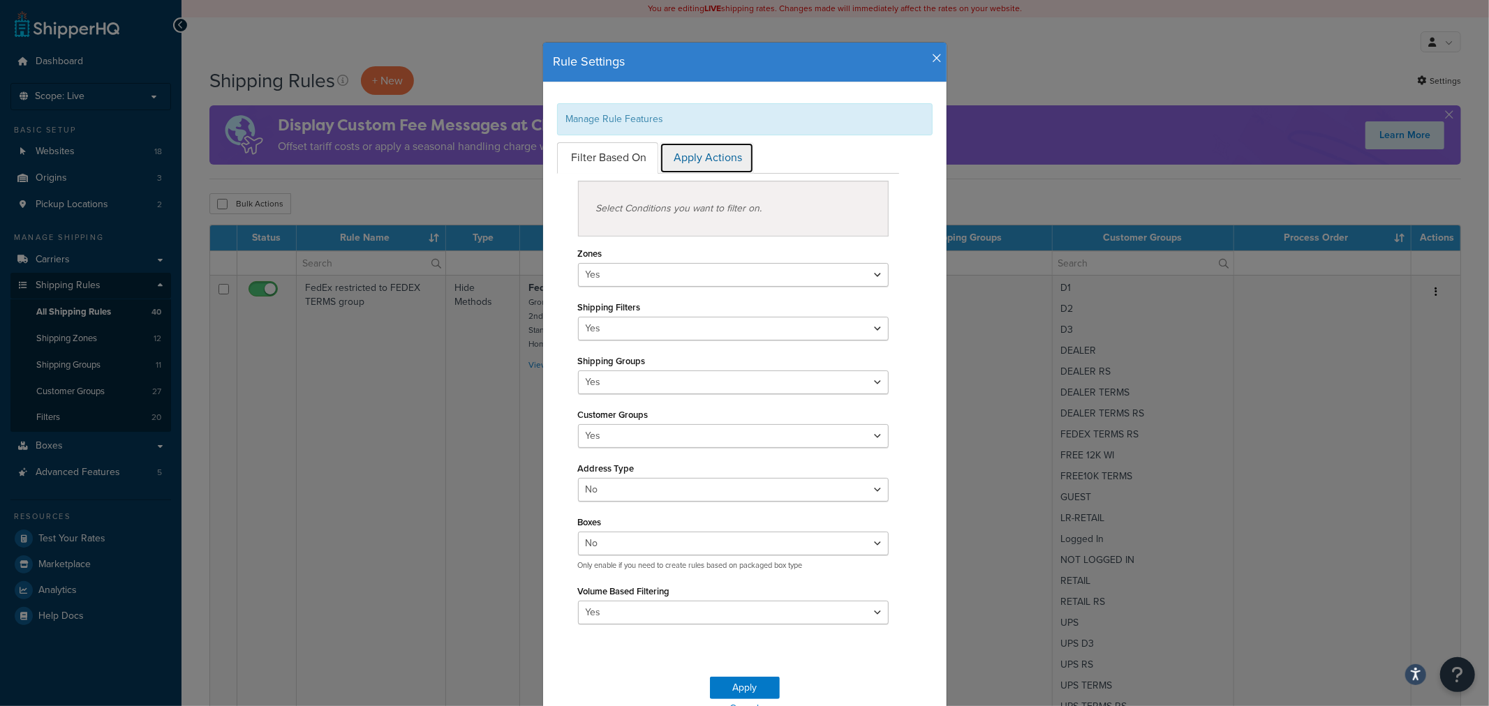
click at [711, 169] on link "Apply Actions" at bounding box center [707, 157] width 94 height 31
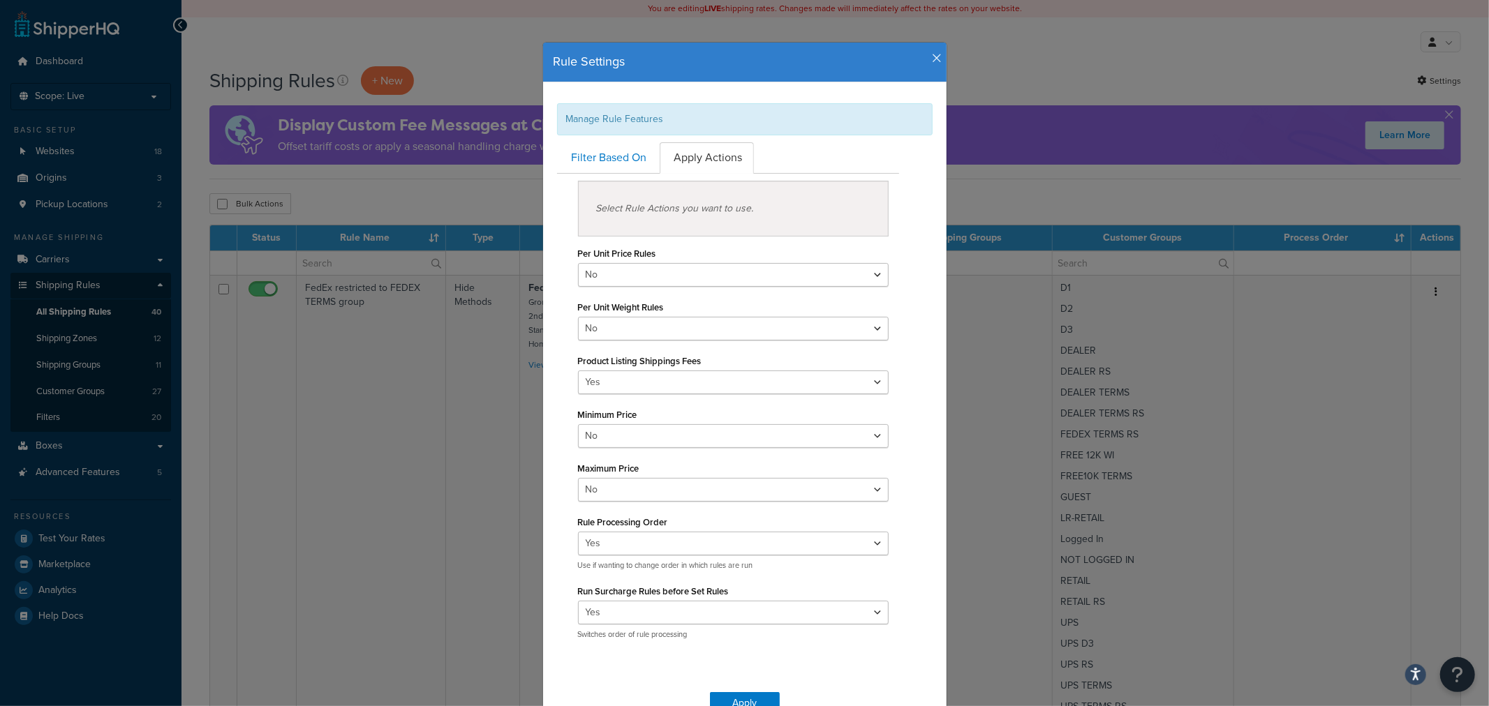
click at [933, 58] on icon "button" at bounding box center [938, 58] width 10 height 13
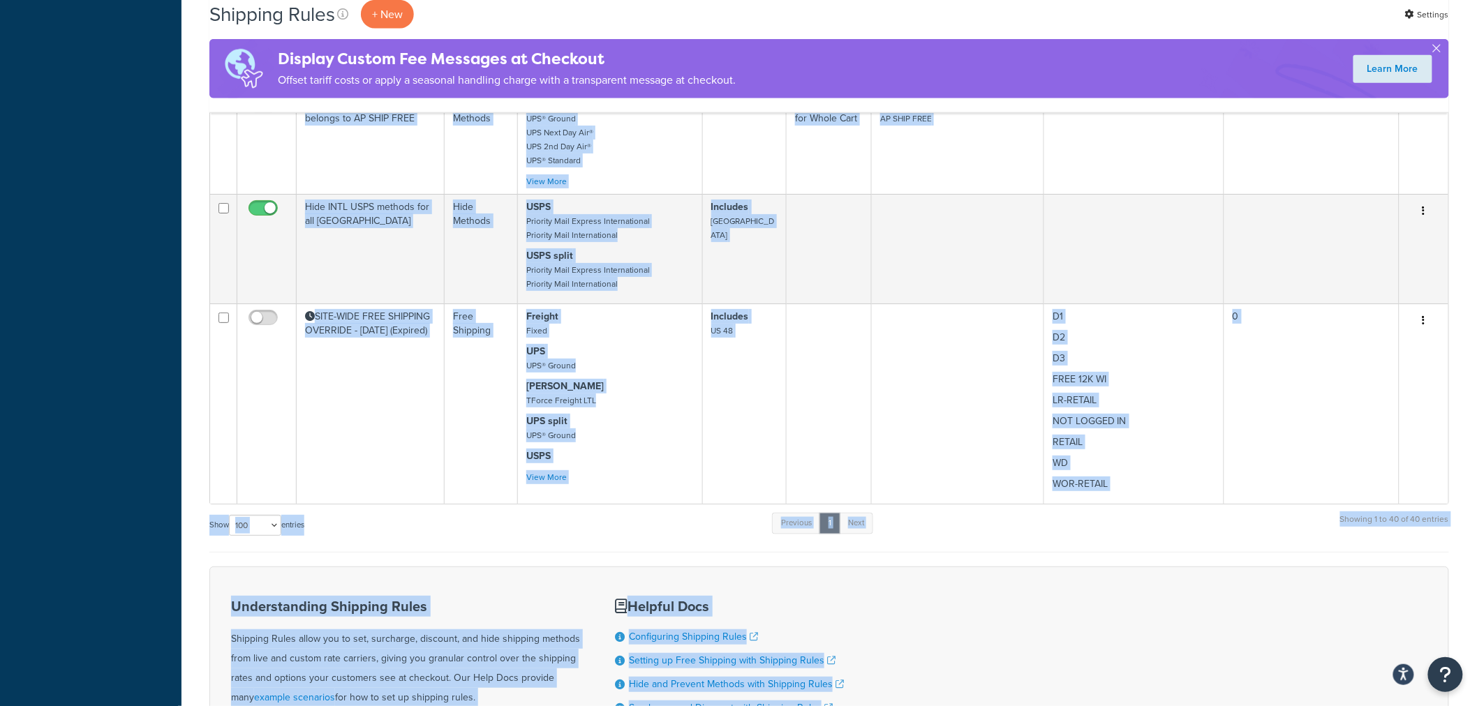
scroll to position [7292, 0]
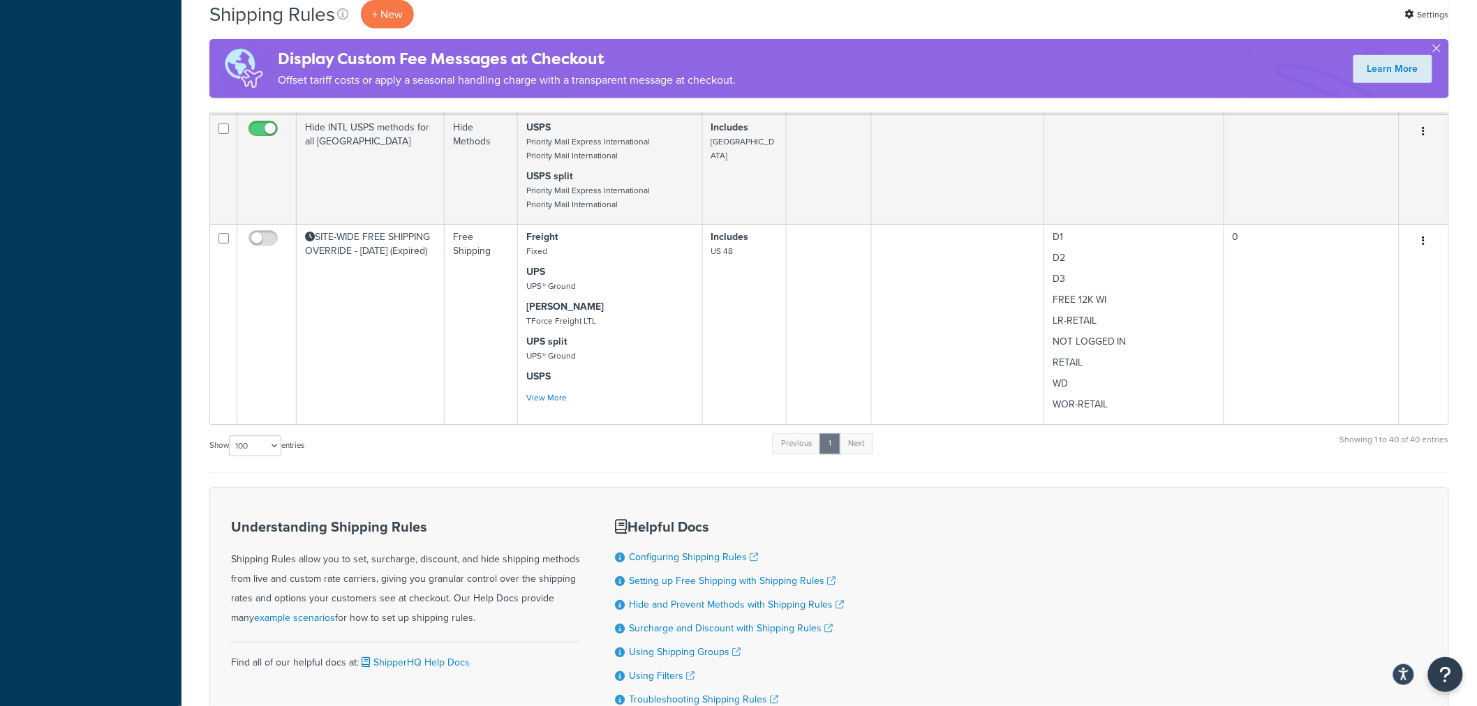
drag, startPoint x: 195, startPoint y: 234, endPoint x: 1469, endPoint y: 256, distance: 1273.5
copy div
click at [1317, 532] on div "Understanding Shipping Rules Shipping Rules allow you to set, surcharge, discou…" at bounding box center [829, 612] width 1240 height 251
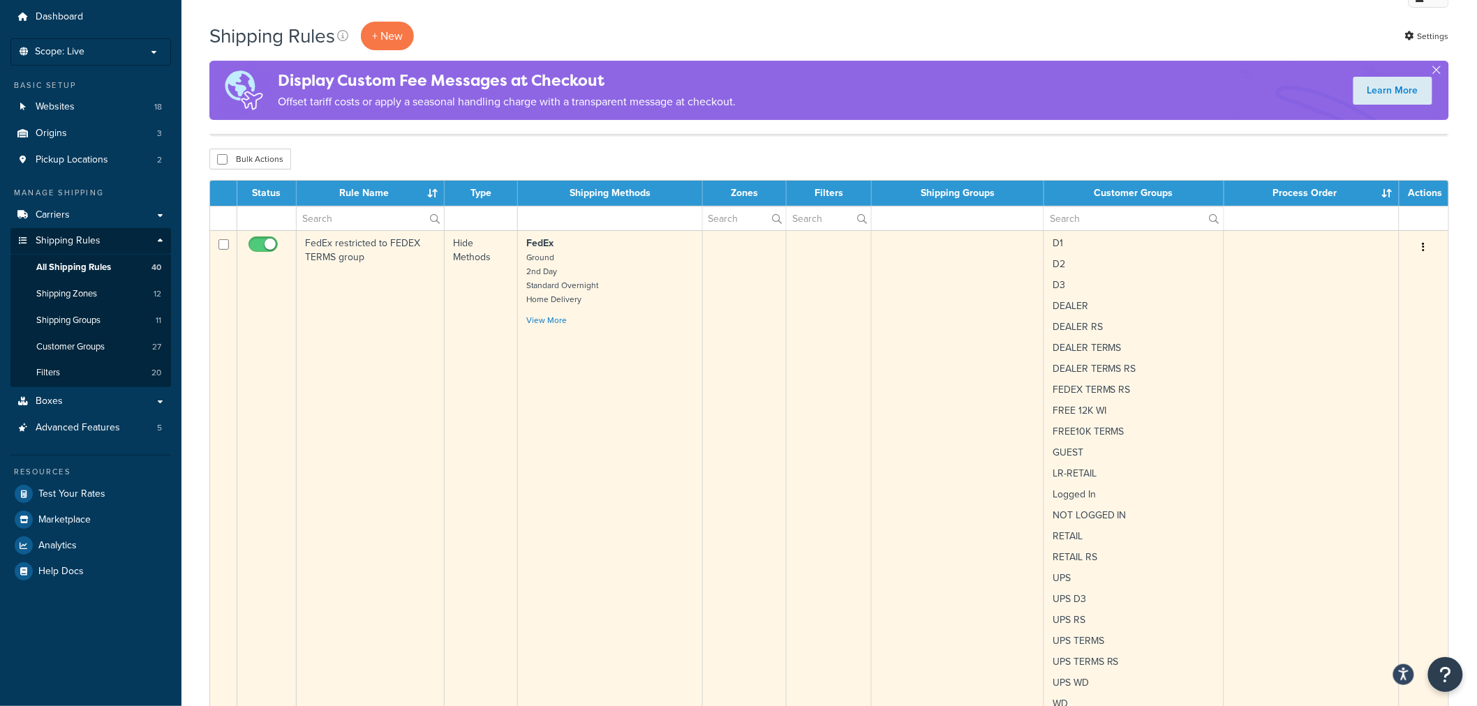
scroll to position [0, 0]
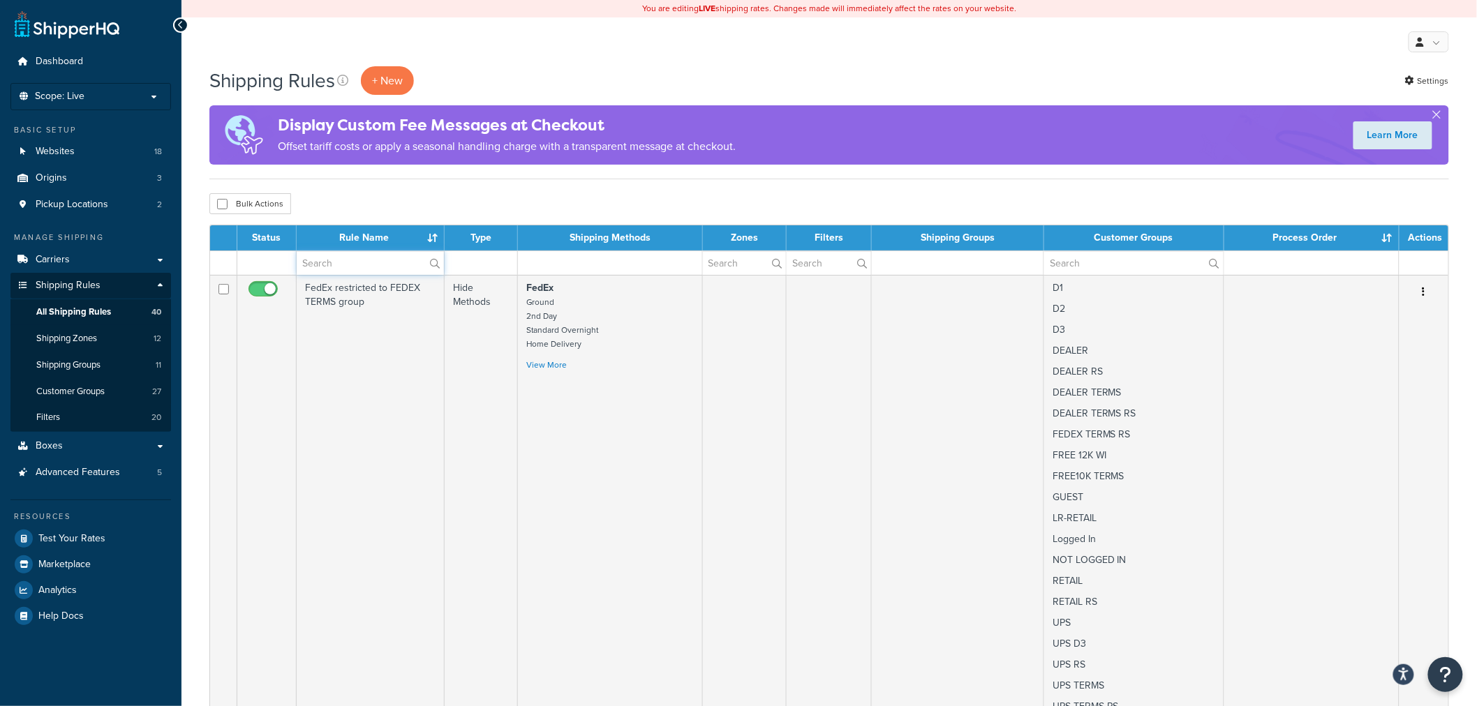
click at [331, 268] on input "text" at bounding box center [370, 263] width 147 height 24
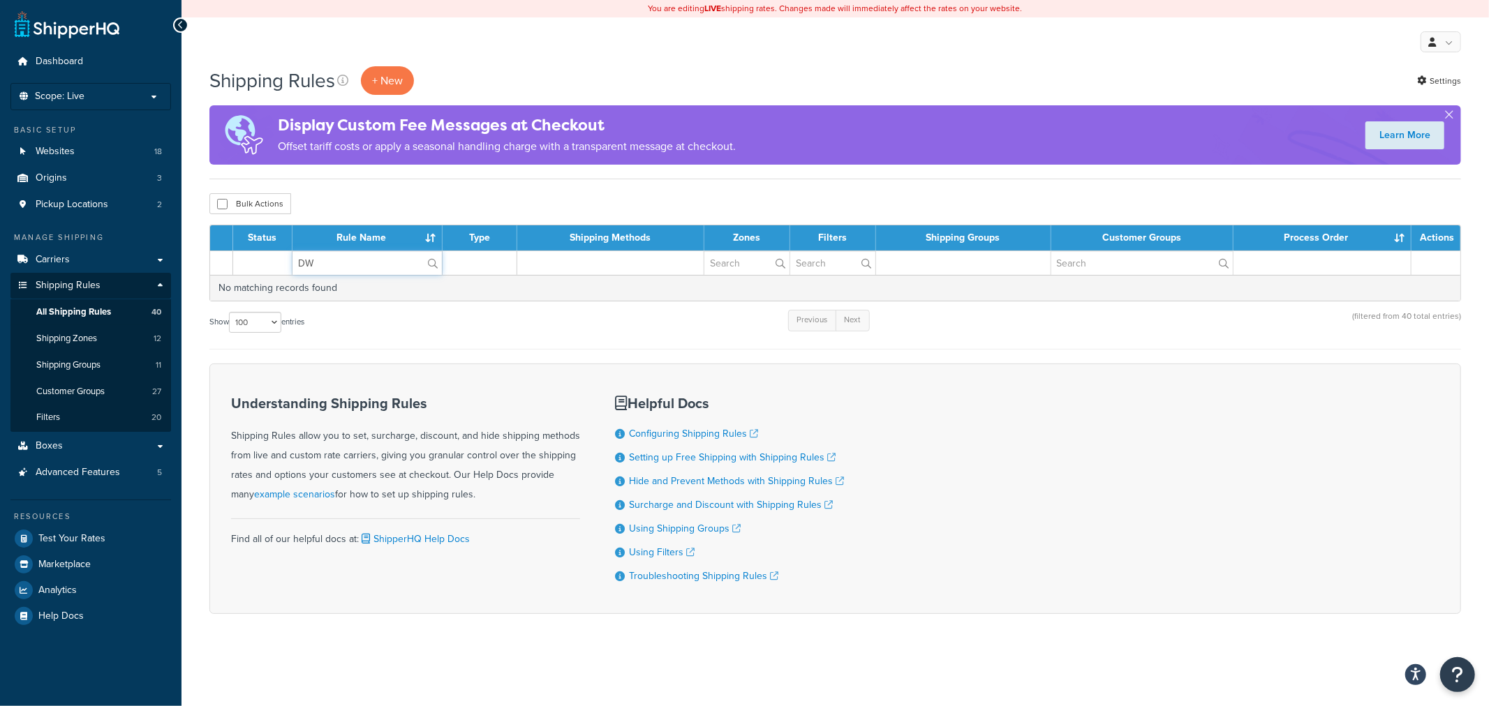
type input "D"
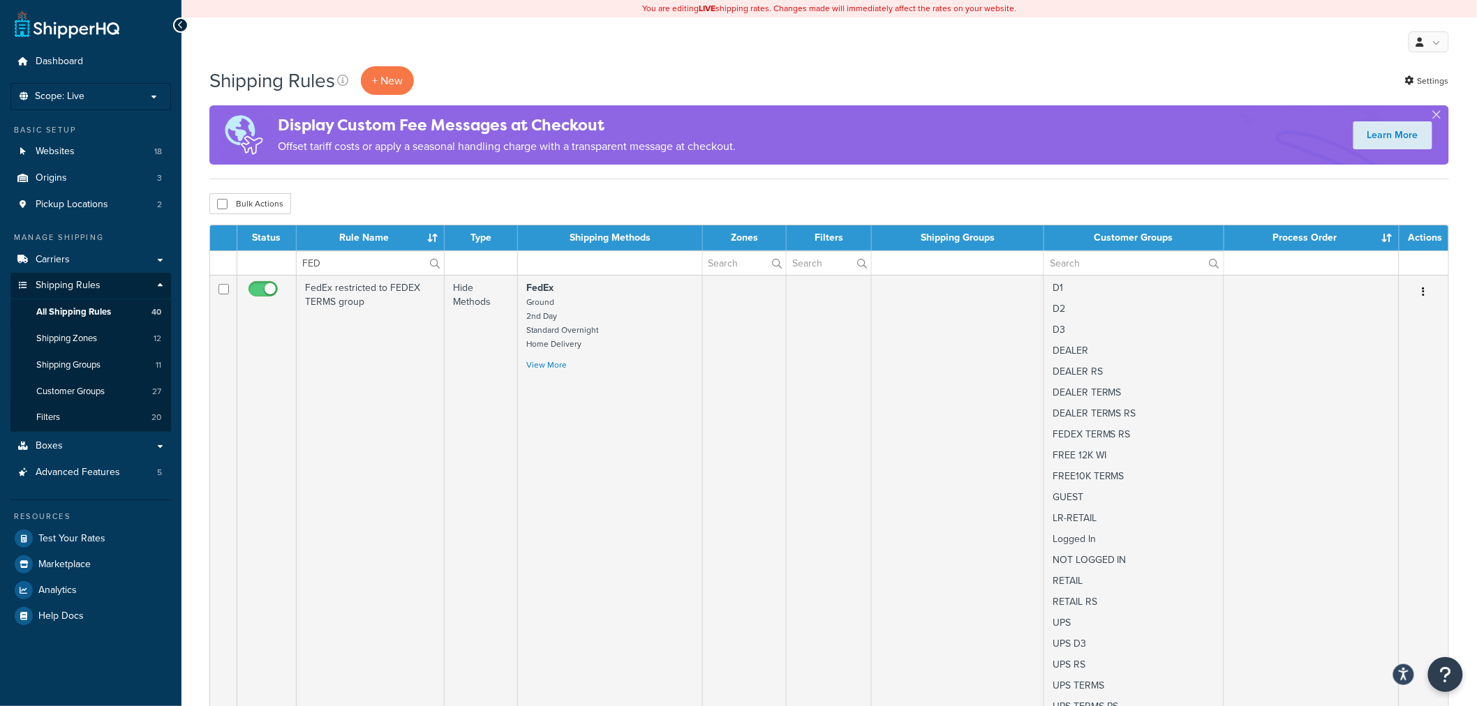
click at [645, 71] on div "Shipping Rules + New Settings" at bounding box center [829, 80] width 1240 height 29
click at [384, 264] on input "FED" at bounding box center [370, 263] width 147 height 24
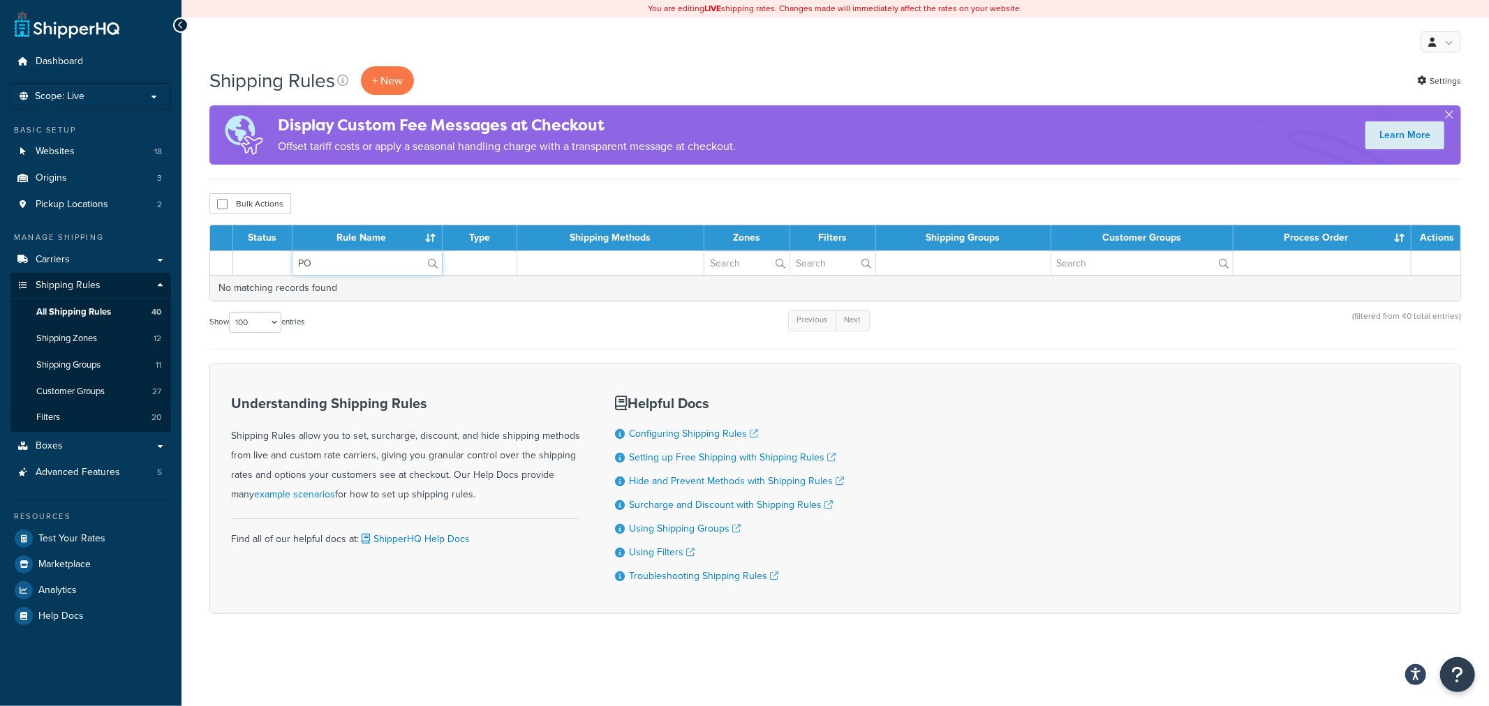
type input "P"
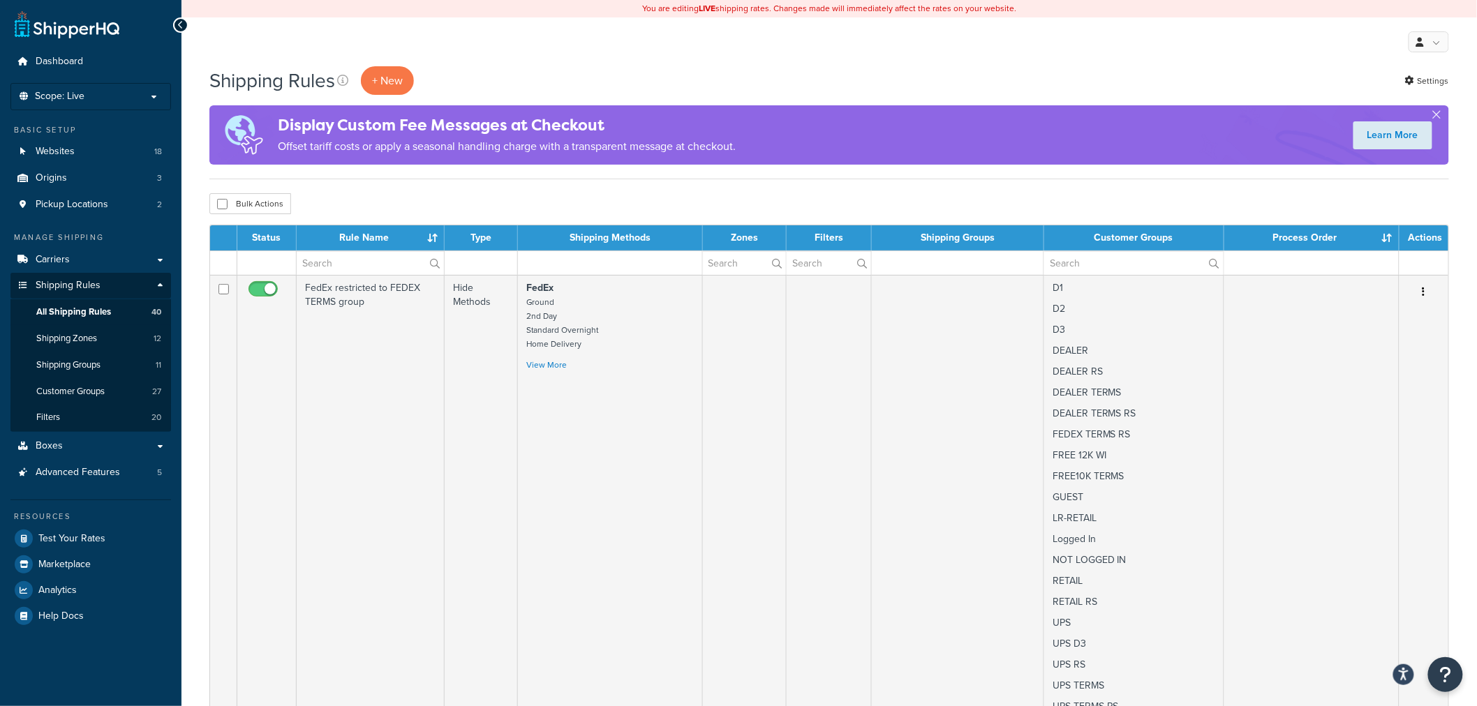
click at [577, 25] on div "My Profile Billing Global Settings Contact Us Logout" at bounding box center [830, 41] width 1296 height 49
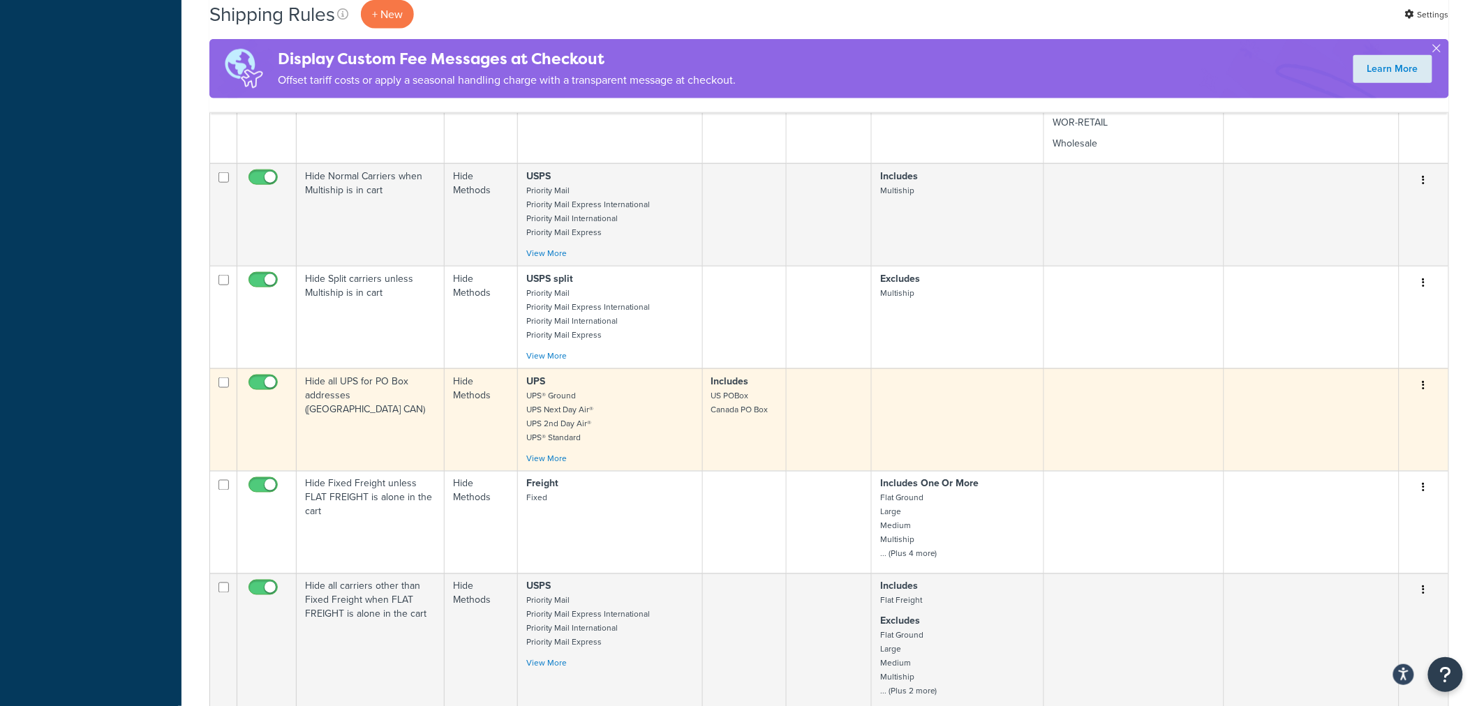
click at [330, 388] on td "Hide all UPS for PO Box addresses ([GEOGRAPHIC_DATA] CAN)" at bounding box center [371, 420] width 148 height 103
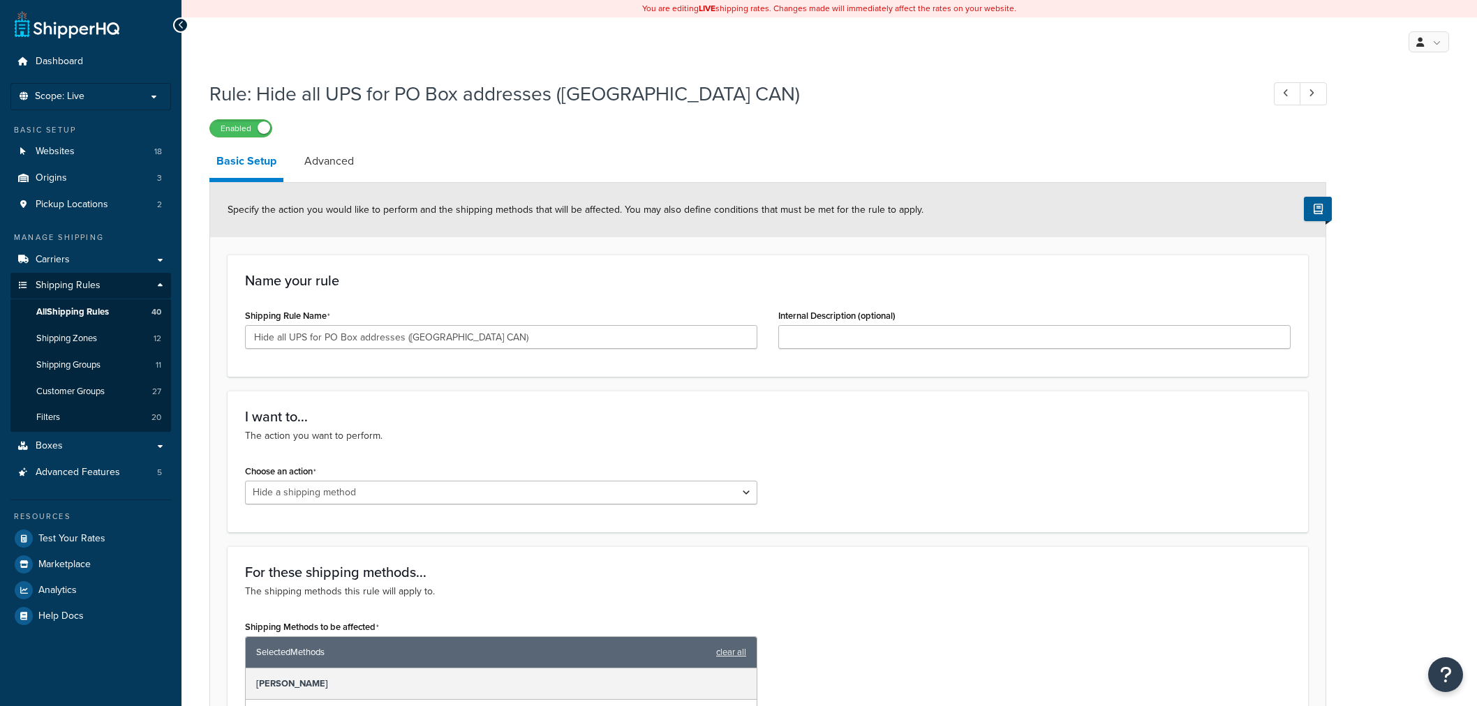
select select "HIDE"
drag, startPoint x: 469, startPoint y: 336, endPoint x: 187, endPoint y: 324, distance: 282.3
click at [57, 313] on span "All Shipping Rules" at bounding box center [72, 312] width 73 height 12
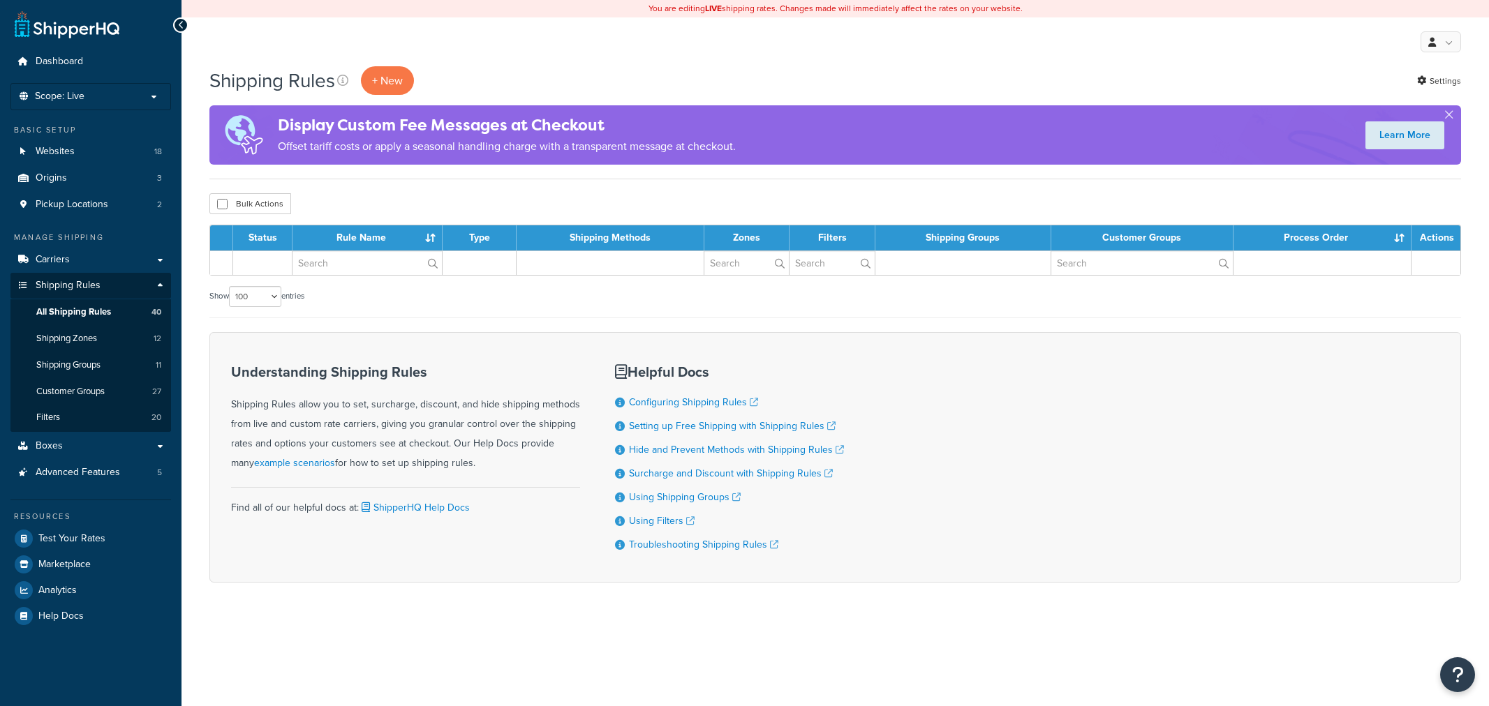
select select "100"
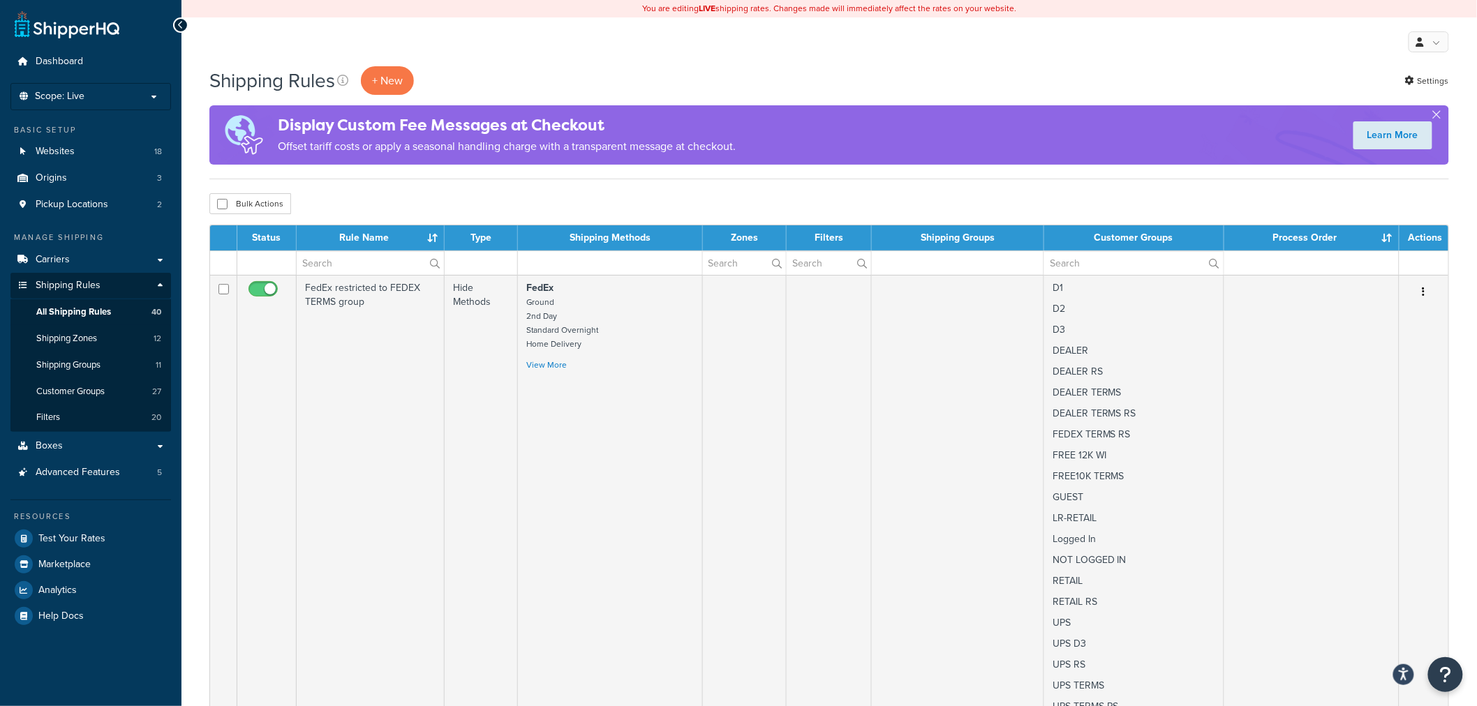
click at [911, 89] on div "Shipping Rules + New Settings" at bounding box center [829, 80] width 1240 height 29
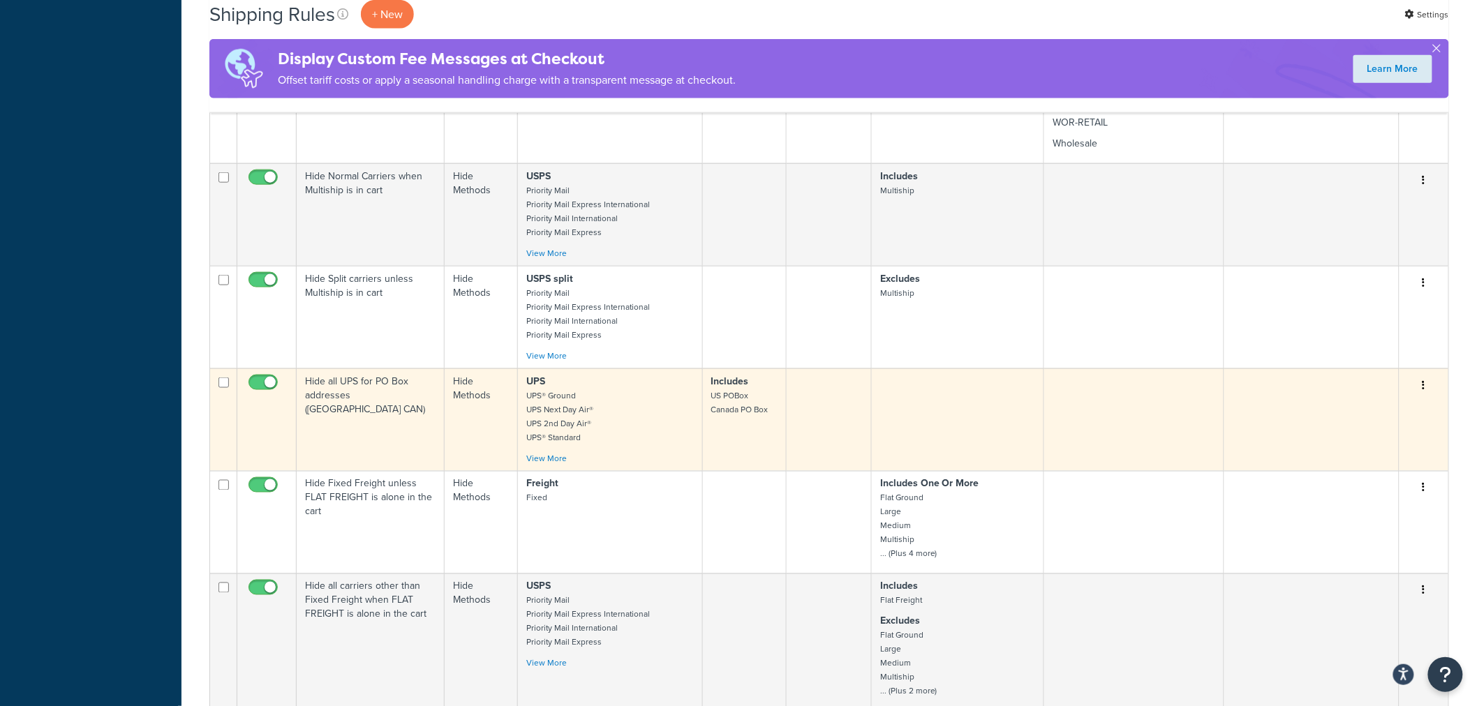
click at [347, 386] on td "Hide all UPS for PO Box addresses ([GEOGRAPHIC_DATA] CAN)" at bounding box center [371, 420] width 148 height 103
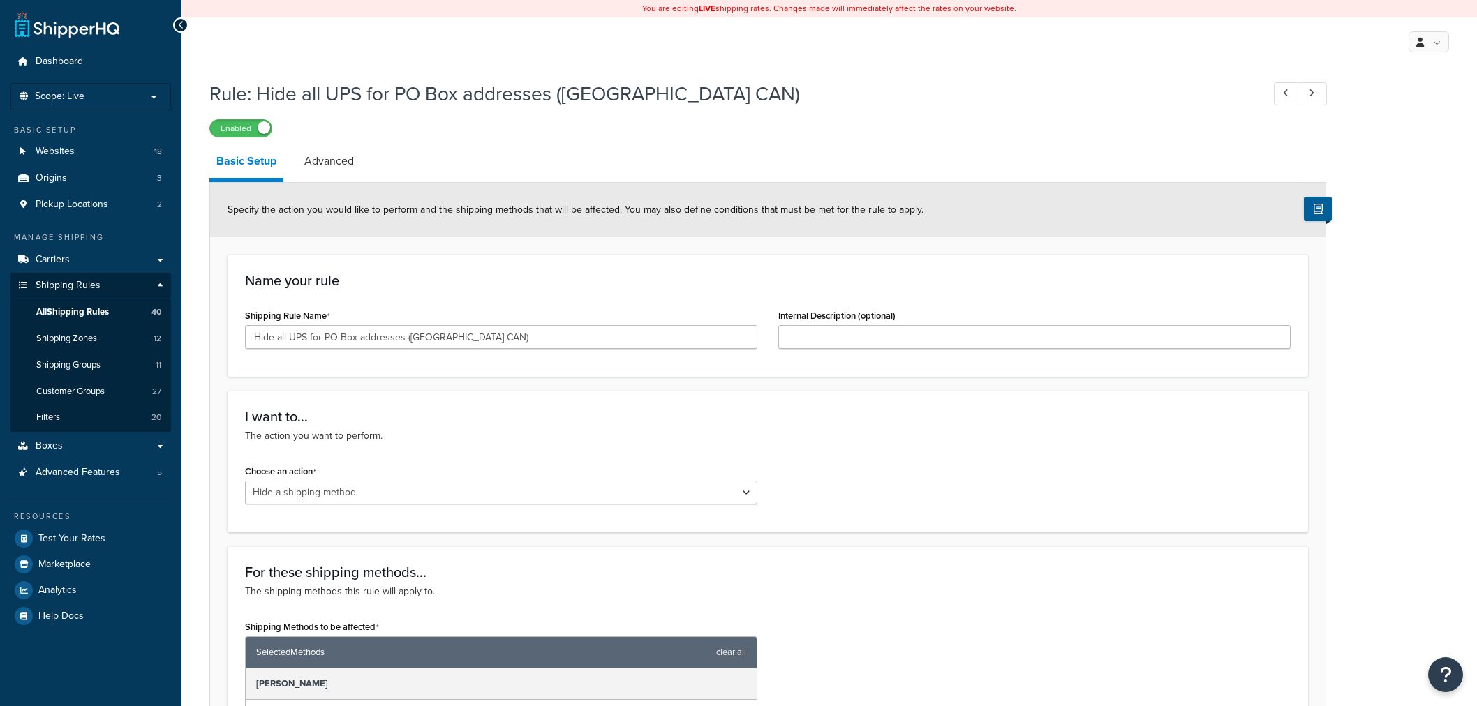
select select "HIDE"
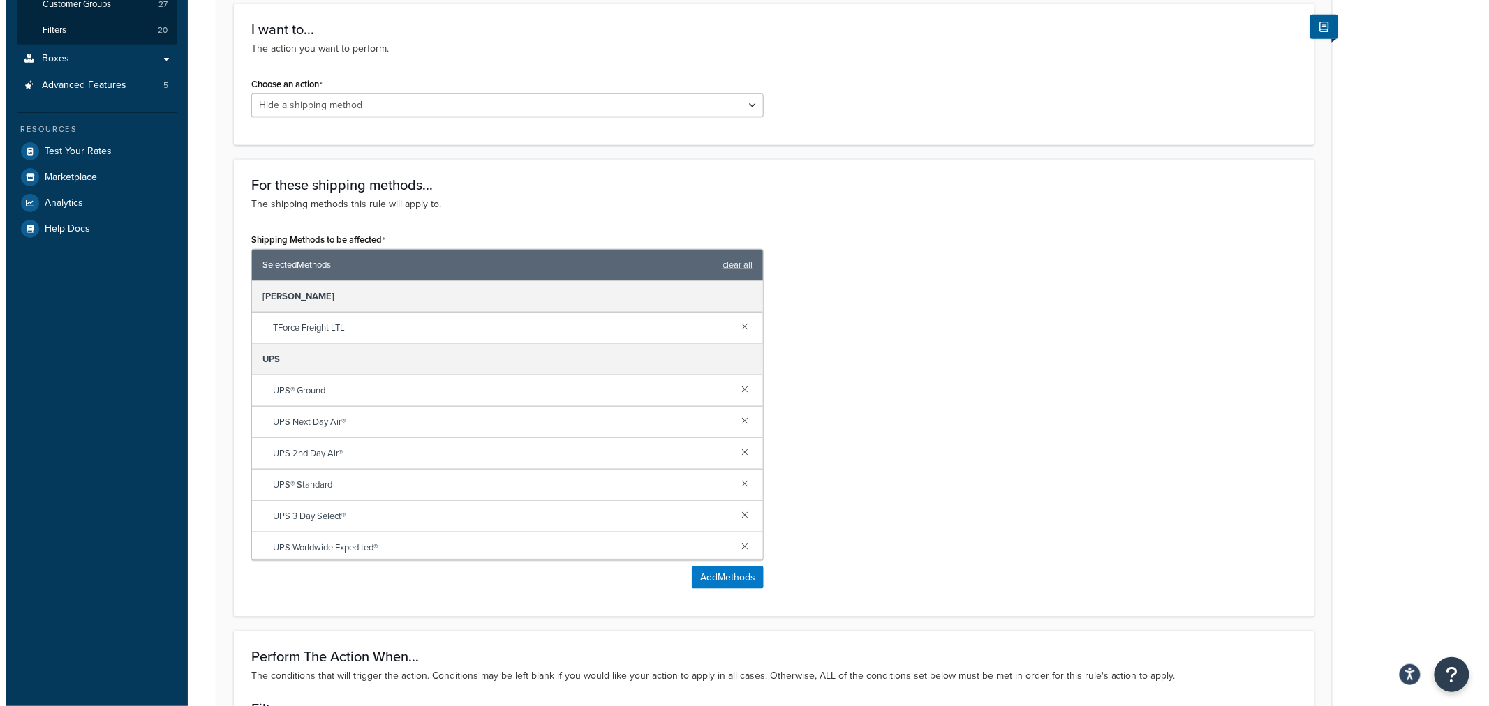
scroll to position [465, 0]
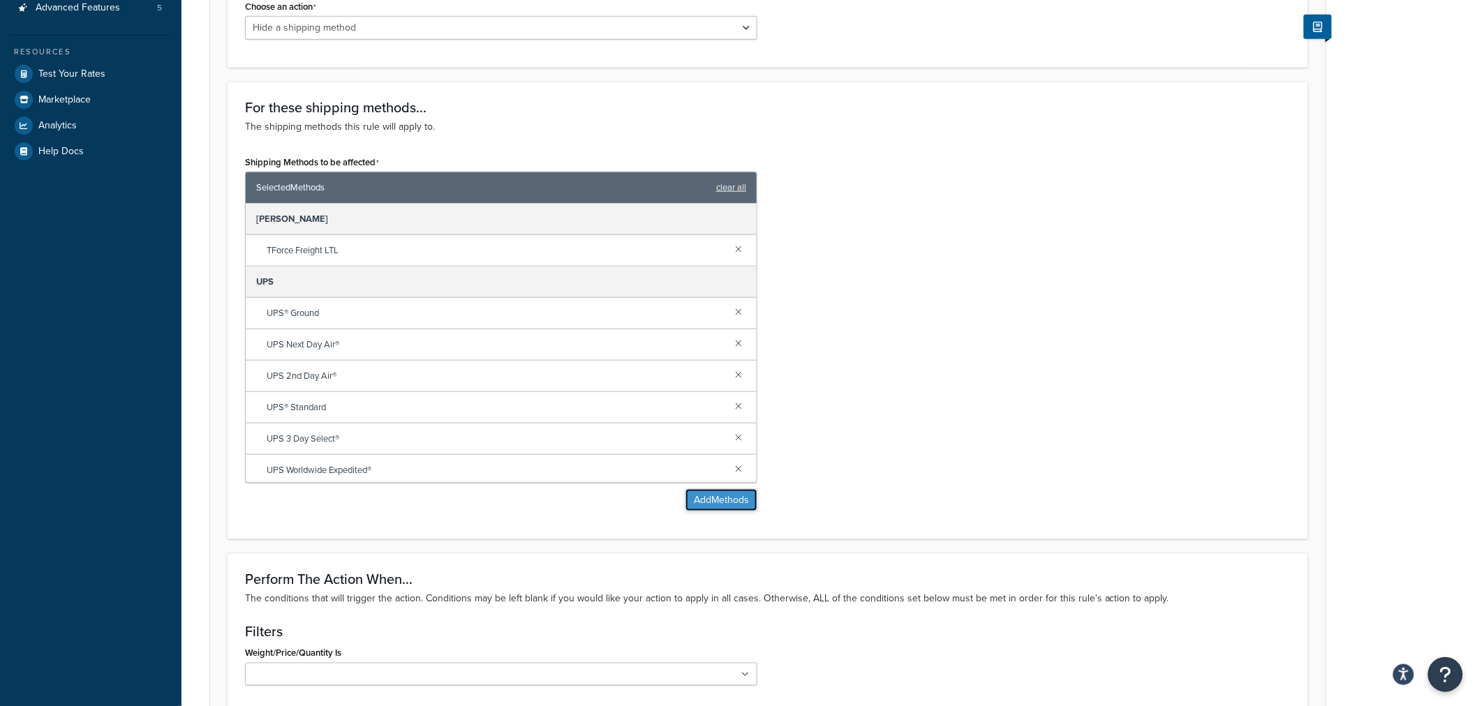
click at [713, 504] on button "Add Methods" at bounding box center [722, 500] width 72 height 22
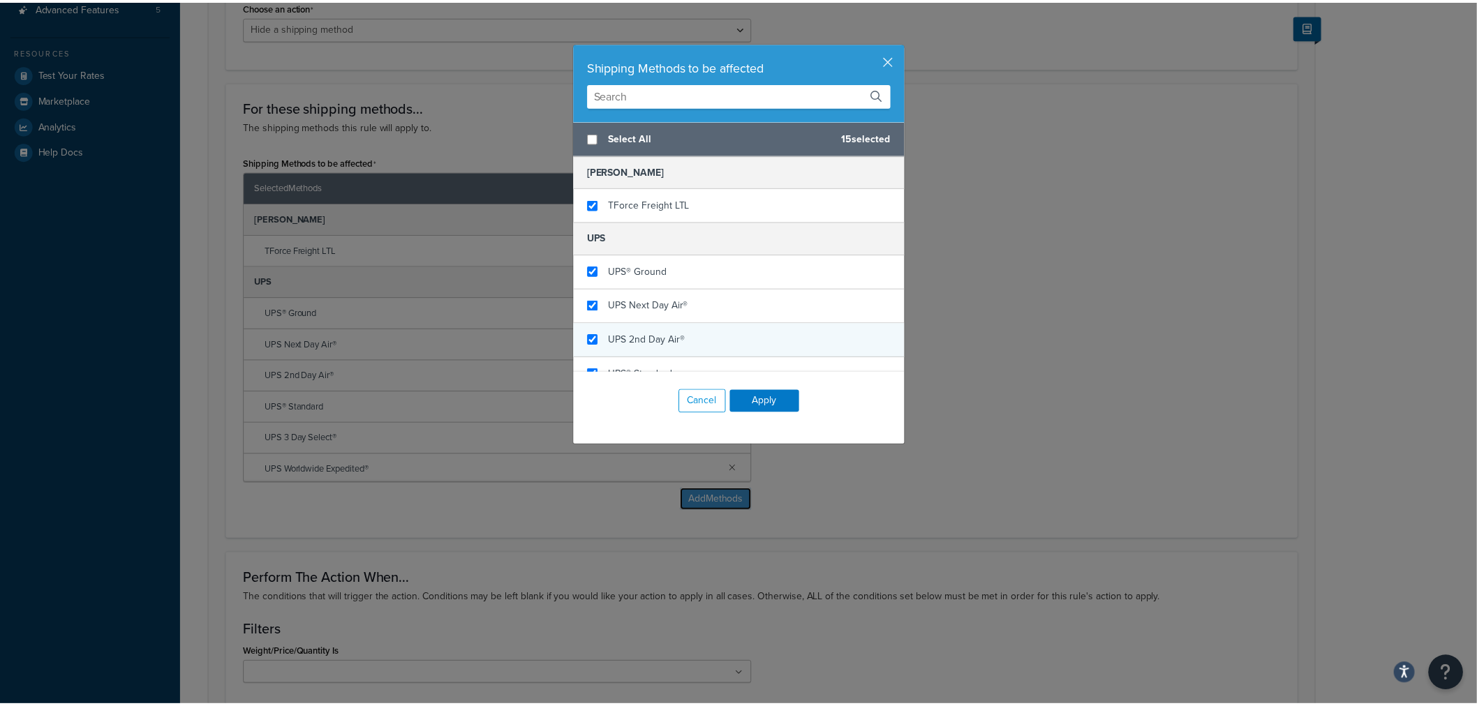
scroll to position [542, 0]
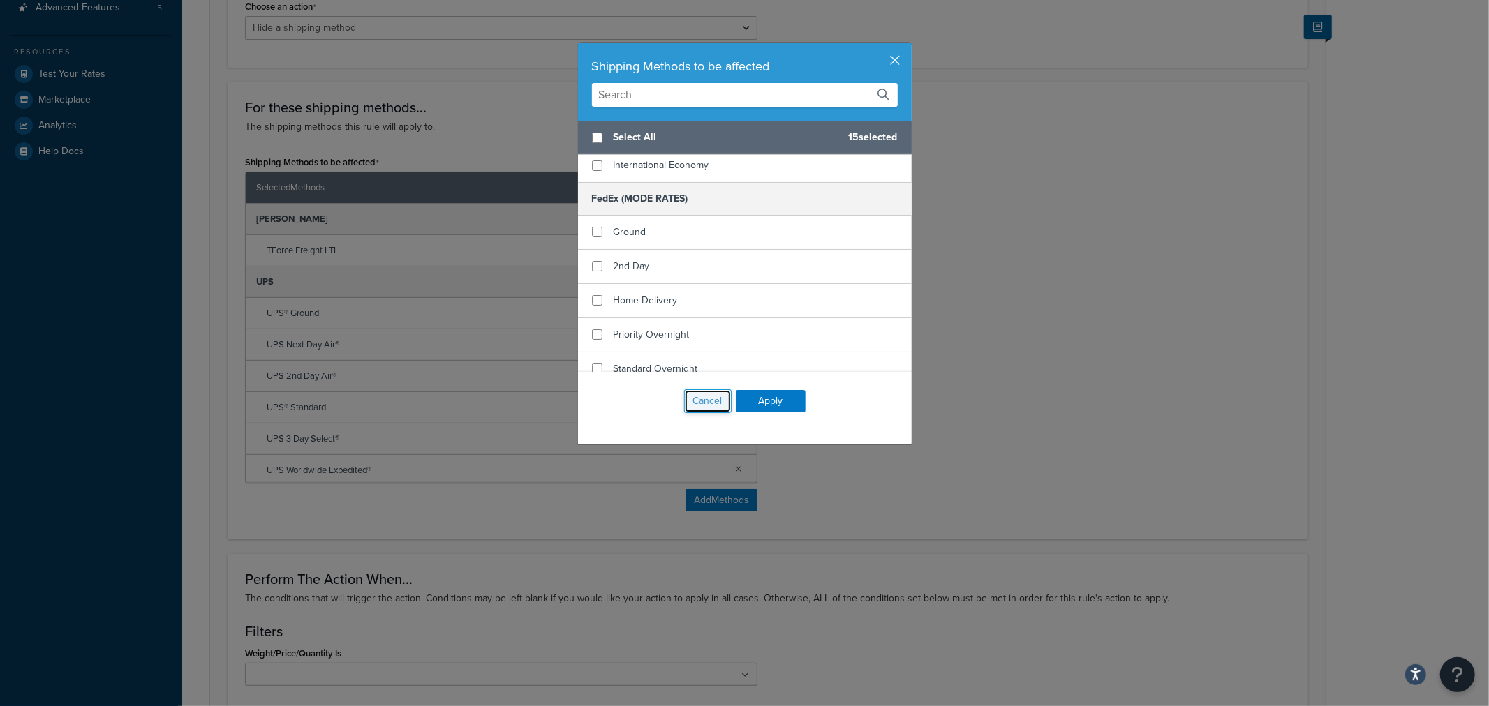
click at [707, 399] on button "Cancel" at bounding box center [707, 402] width 47 height 24
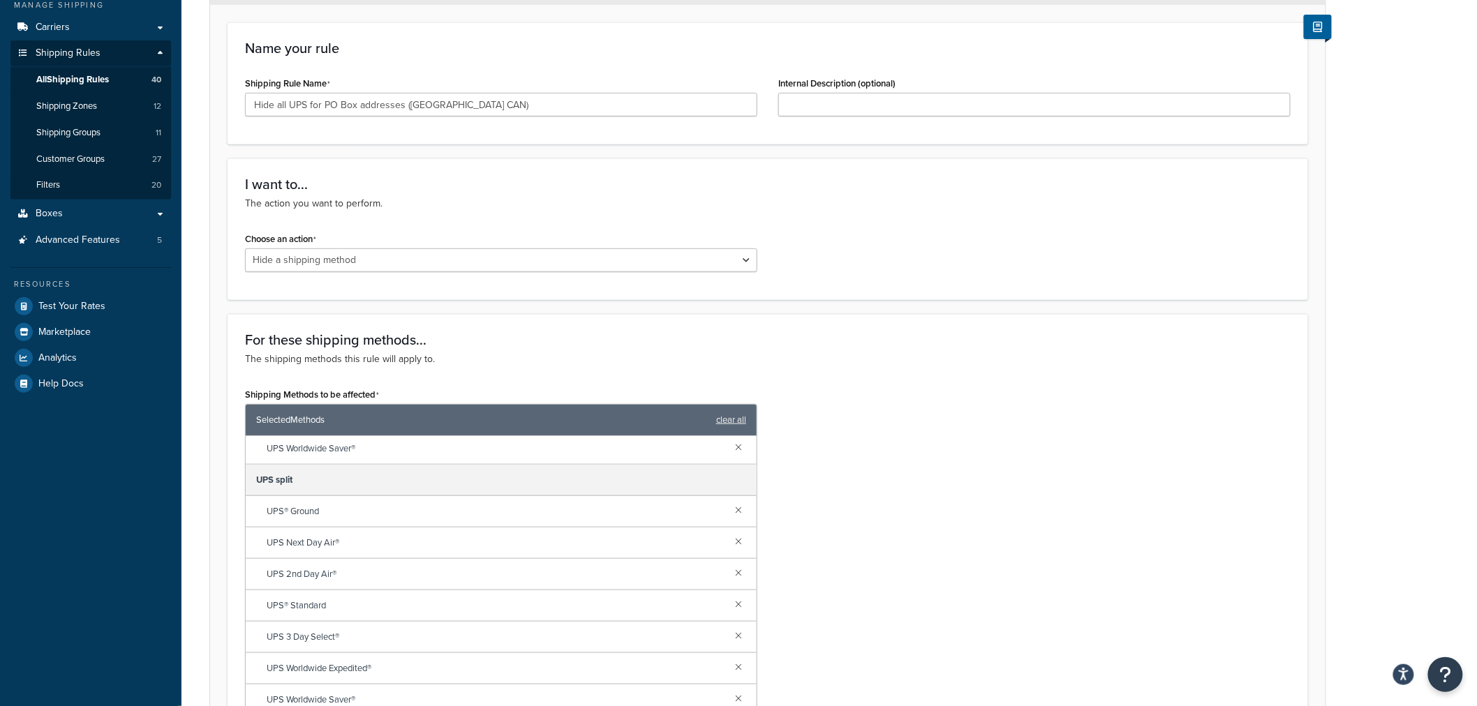
scroll to position [0, 0]
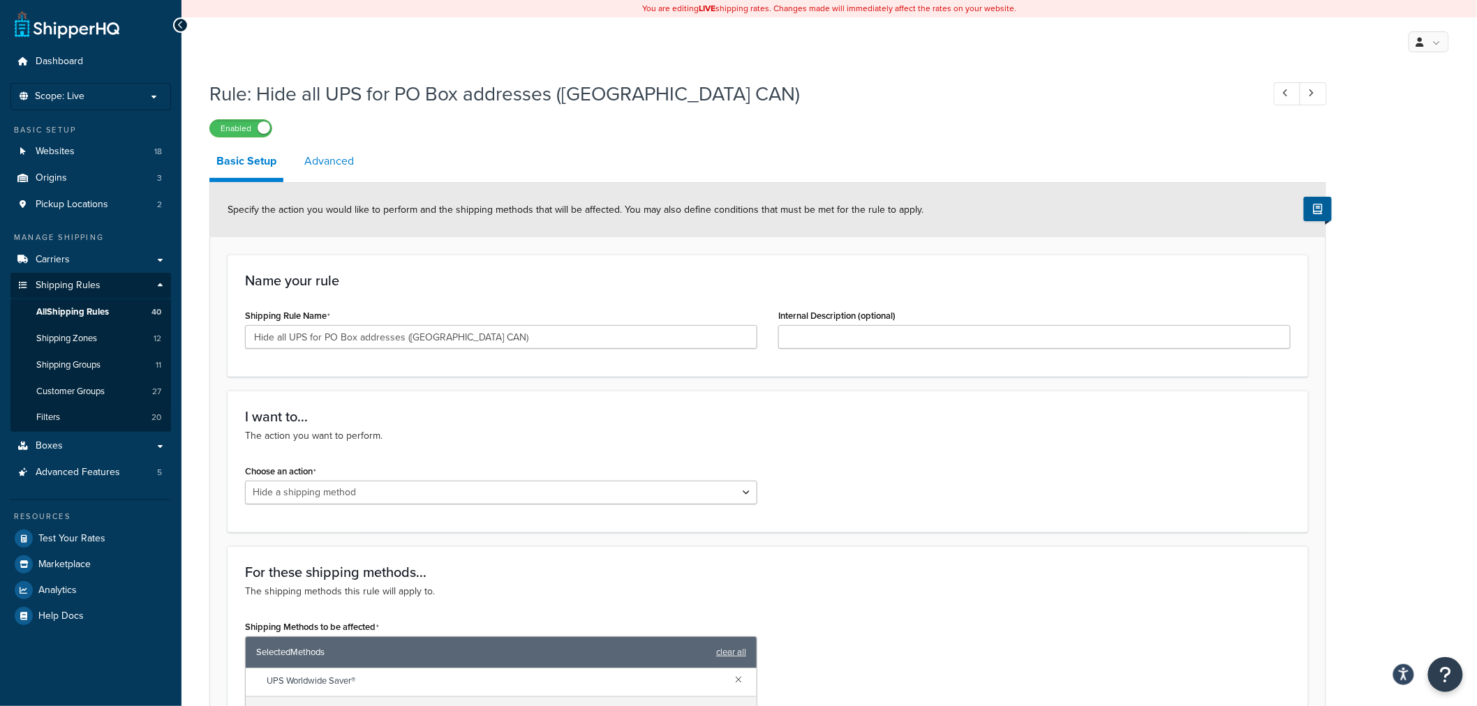
click at [321, 168] on link "Advanced" at bounding box center [329, 162] width 64 height 34
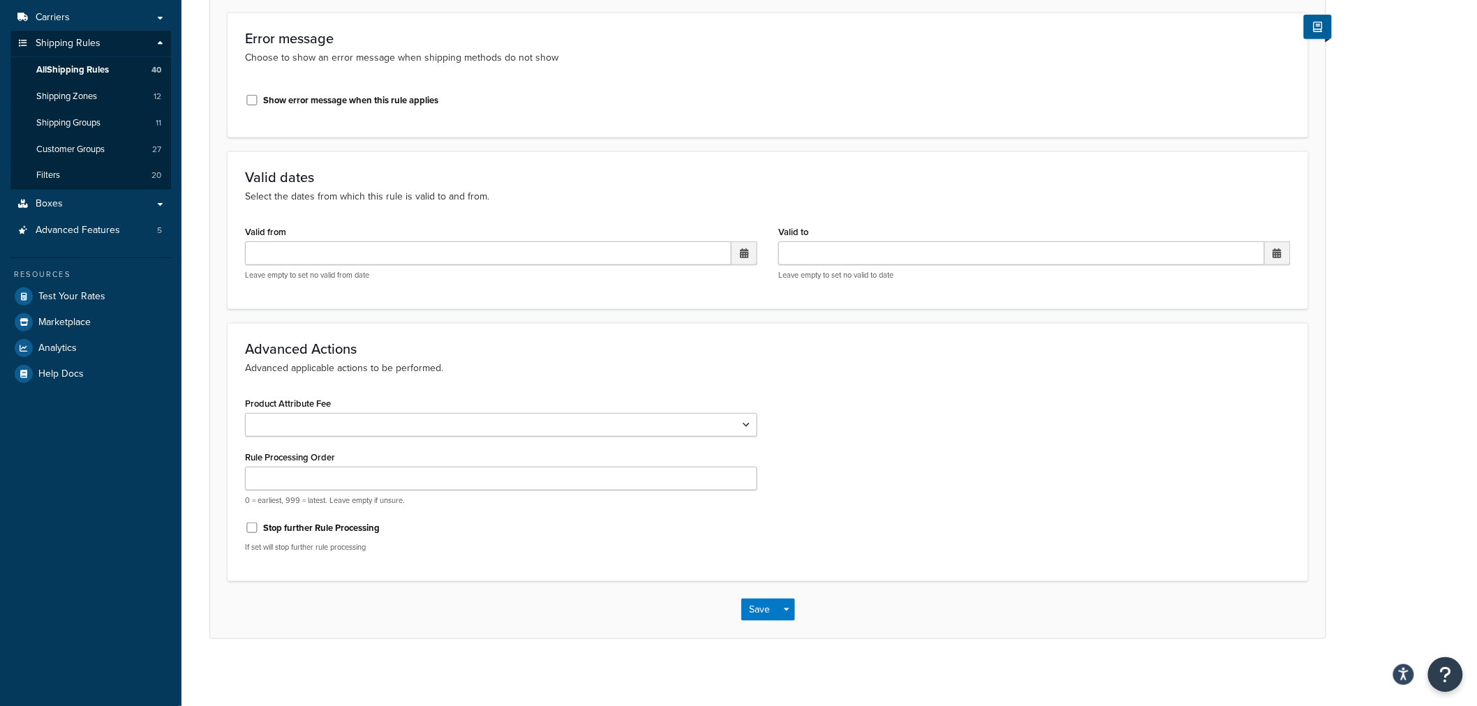
scroll to position [244, 0]
click at [54, 64] on span "All Shipping Rules" at bounding box center [72, 68] width 73 height 12
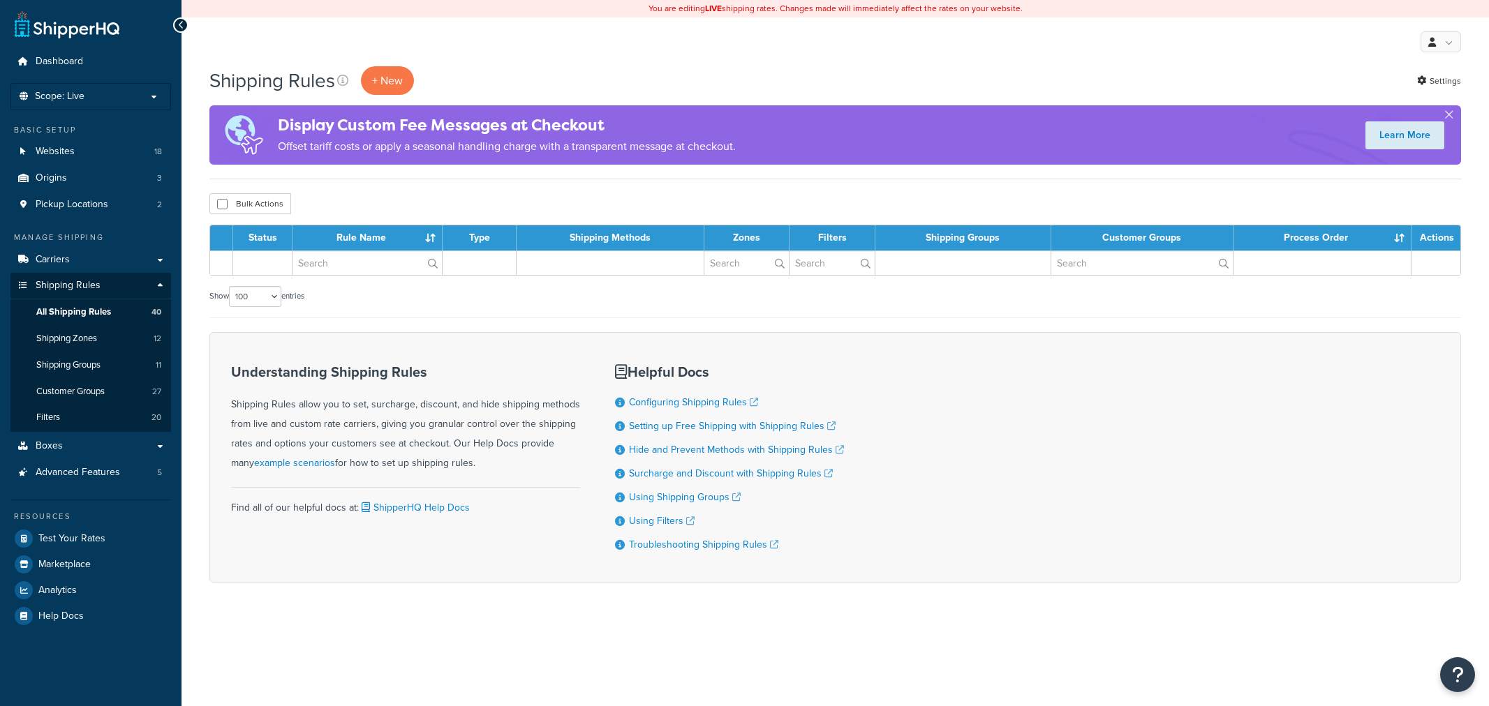
select select "100"
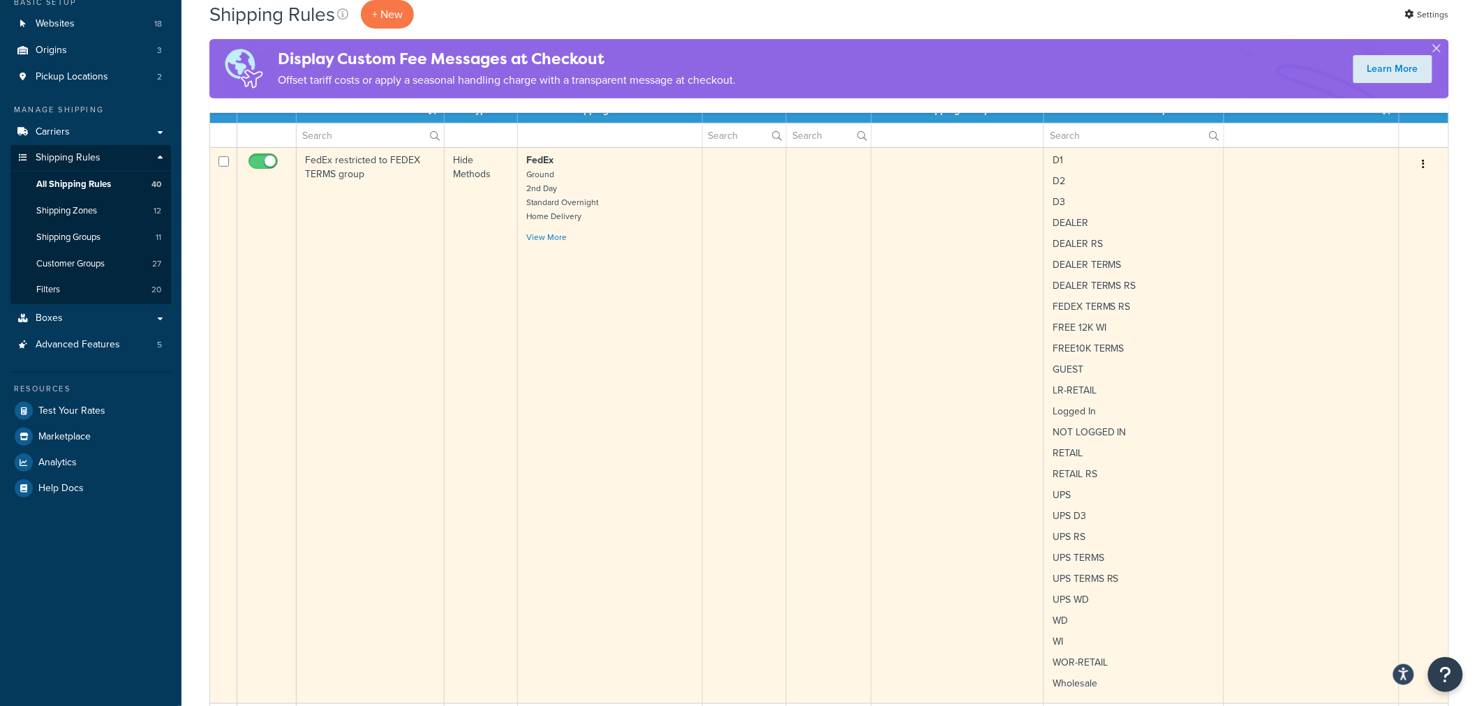
scroll to position [155, 0]
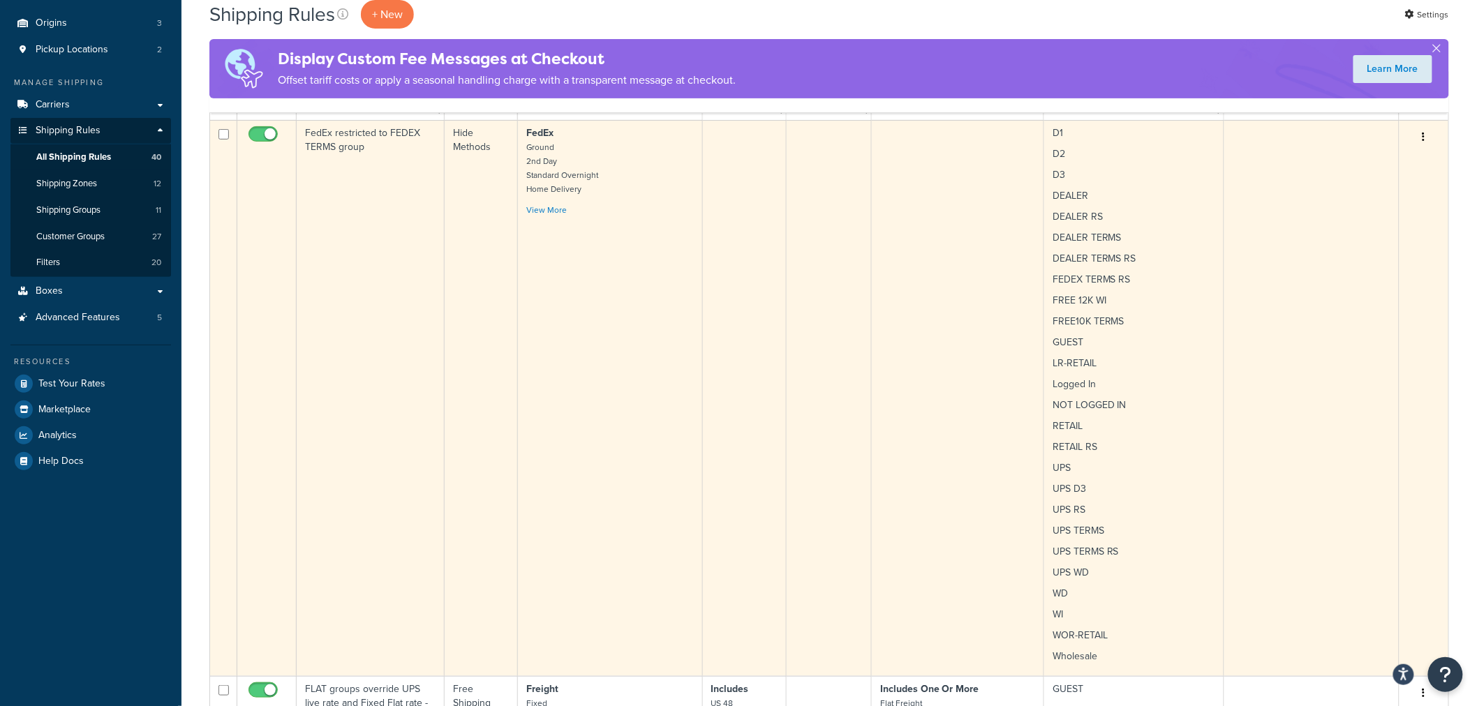
click at [382, 298] on td "FedEx restricted to FEDEX TERMS group" at bounding box center [371, 398] width 148 height 556
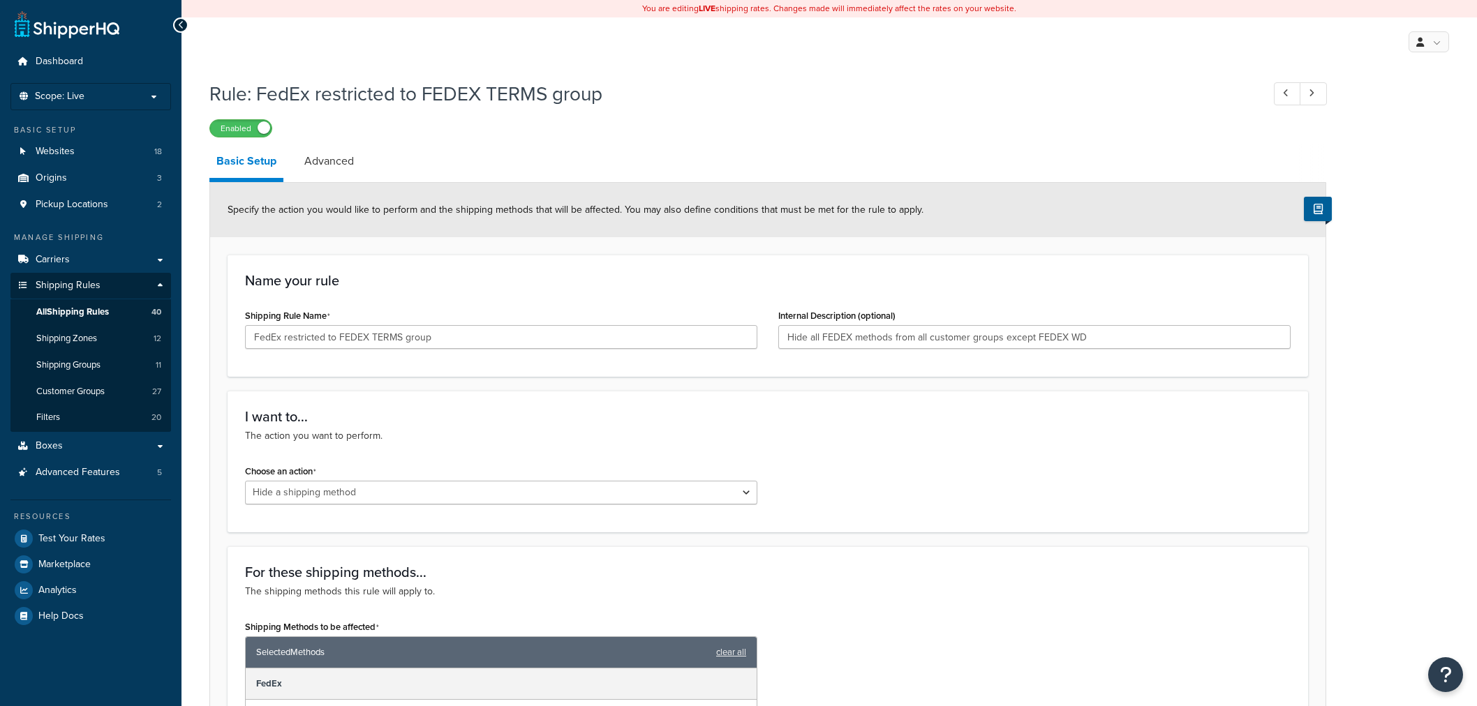
select select "HIDE"
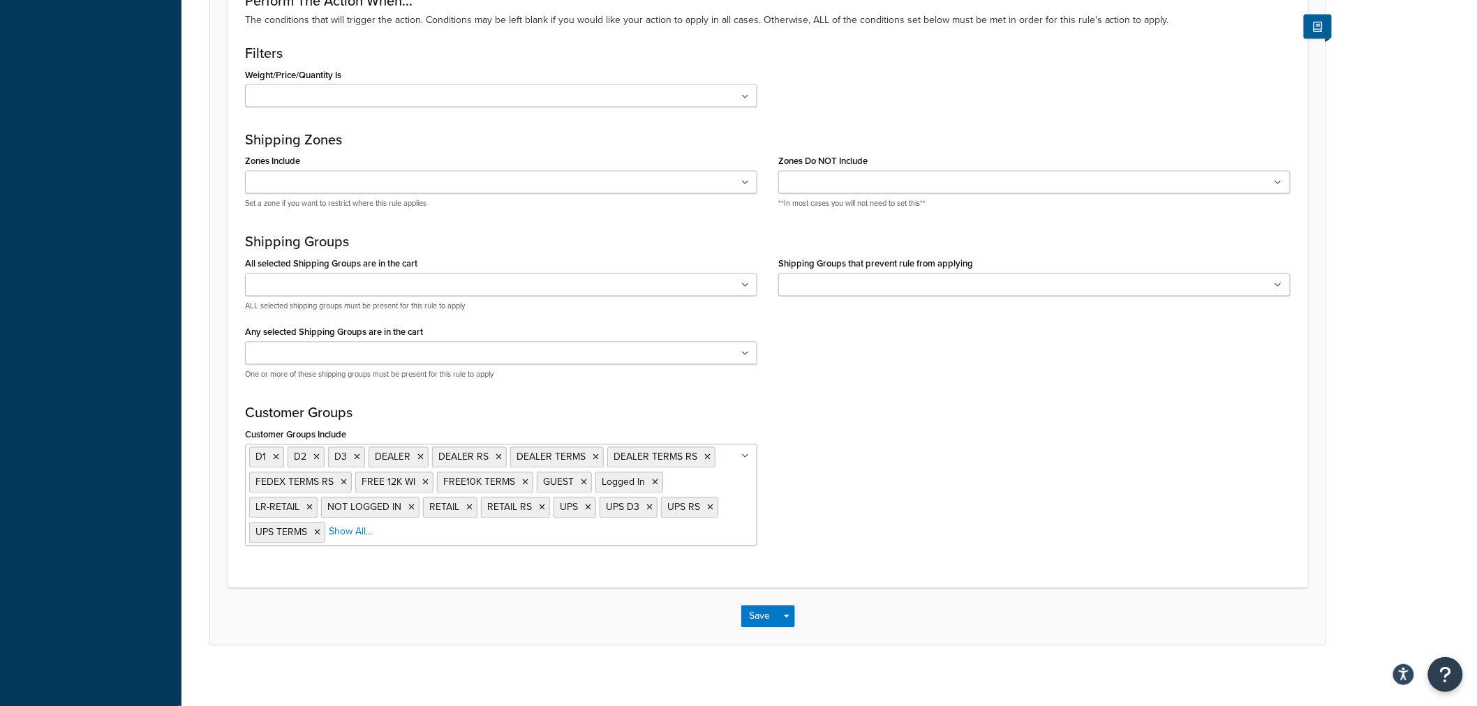
scroll to position [963, 0]
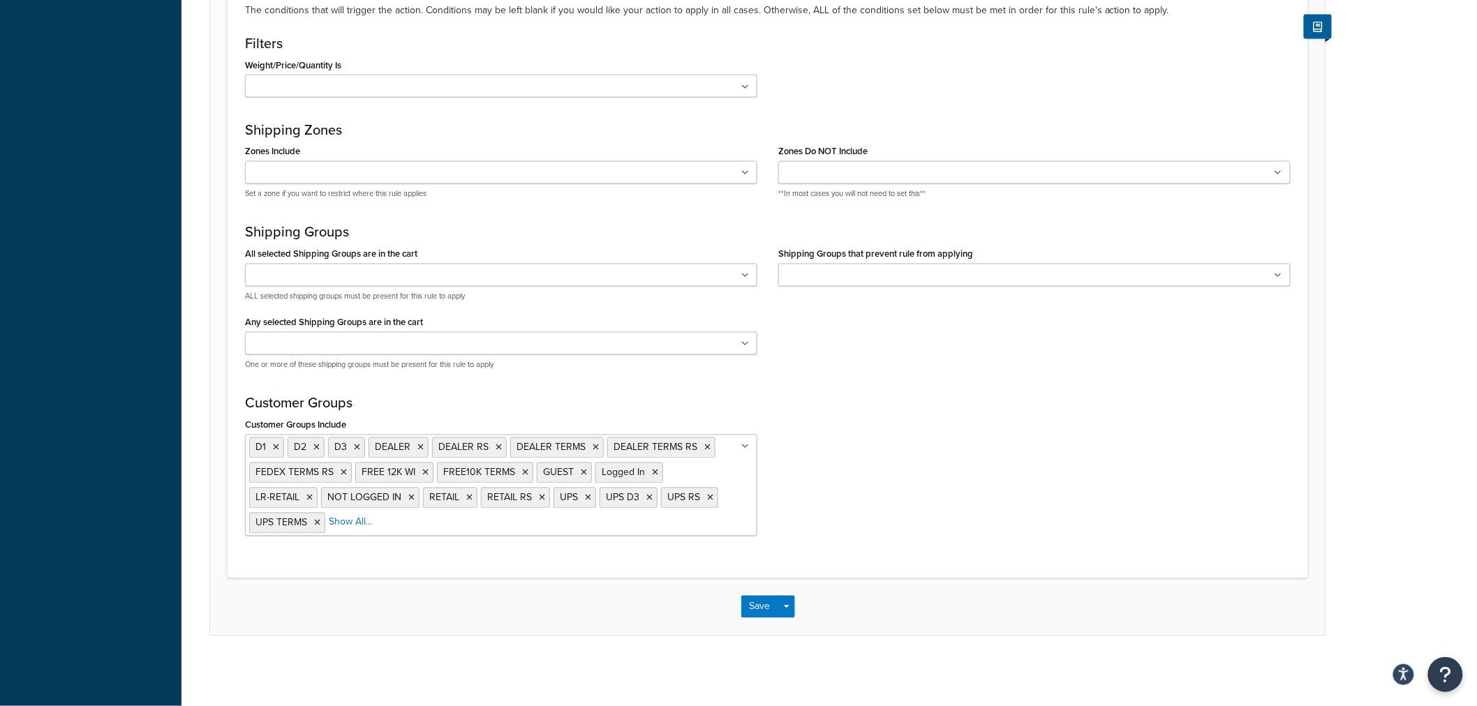
click at [748, 447] on icon at bounding box center [745, 447] width 8 height 8
click at [843, 461] on div "Customer Groups Include D1 D2 D3 DEALER DEALER RS DEALER TERMS DEALER TERMS RS …" at bounding box center [768, 481] width 1067 height 132
click at [743, 443] on icon at bounding box center [745, 447] width 8 height 8
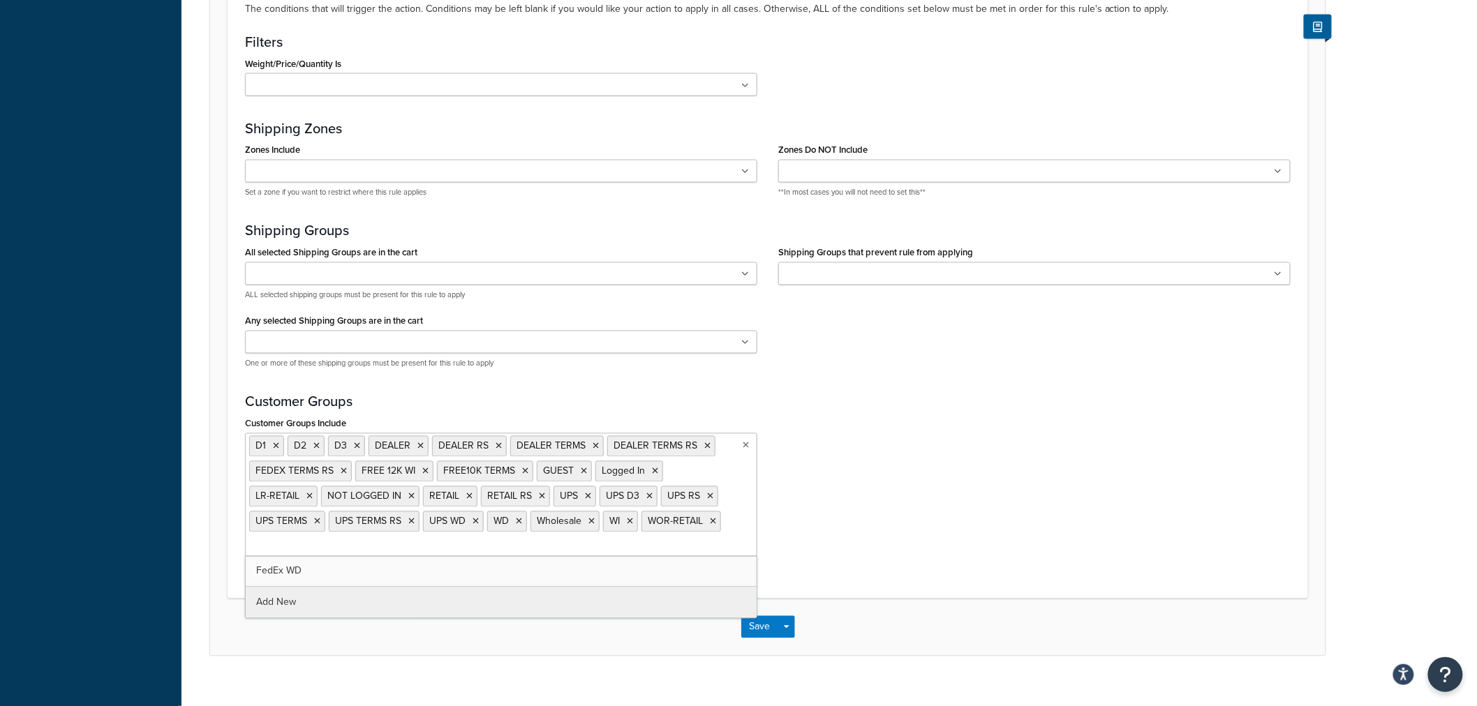
click at [927, 438] on div "Customer Groups Include D1 D2 D3 DEALER DEALER RS DEALER TERMS DEALER TERMS RS …" at bounding box center [768, 491] width 1067 height 154
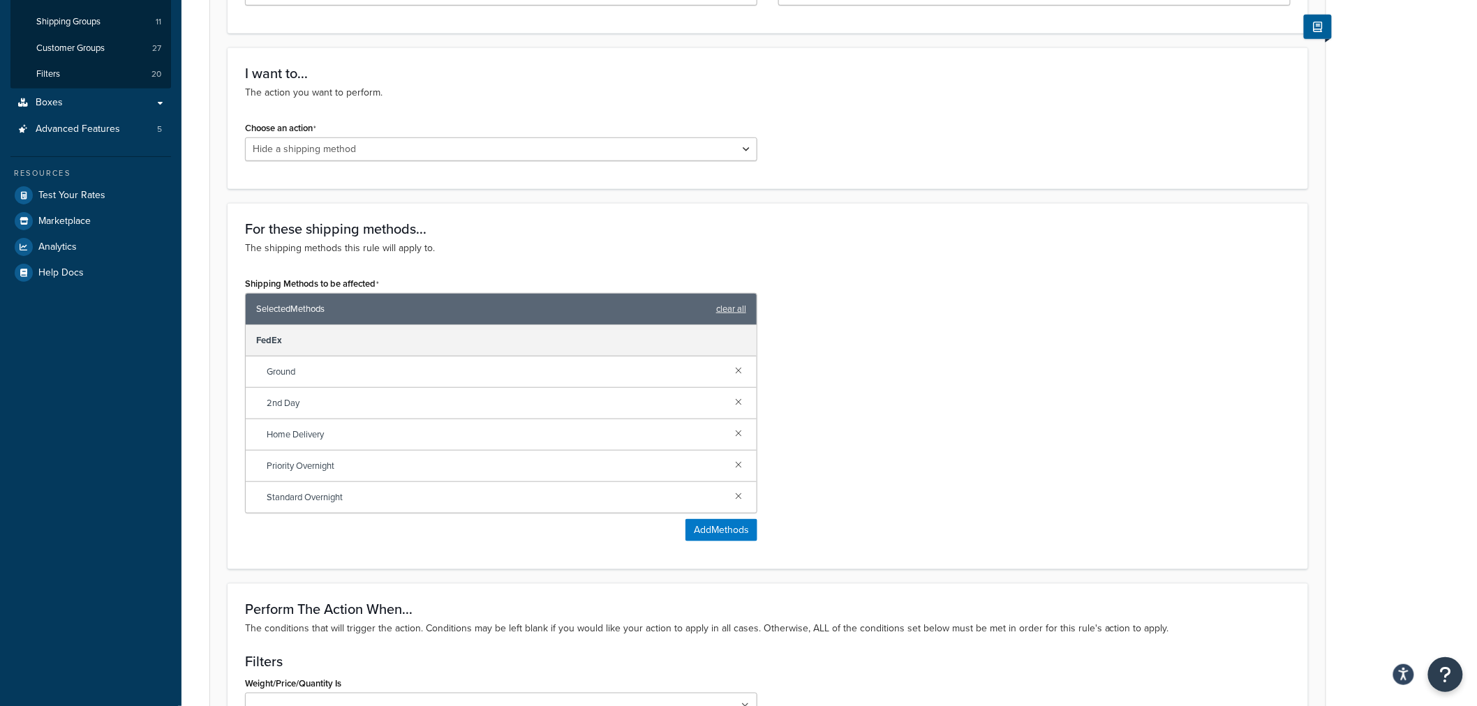
scroll to position [110, 0]
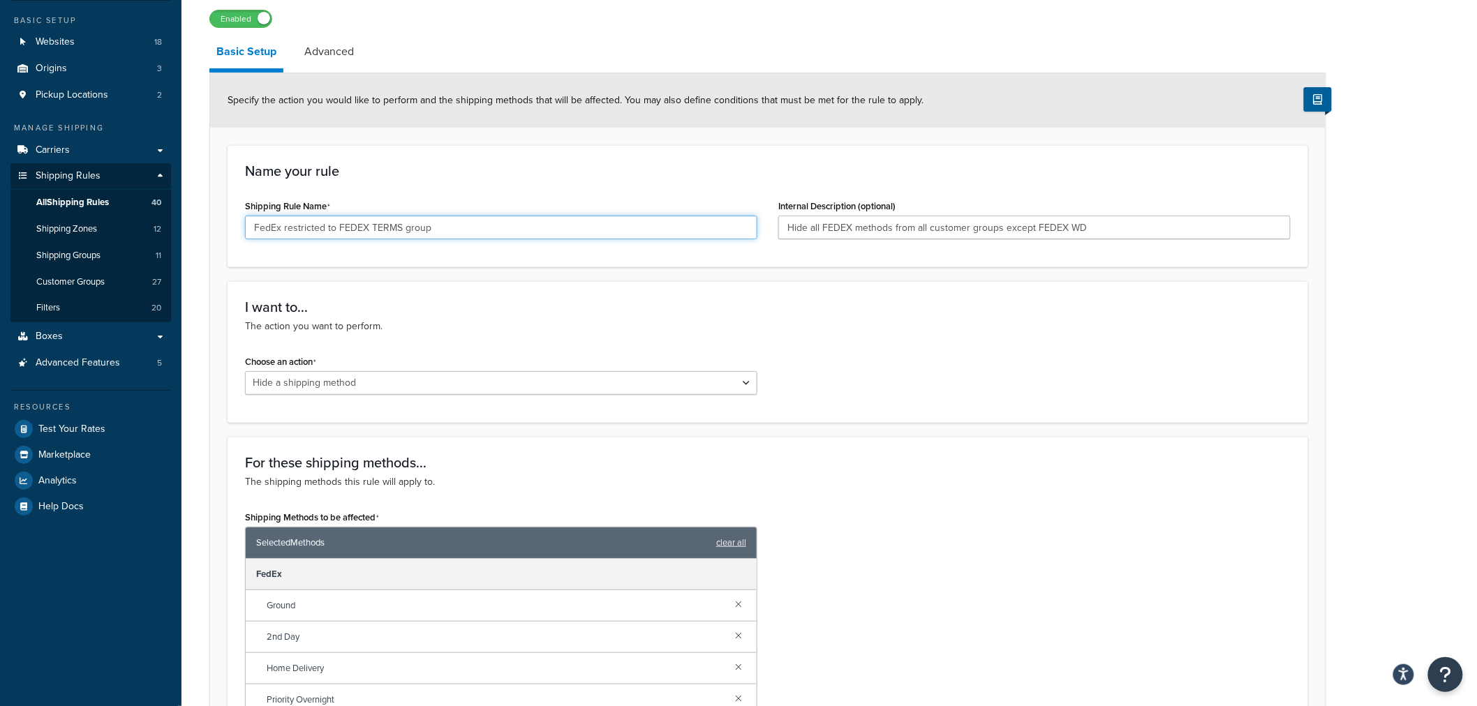
click at [466, 226] on input "FedEx restricted to FEDEX TERMS group" at bounding box center [501, 228] width 512 height 24
drag, startPoint x: 422, startPoint y: 227, endPoint x: 94, endPoint y: 177, distance: 332.6
paste input "groups"
type input "FedEx restricted to FEDEX groups"
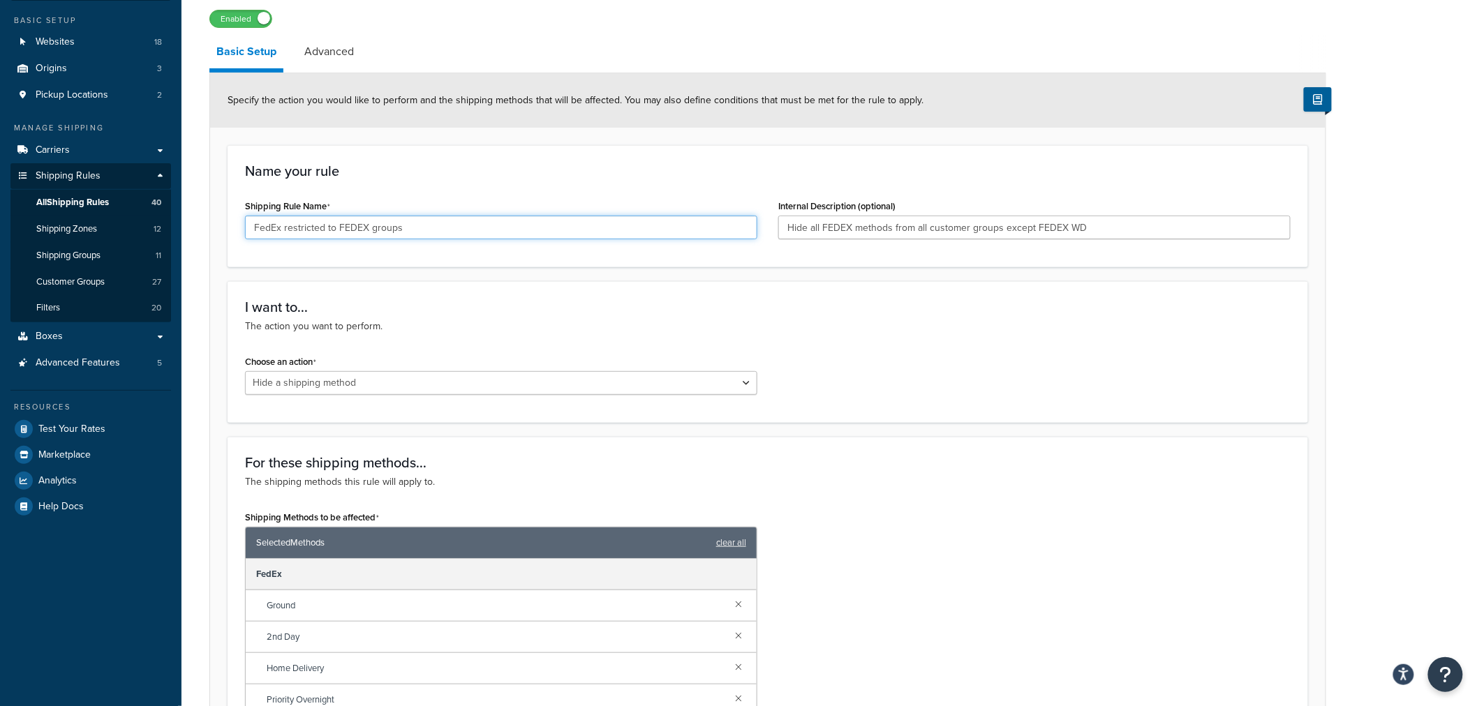
click at [426, 226] on input "FedEx restricted to FEDEX groups" at bounding box center [501, 228] width 512 height 24
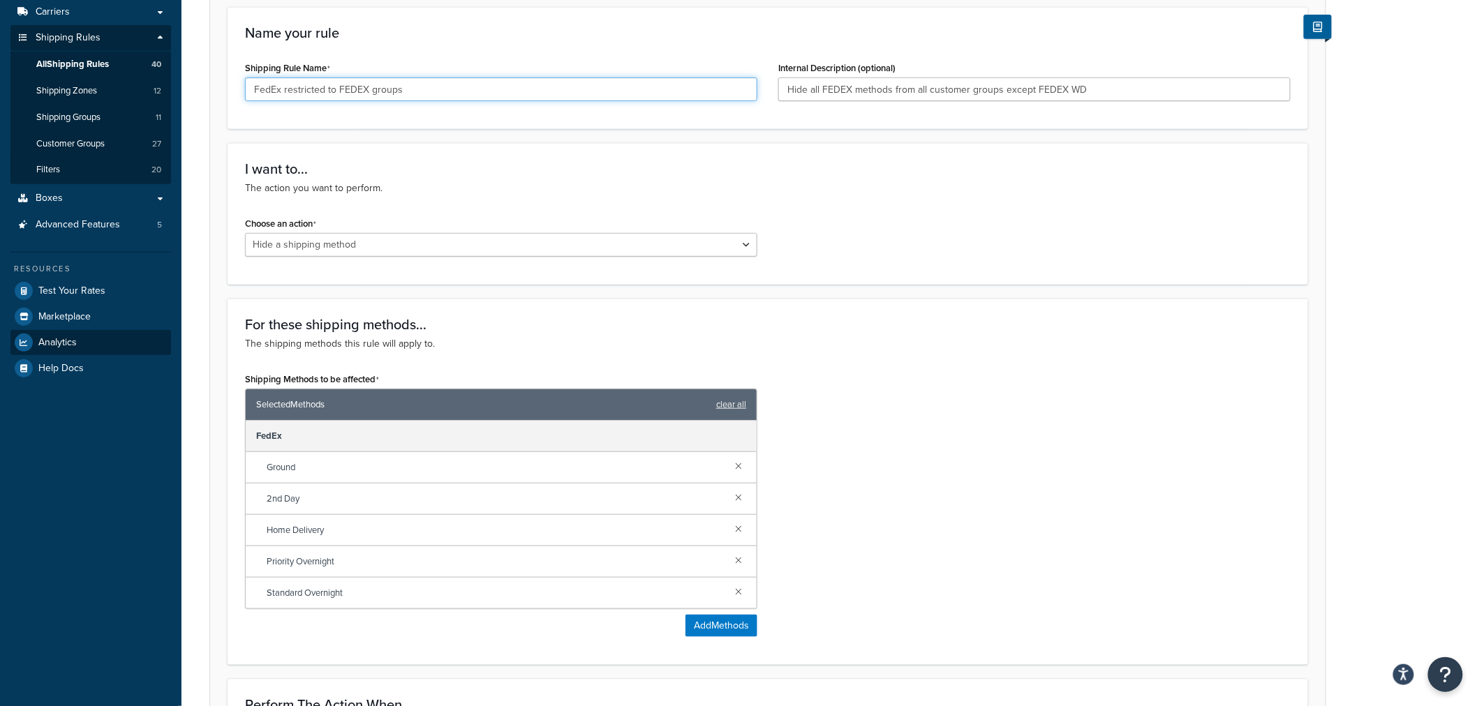
scroll to position [0, 0]
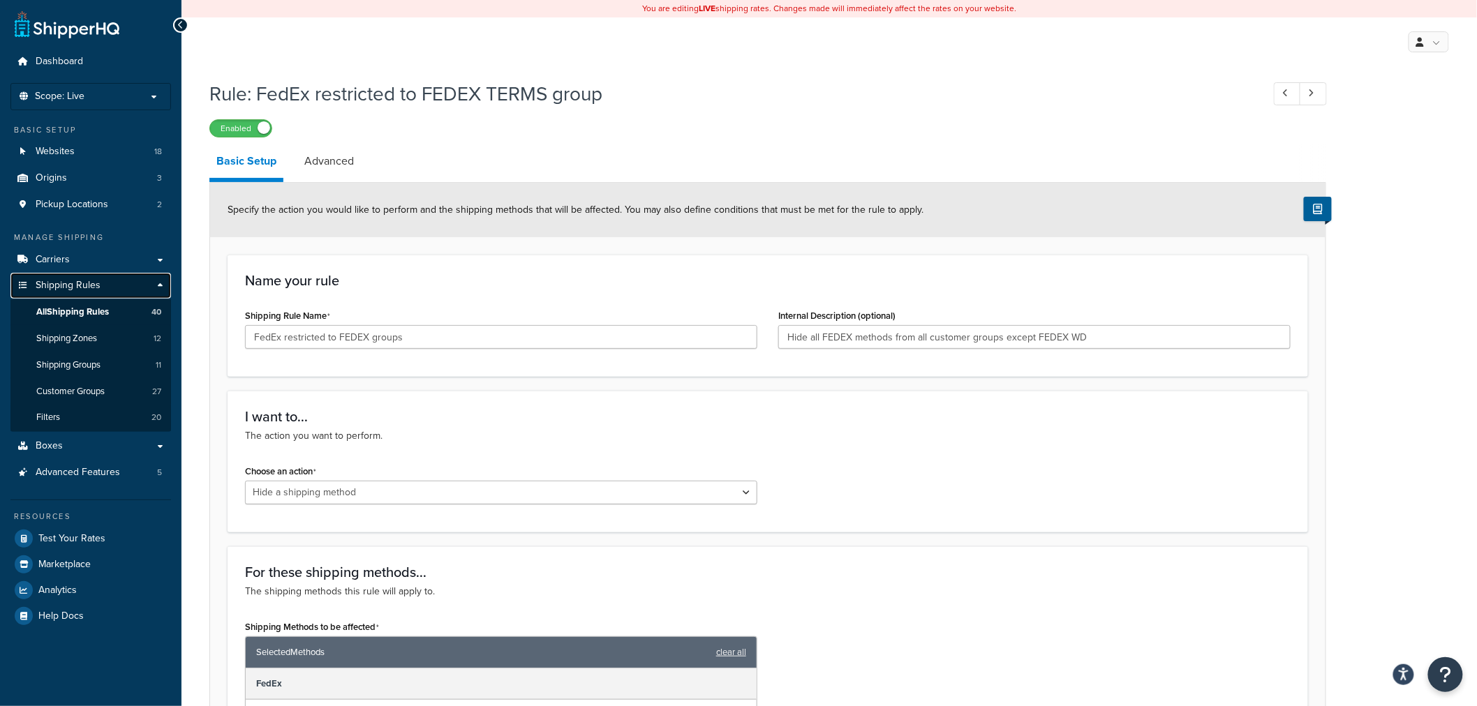
click at [64, 283] on span "Shipping Rules" at bounding box center [68, 286] width 65 height 12
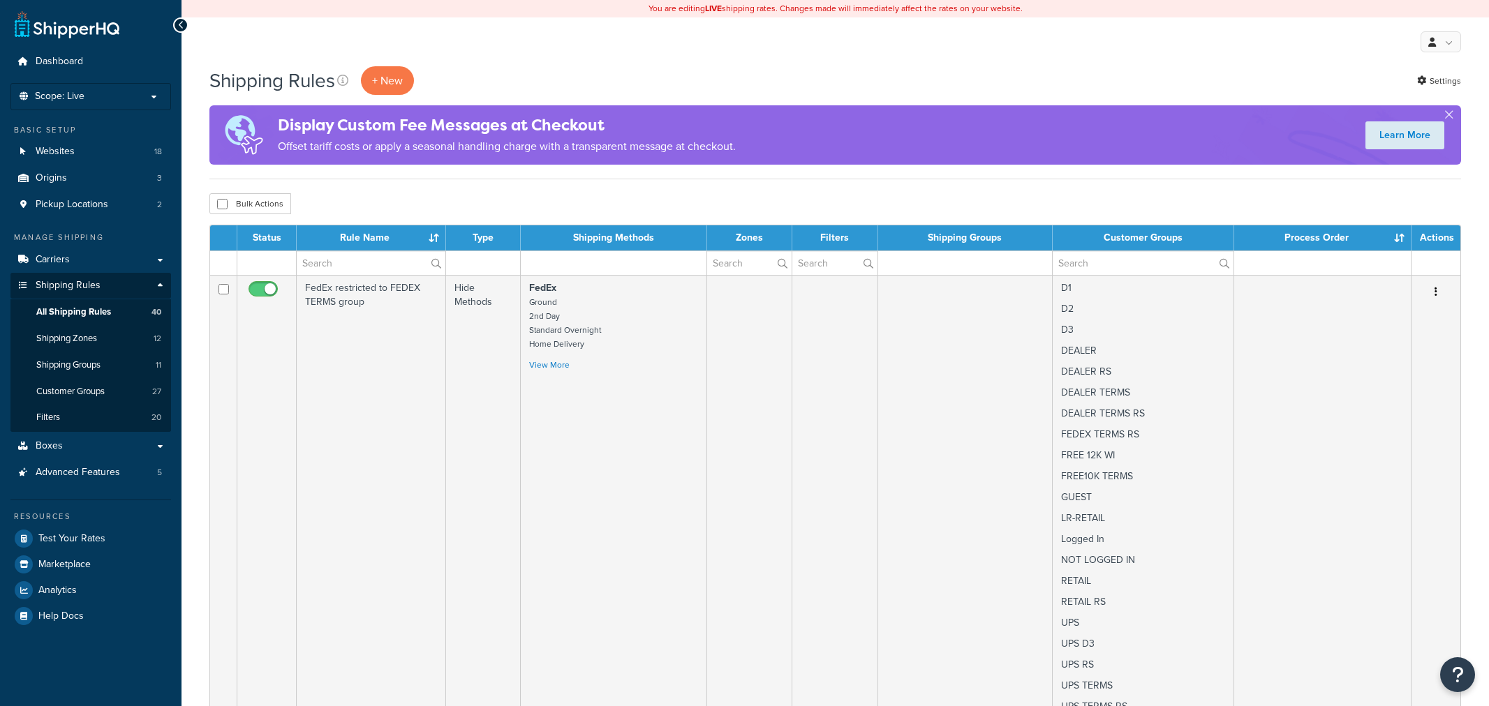
select select "100"
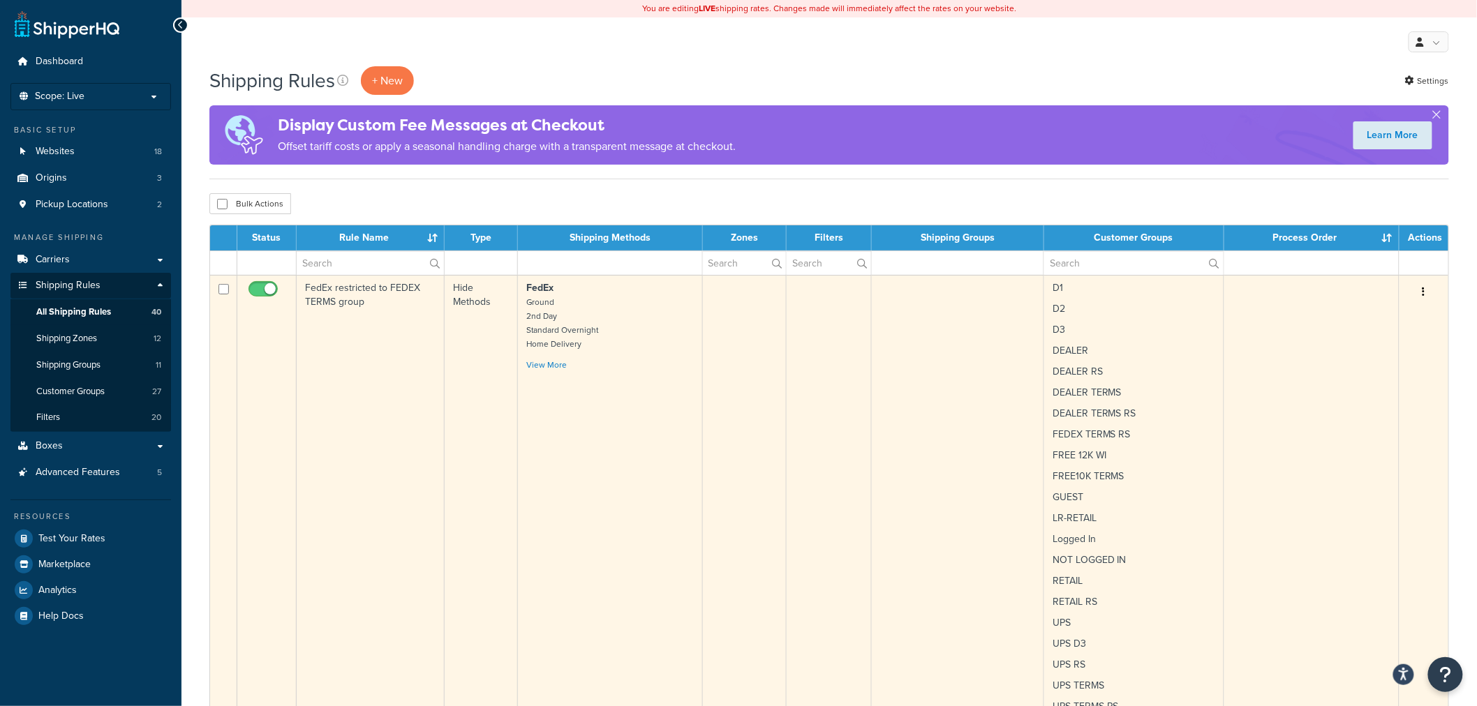
click at [378, 288] on td "FedEx restricted to FEDEX TERMS group" at bounding box center [371, 553] width 148 height 556
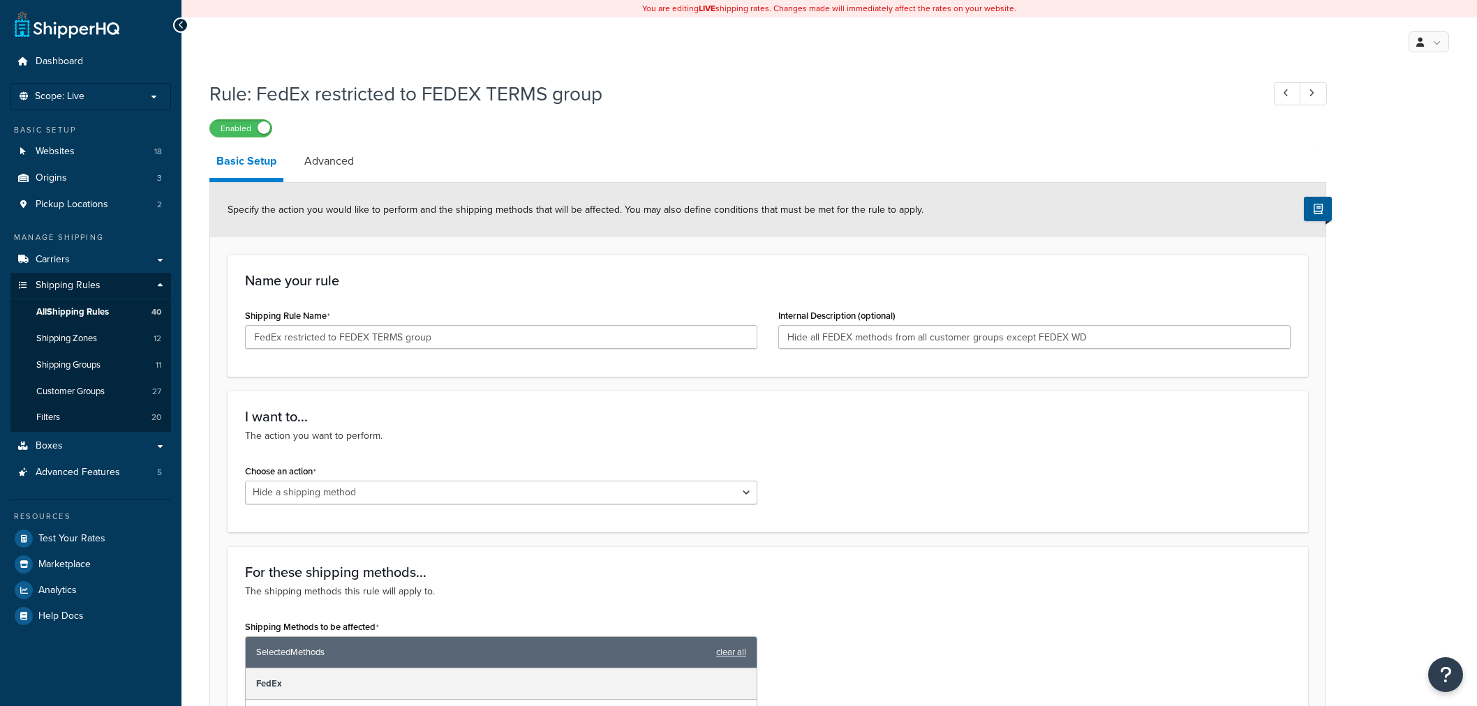
select select "HIDE"
drag, startPoint x: 510, startPoint y: 333, endPoint x: 106, endPoint y: 303, distance: 404.6
paste input "groups"
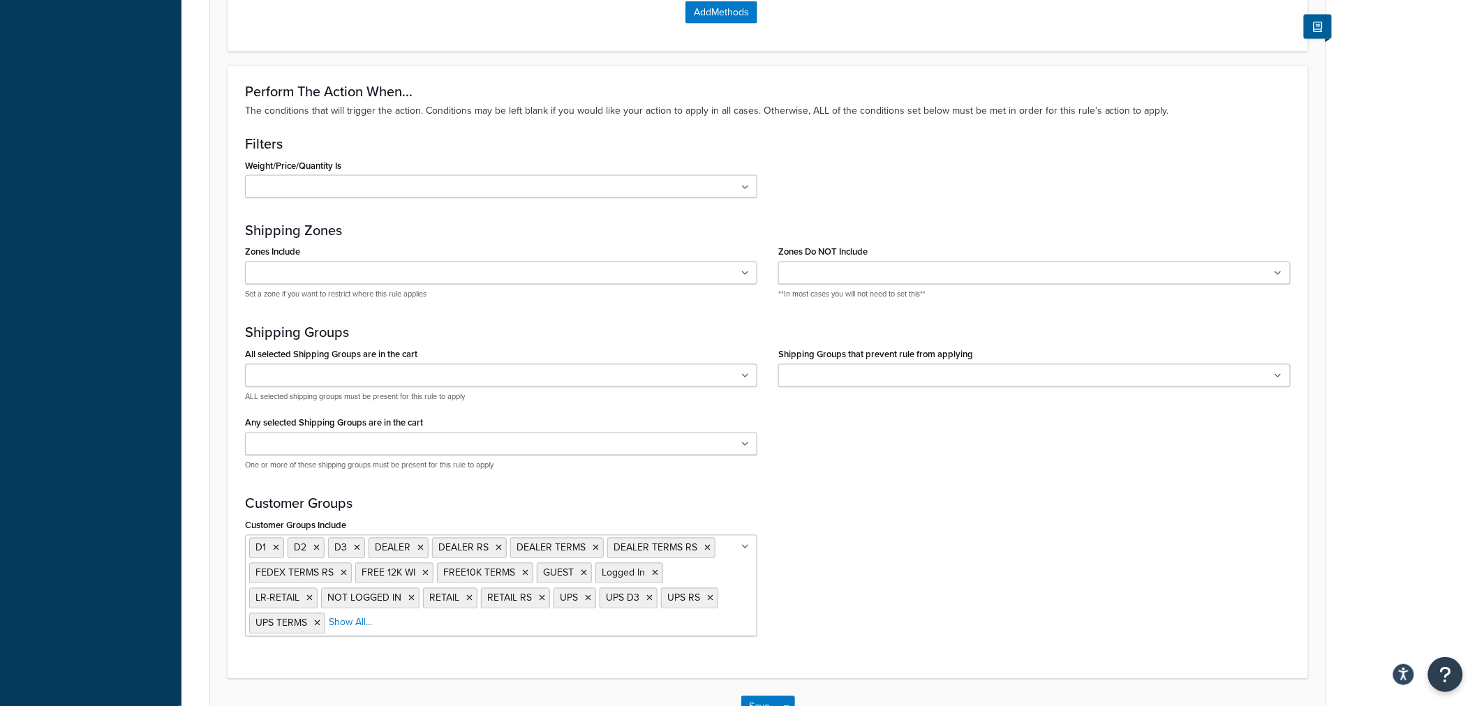
scroll to position [963, 0]
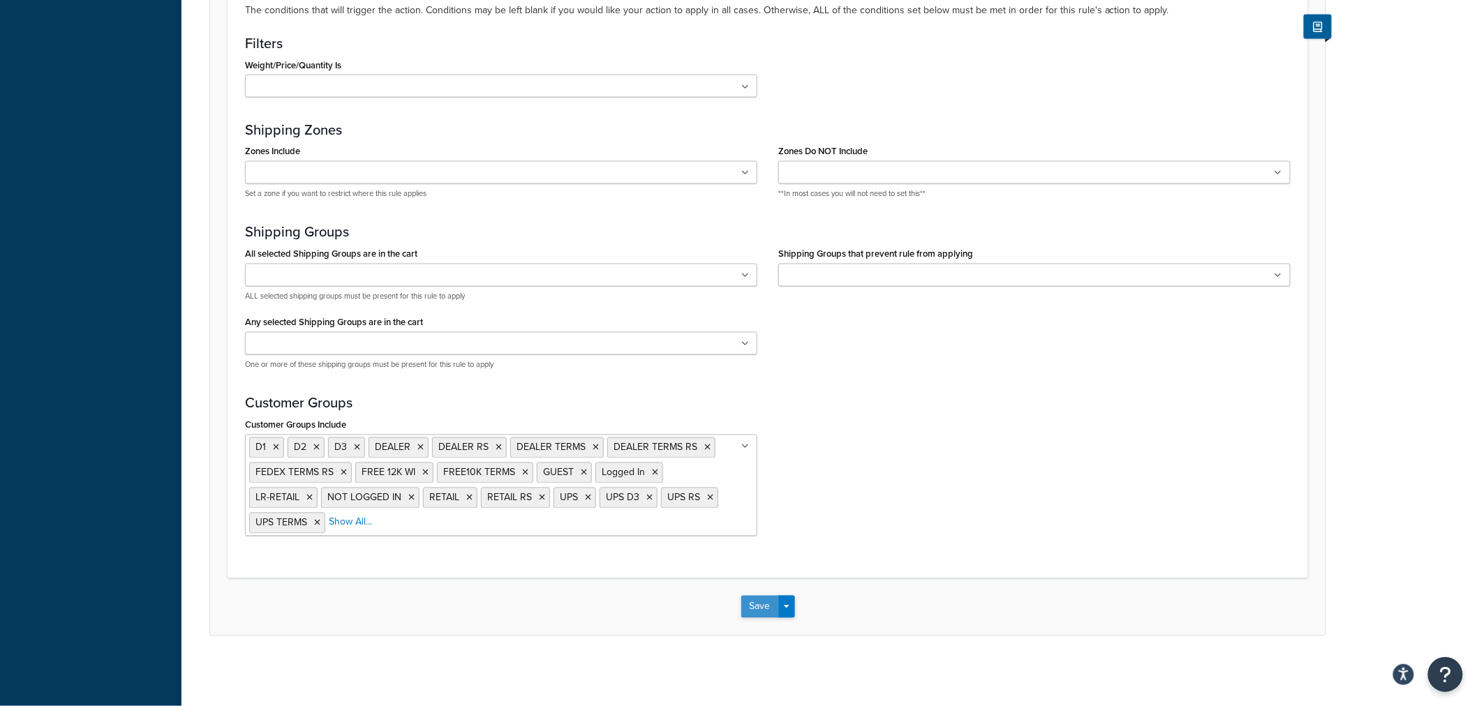
type input "FedEx restricted to FEDEX groups"
click at [749, 597] on button "Save" at bounding box center [760, 607] width 38 height 22
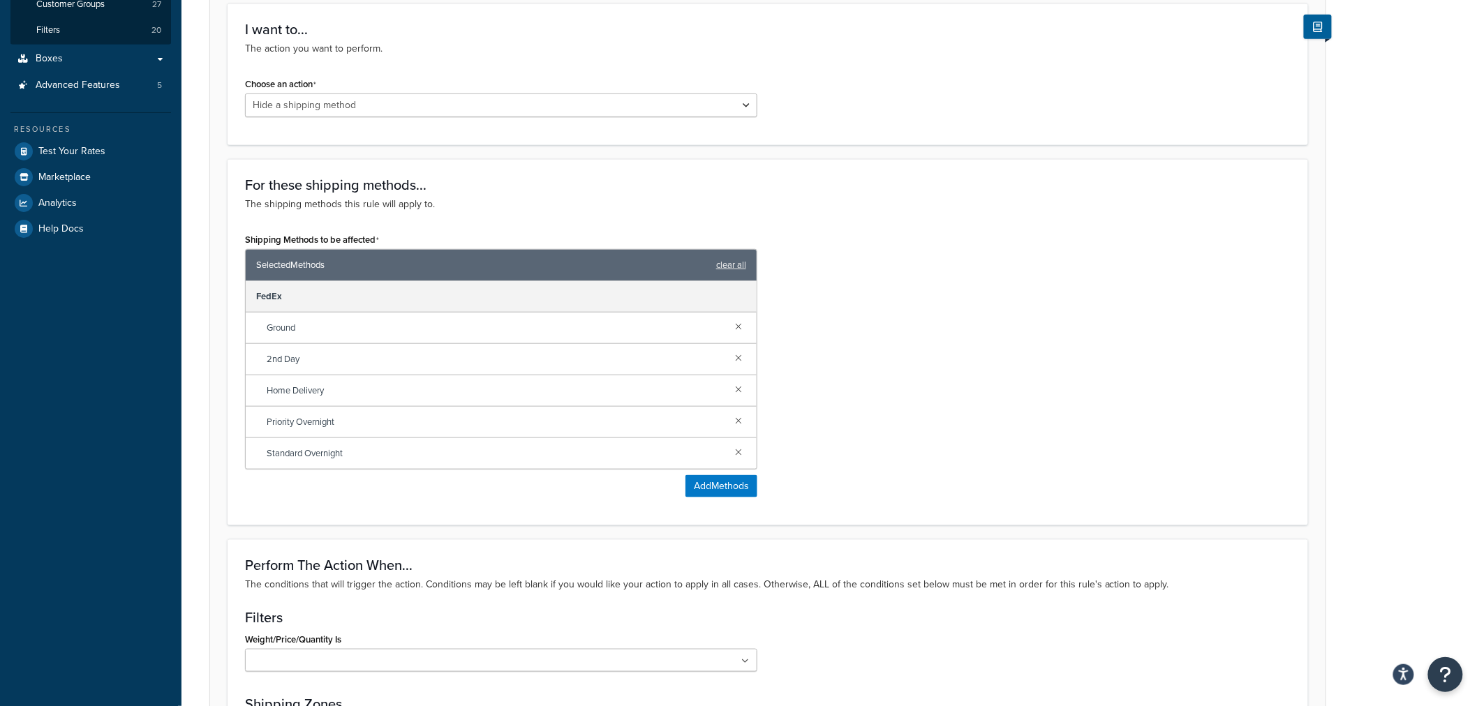
scroll to position [494, 0]
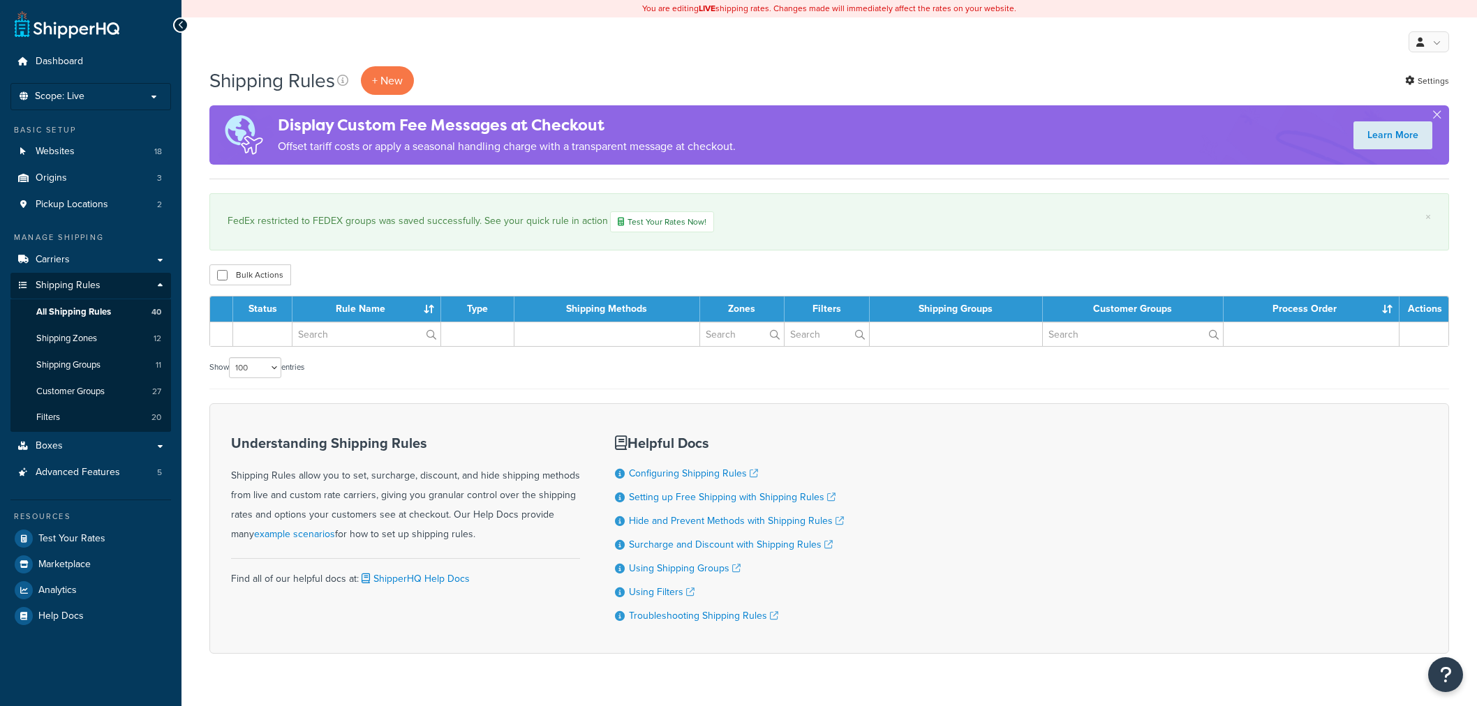
select select "100"
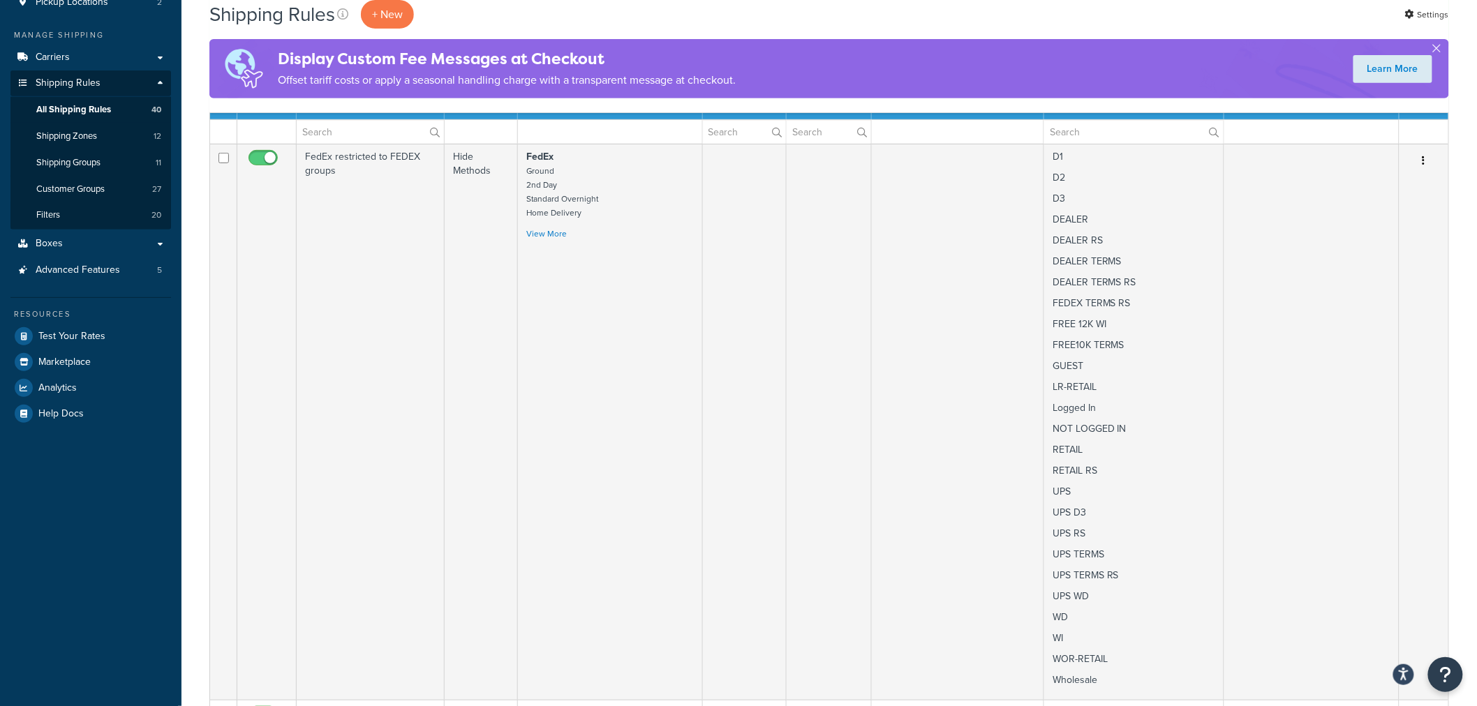
scroll to position [155, 0]
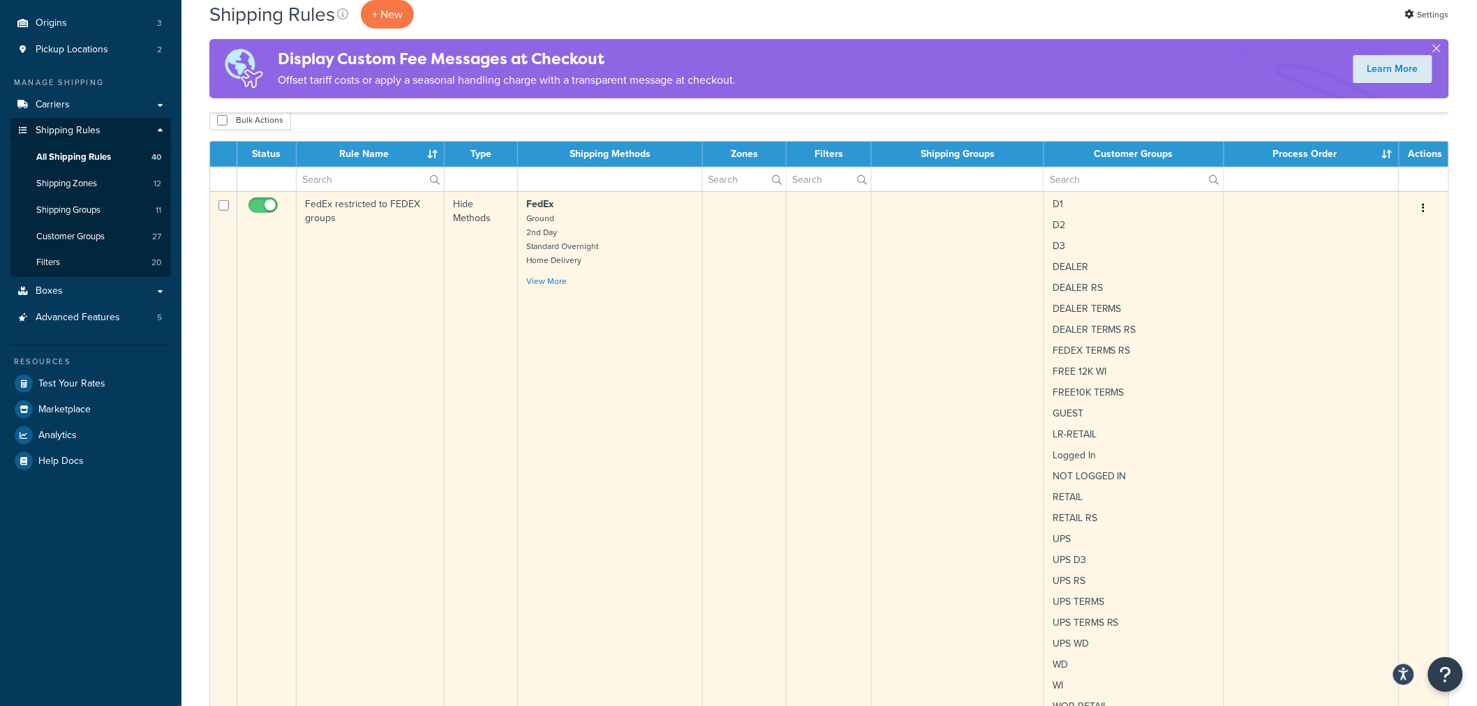
click at [383, 270] on td "FedEx restricted to FEDEX groups" at bounding box center [371, 469] width 148 height 556
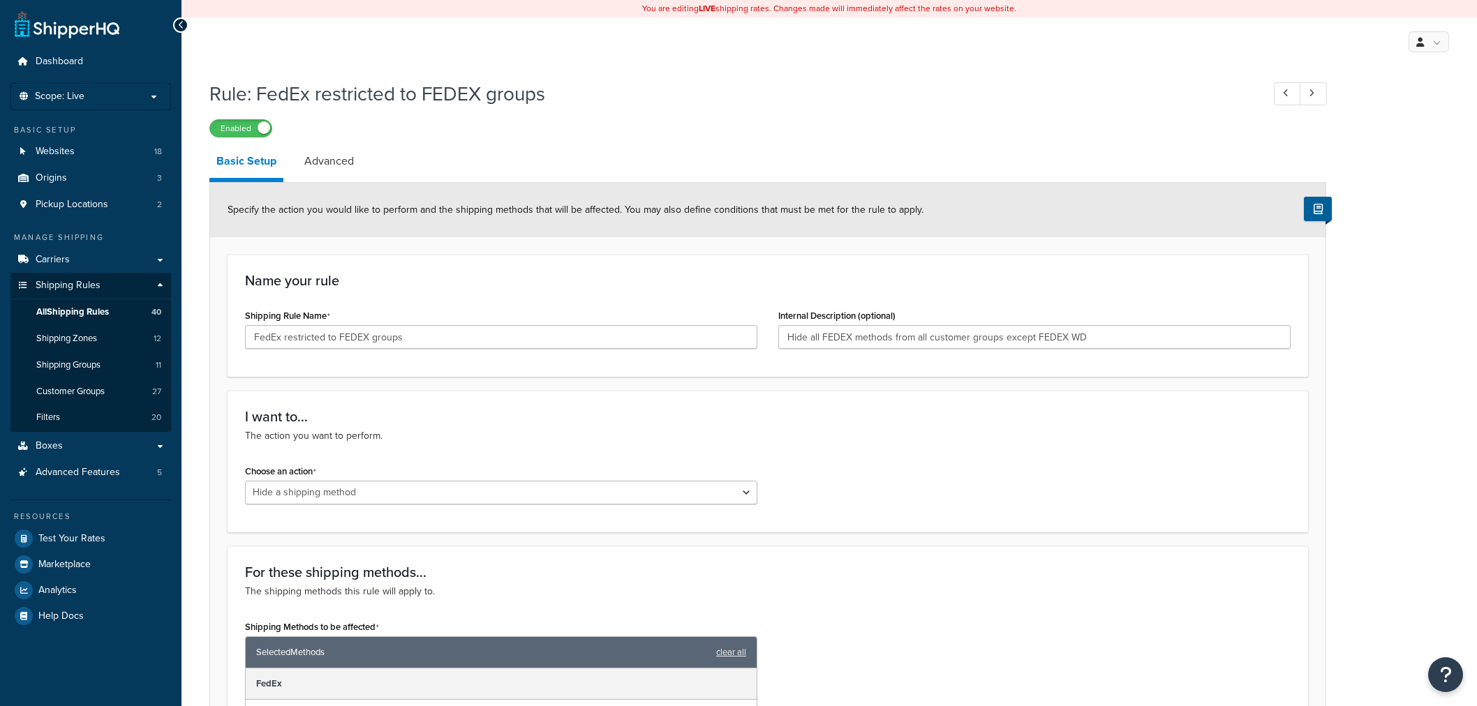
select select "HIDE"
click at [87, 308] on span "All Shipping Rules" at bounding box center [72, 312] width 73 height 12
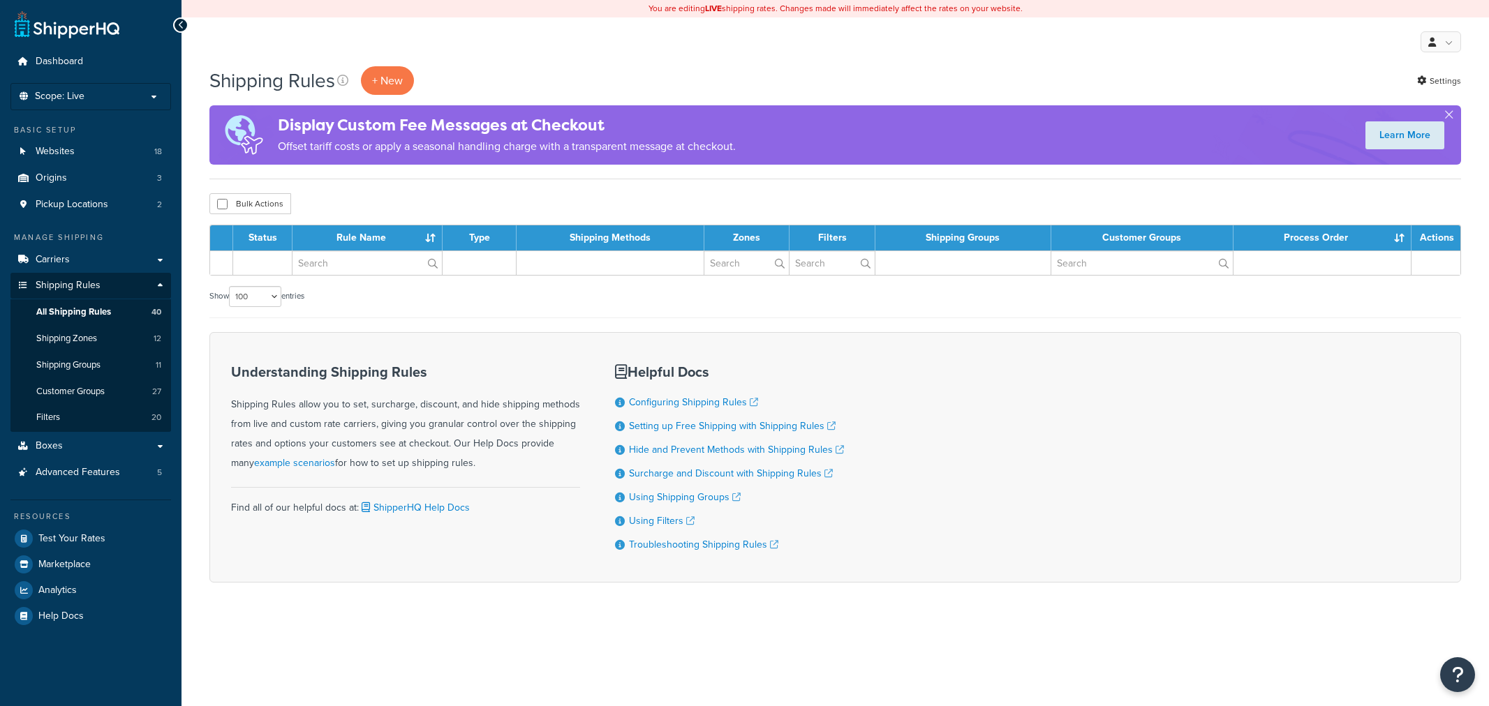
select select "100"
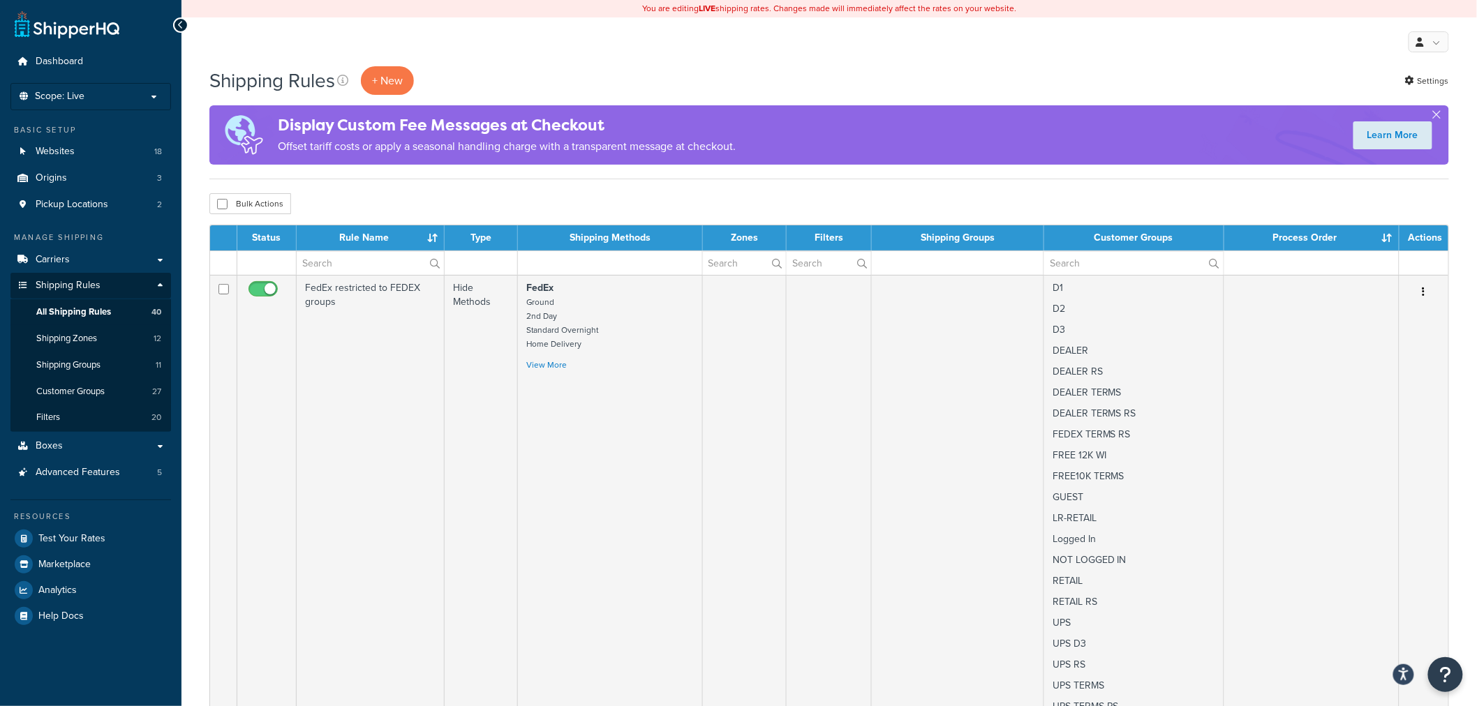
click at [408, 205] on div "Bulk Actions Duplicate [GEOGRAPHIC_DATA]" at bounding box center [829, 203] width 1240 height 21
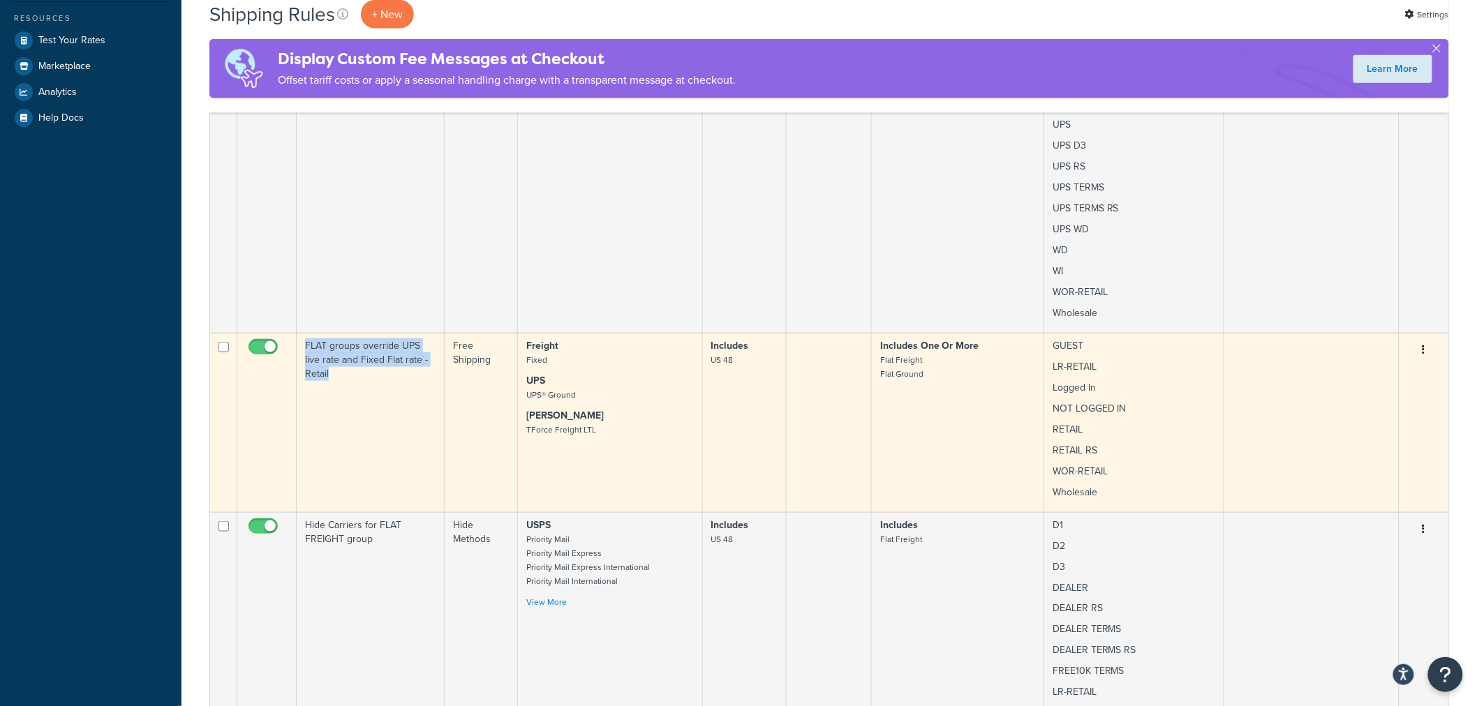
click at [361, 399] on td "FLAT groups override UPS live rate and Fixed Flat rate - Retail" at bounding box center [371, 422] width 148 height 179
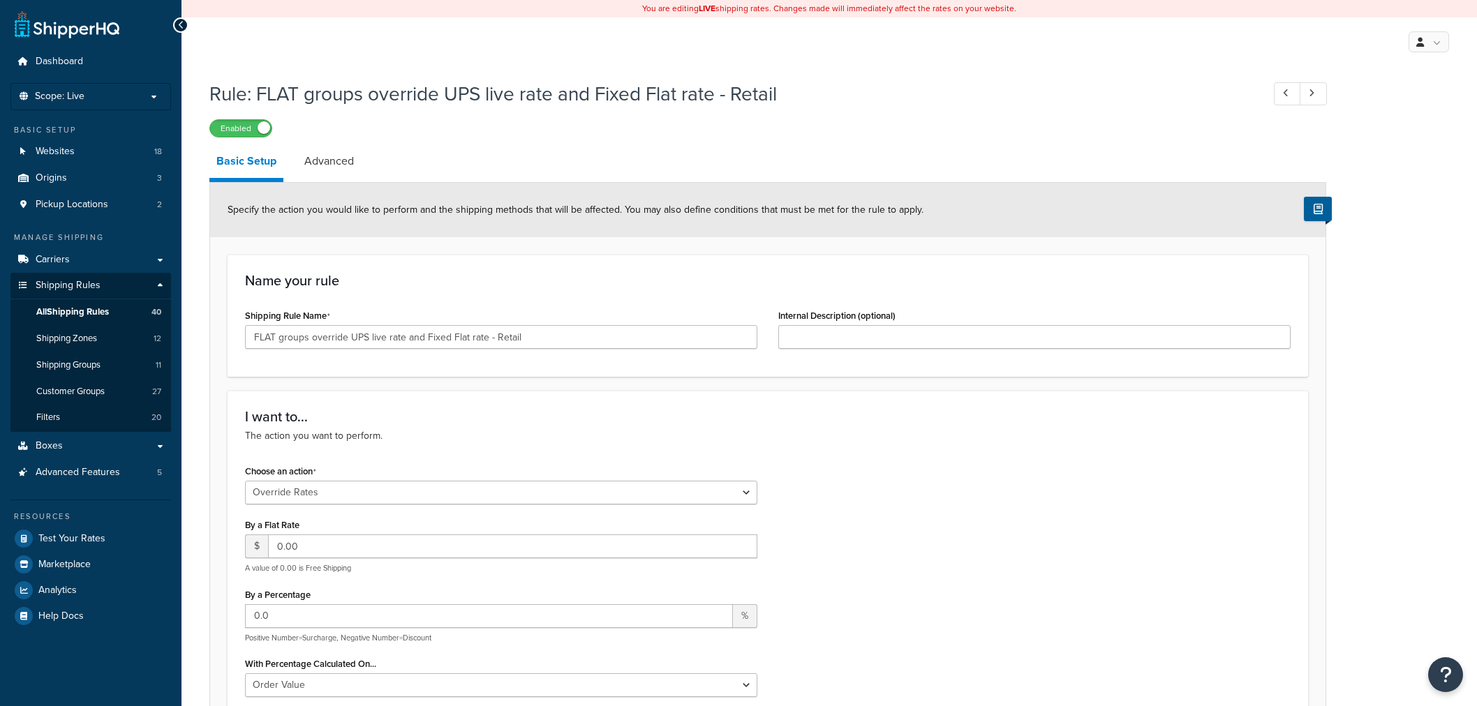
select select "OVERRIDE"
select select "ITEM"
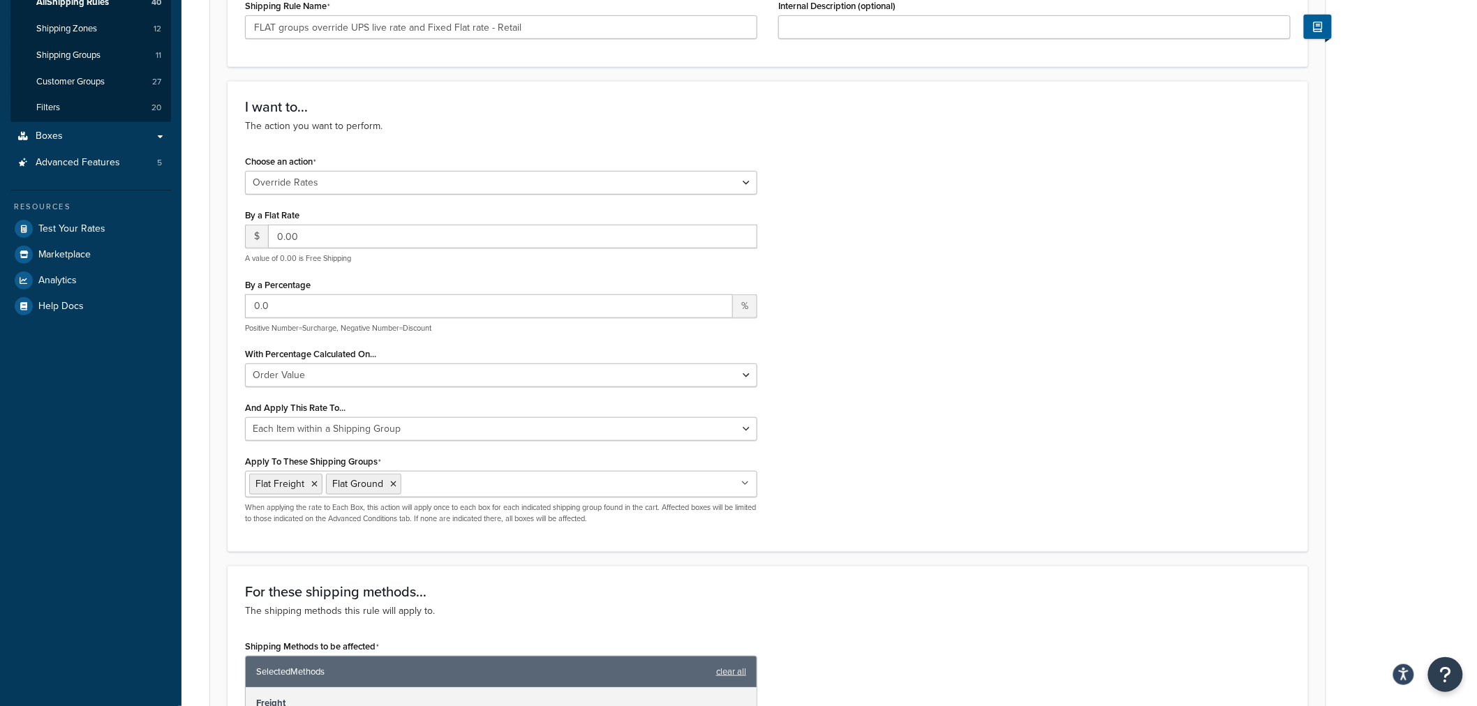
scroll to position [387, 0]
